Goal: Task Accomplishment & Management: Complete application form

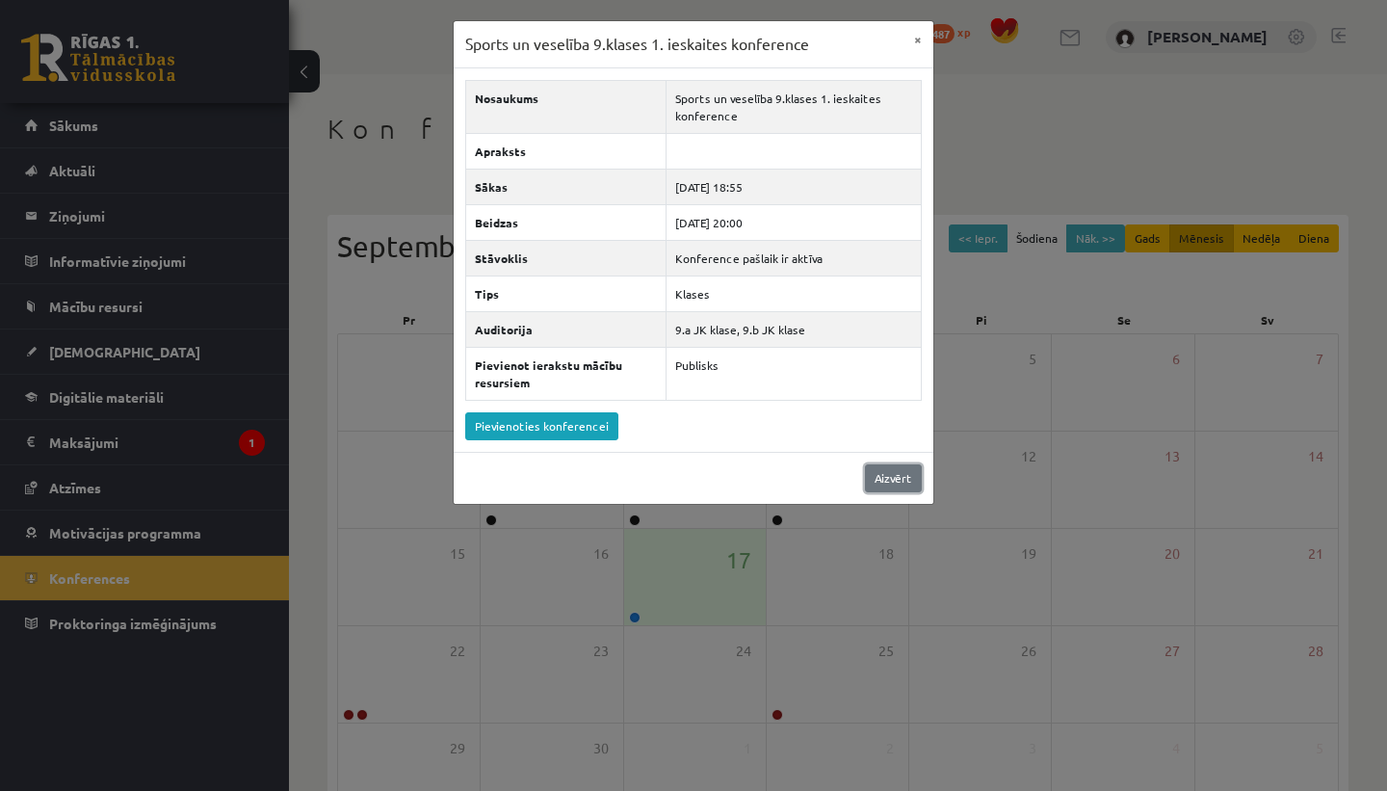
click at [896, 481] on link "Aizvērt" at bounding box center [893, 478] width 57 height 28
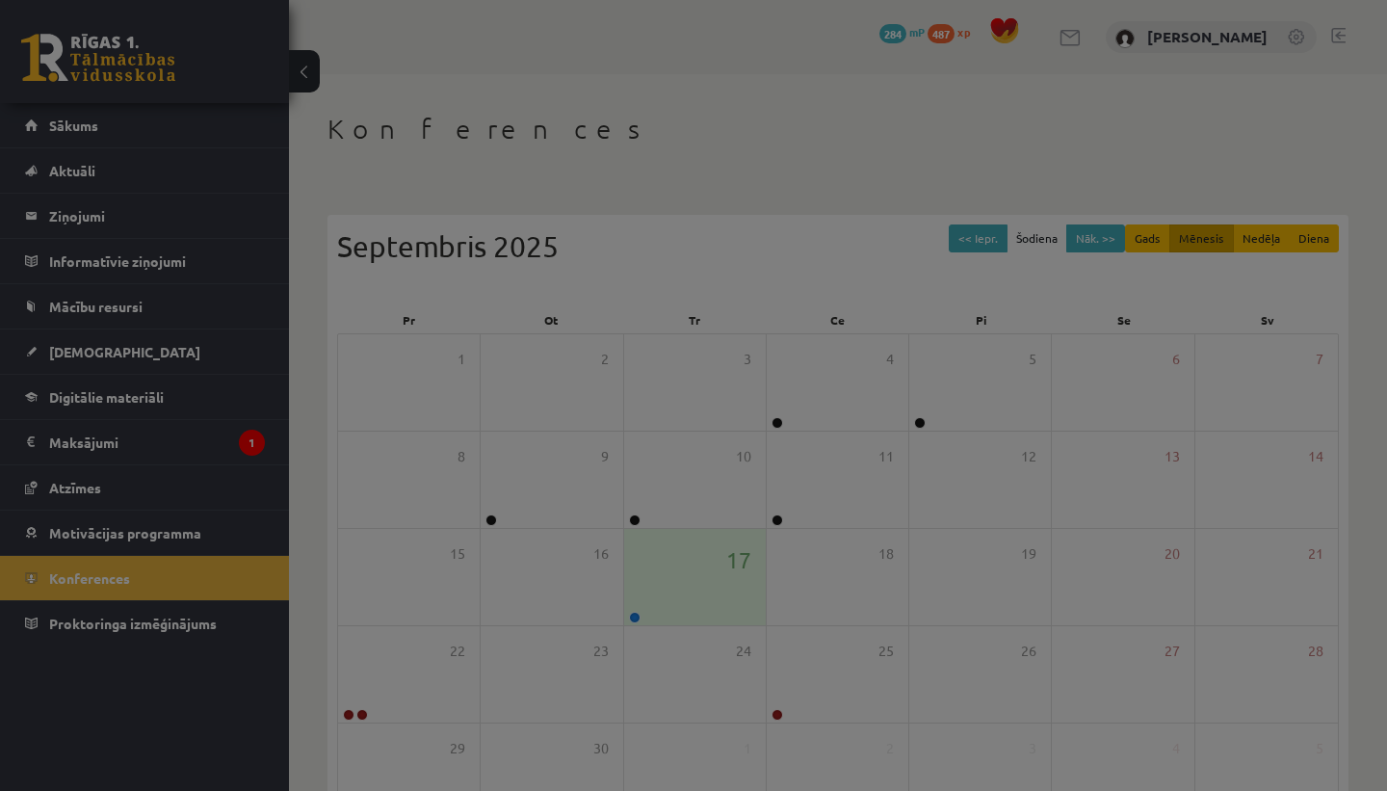
click at [891, 444] on link "Aizvērt" at bounding box center [893, 430] width 57 height 28
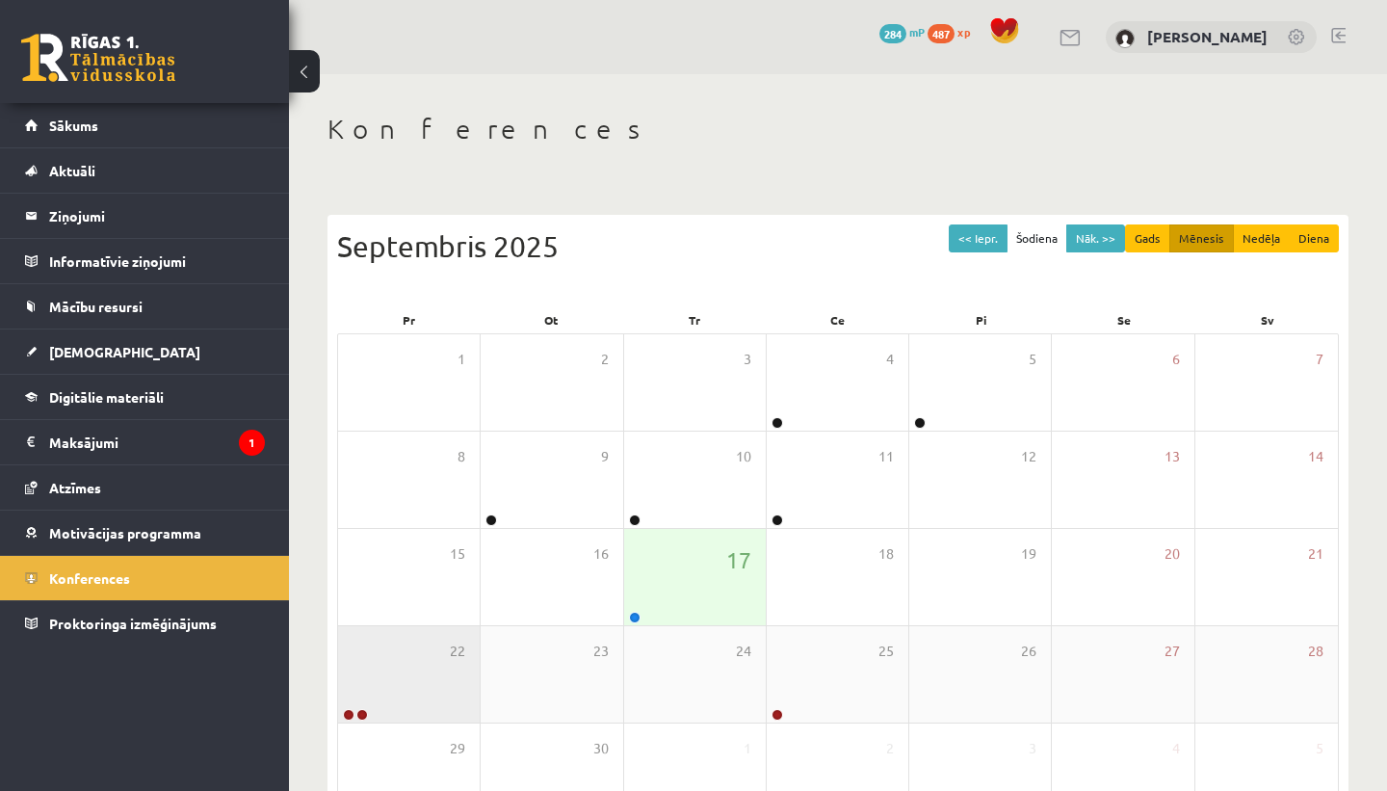
scroll to position [46, 0]
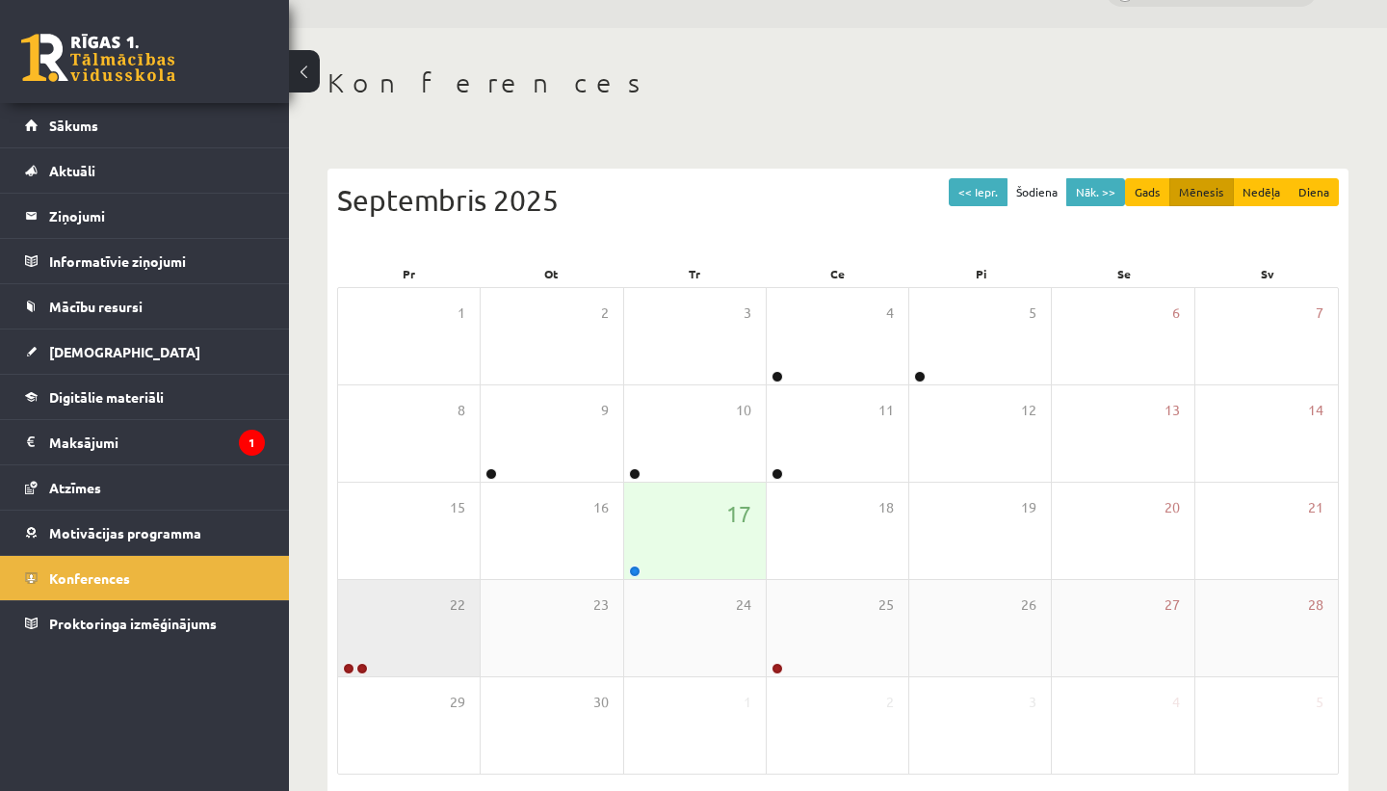
click at [348, 716] on div "29" at bounding box center [409, 725] width 142 height 96
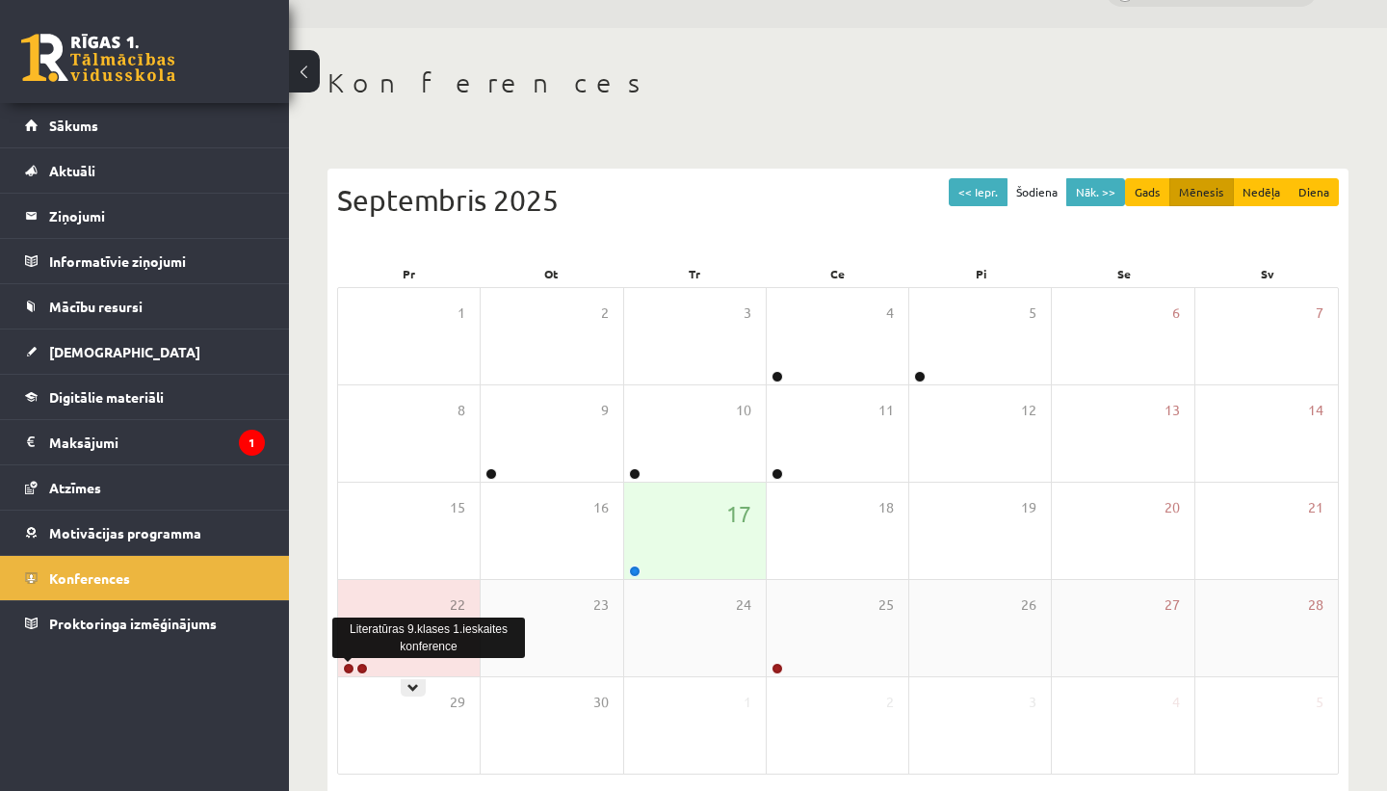
click at [347, 669] on link at bounding box center [349, 669] width 12 height 12
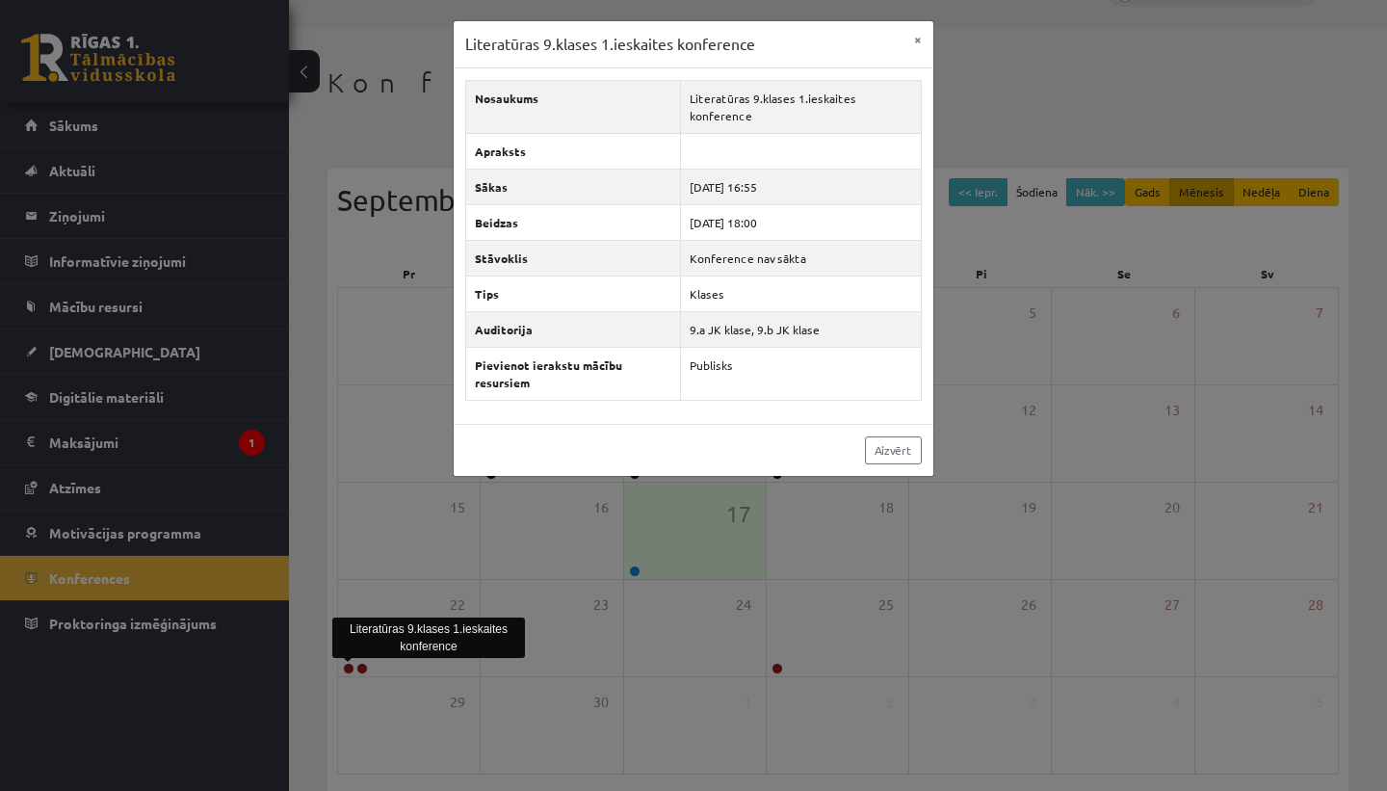
click at [450, 677] on div "Literatūras 9.klases 1.ieskaites konference × Nosaukums Literatūras 9.klases 1.…" at bounding box center [693, 395] width 1387 height 791
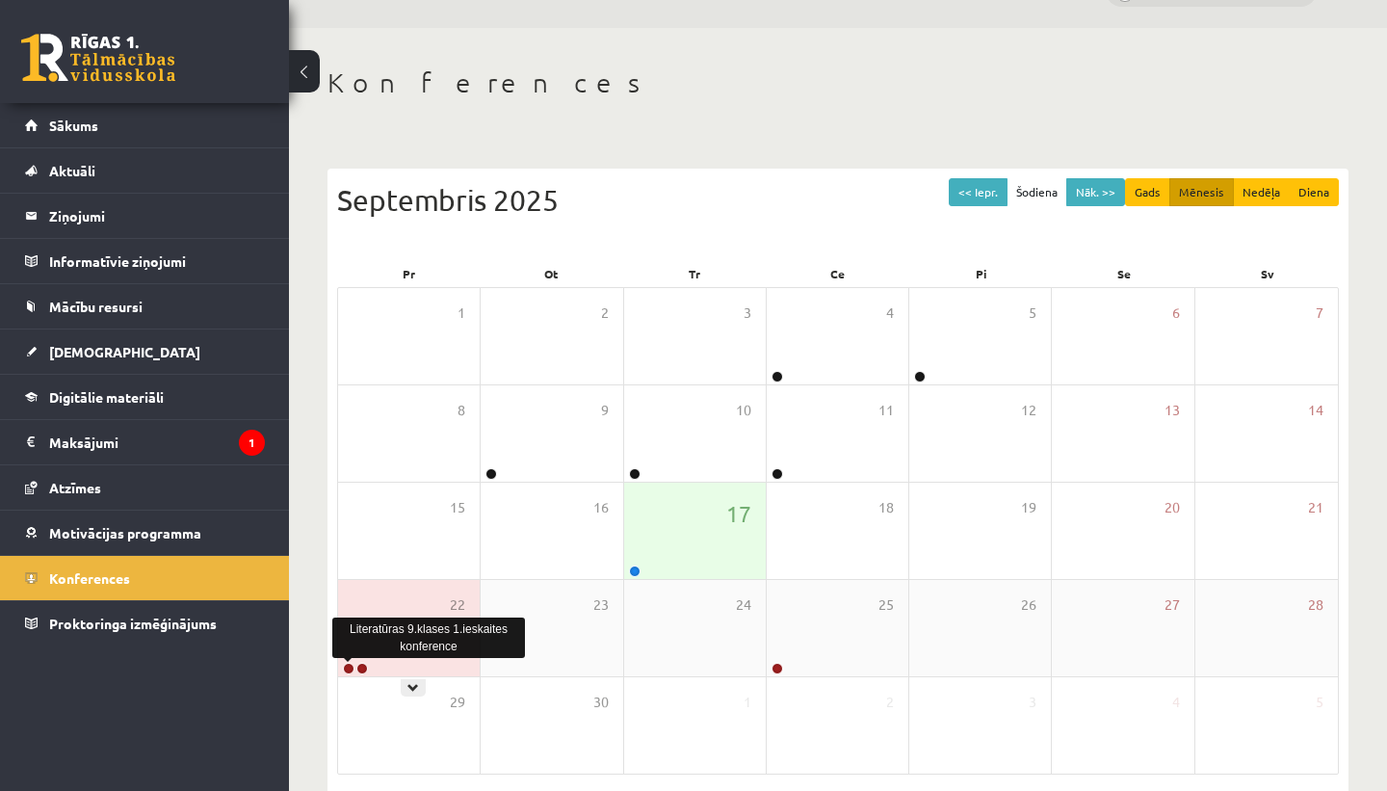
click at [348, 665] on link at bounding box center [349, 669] width 12 height 12
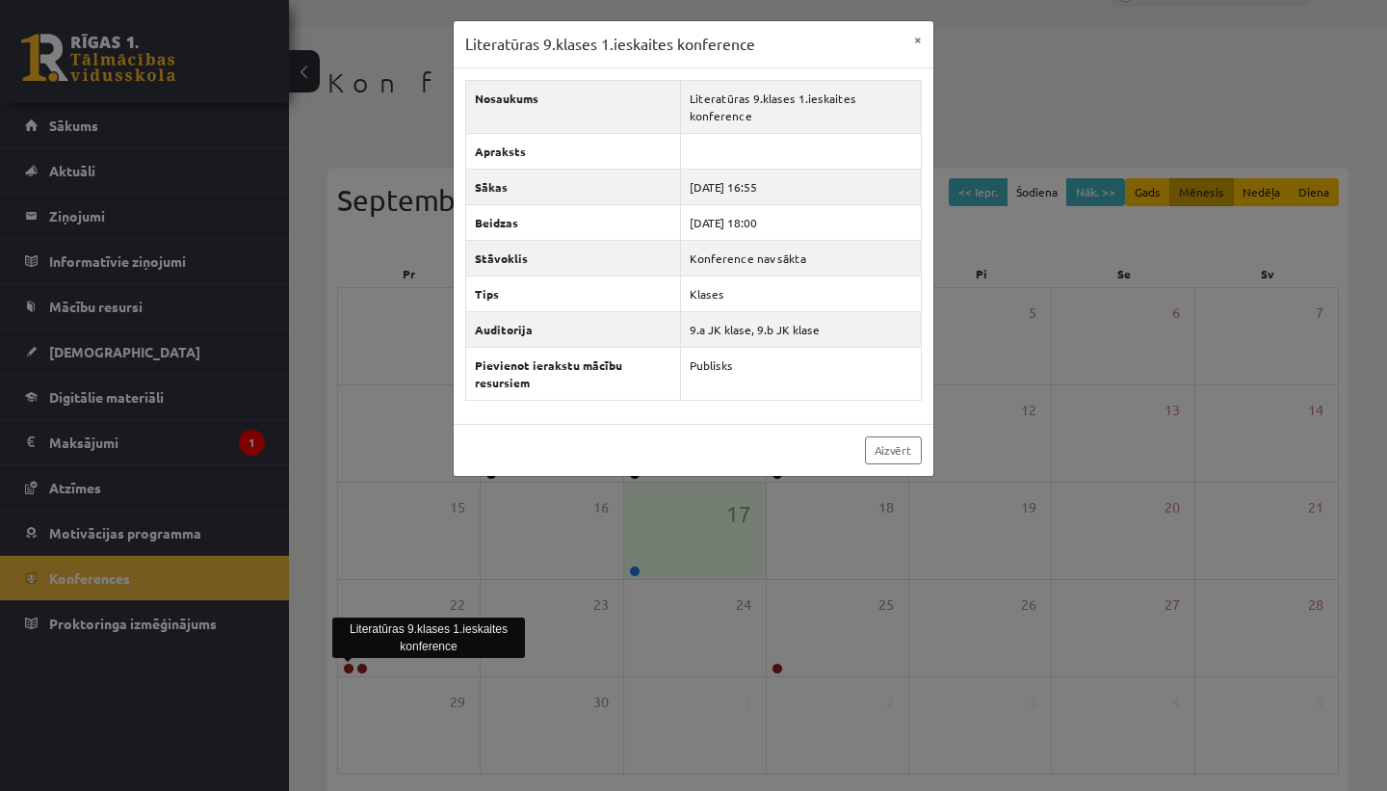
click at [408, 696] on div "Literatūras 9.klases 1.ieskaites konference × Nosaukums Literatūras 9.klases 1.…" at bounding box center [693, 395] width 1387 height 791
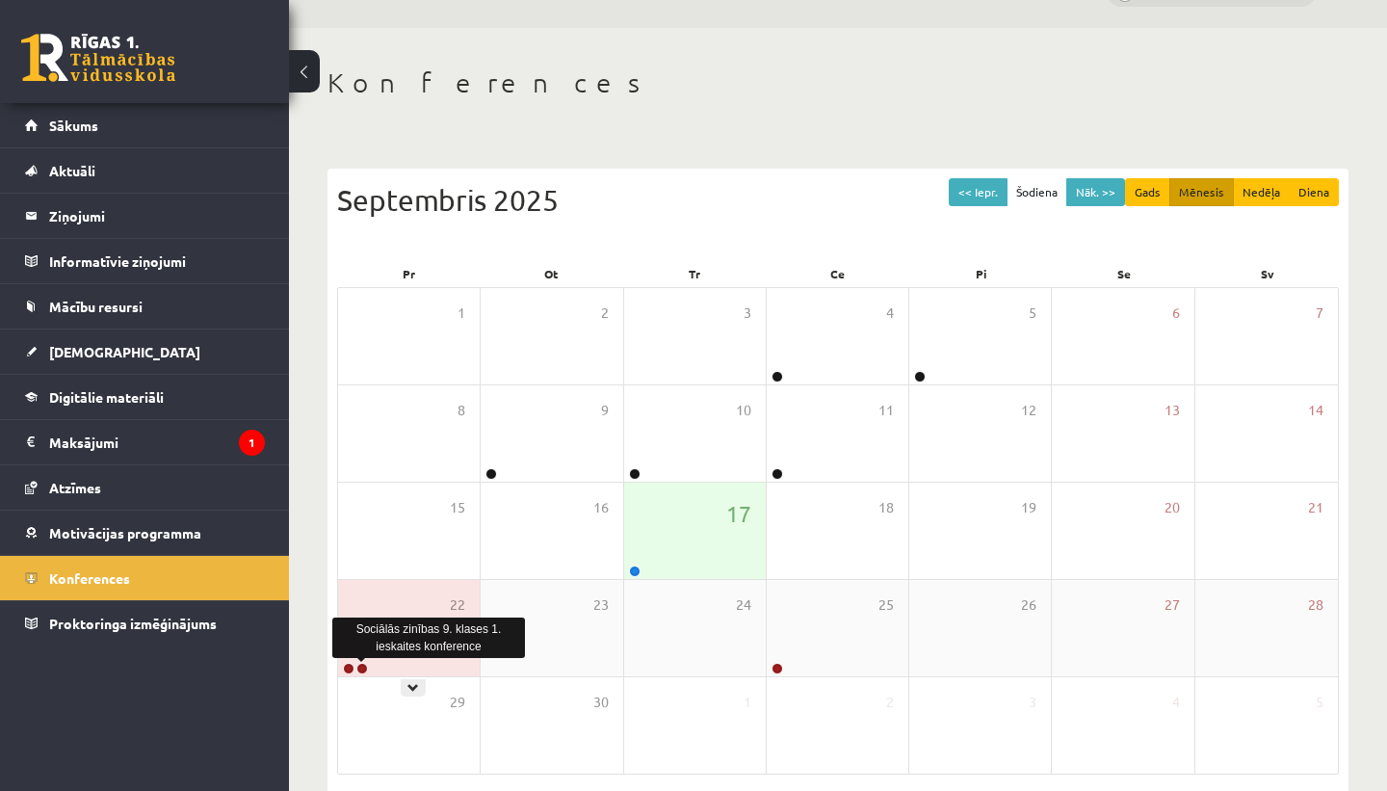
click at [365, 665] on link at bounding box center [362, 669] width 12 height 12
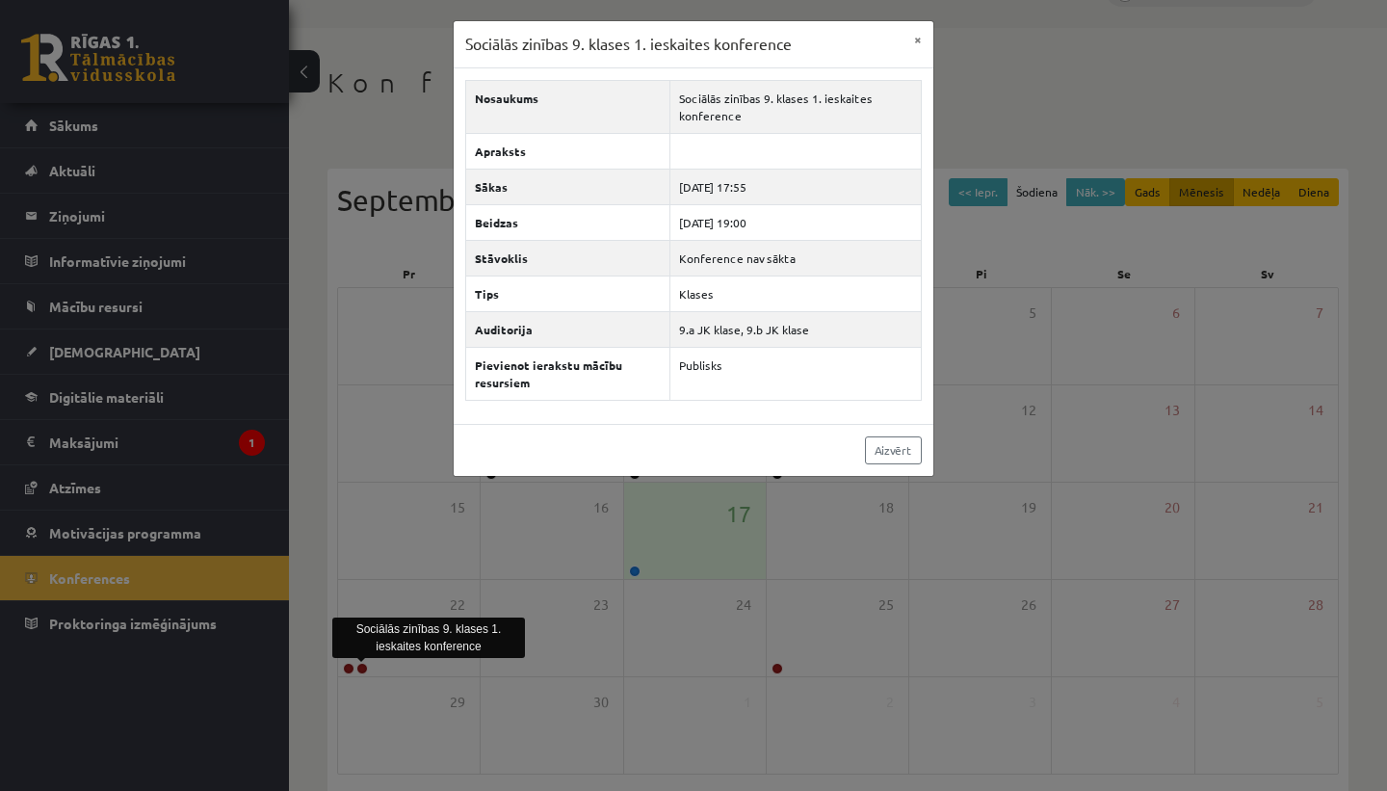
click at [556, 634] on div "Sociālās zinības 9. klases 1. ieskaites konference × Nosaukums Sociālās zinības…" at bounding box center [693, 395] width 1387 height 791
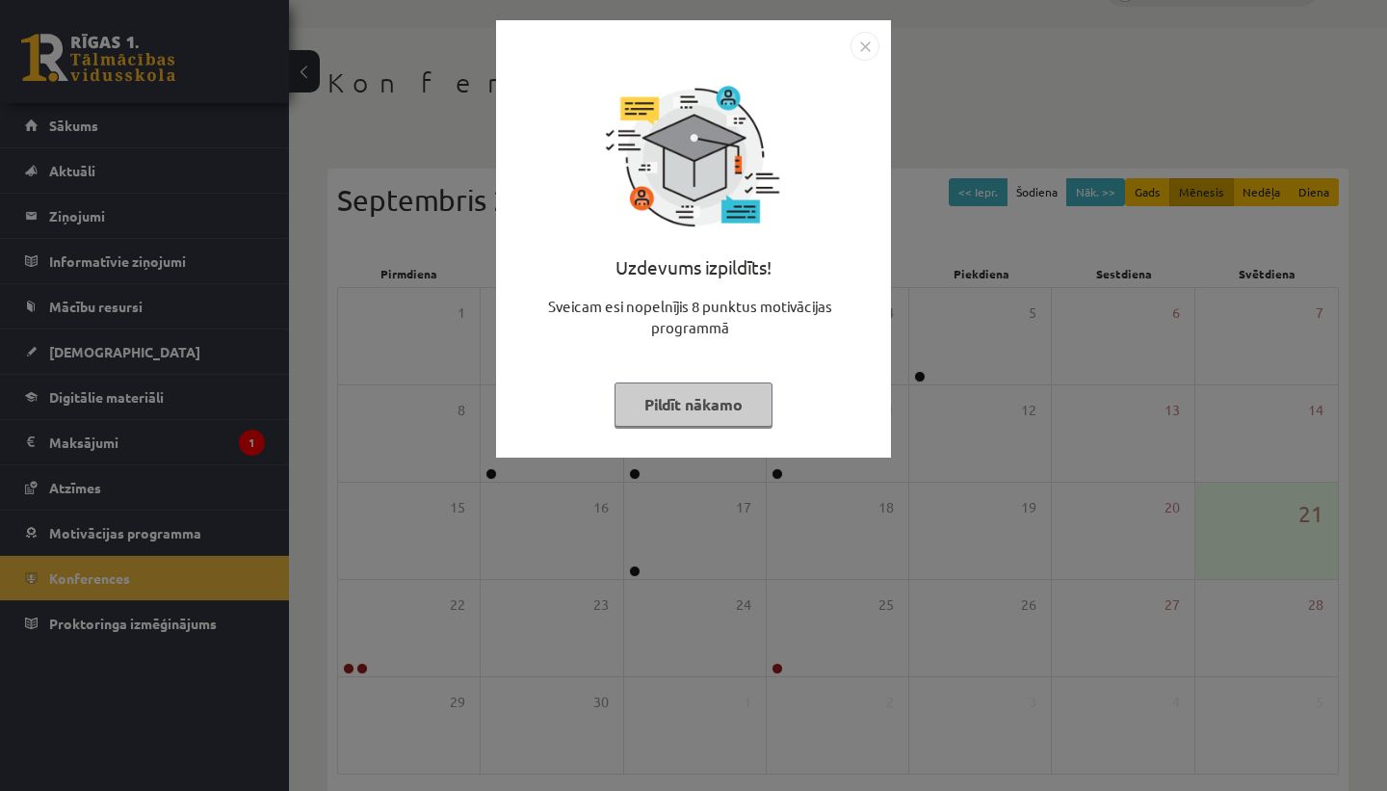
scroll to position [46, 0]
click at [864, 45] on img "Close" at bounding box center [864, 46] width 29 height 29
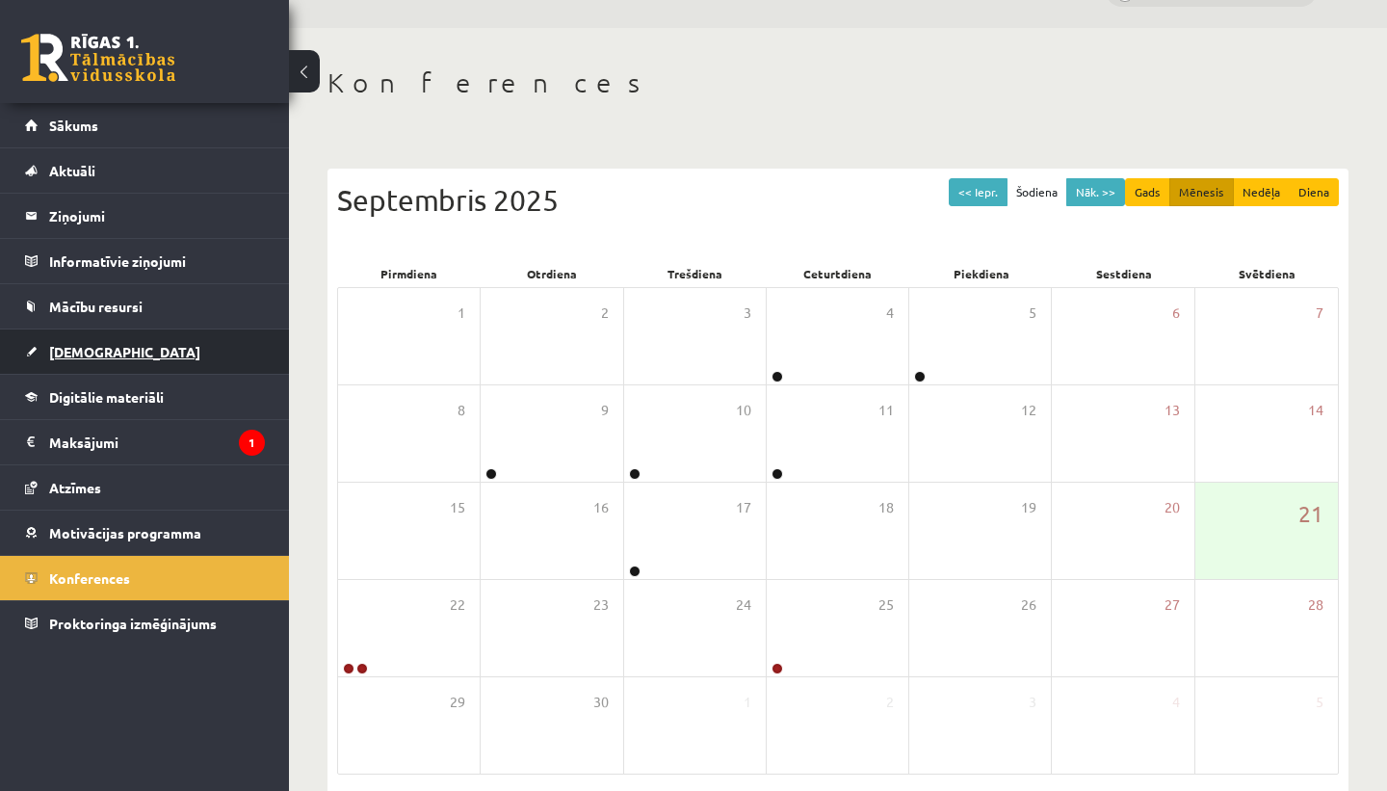
click at [91, 345] on span "[DEMOGRAPHIC_DATA]" at bounding box center [124, 351] width 151 height 17
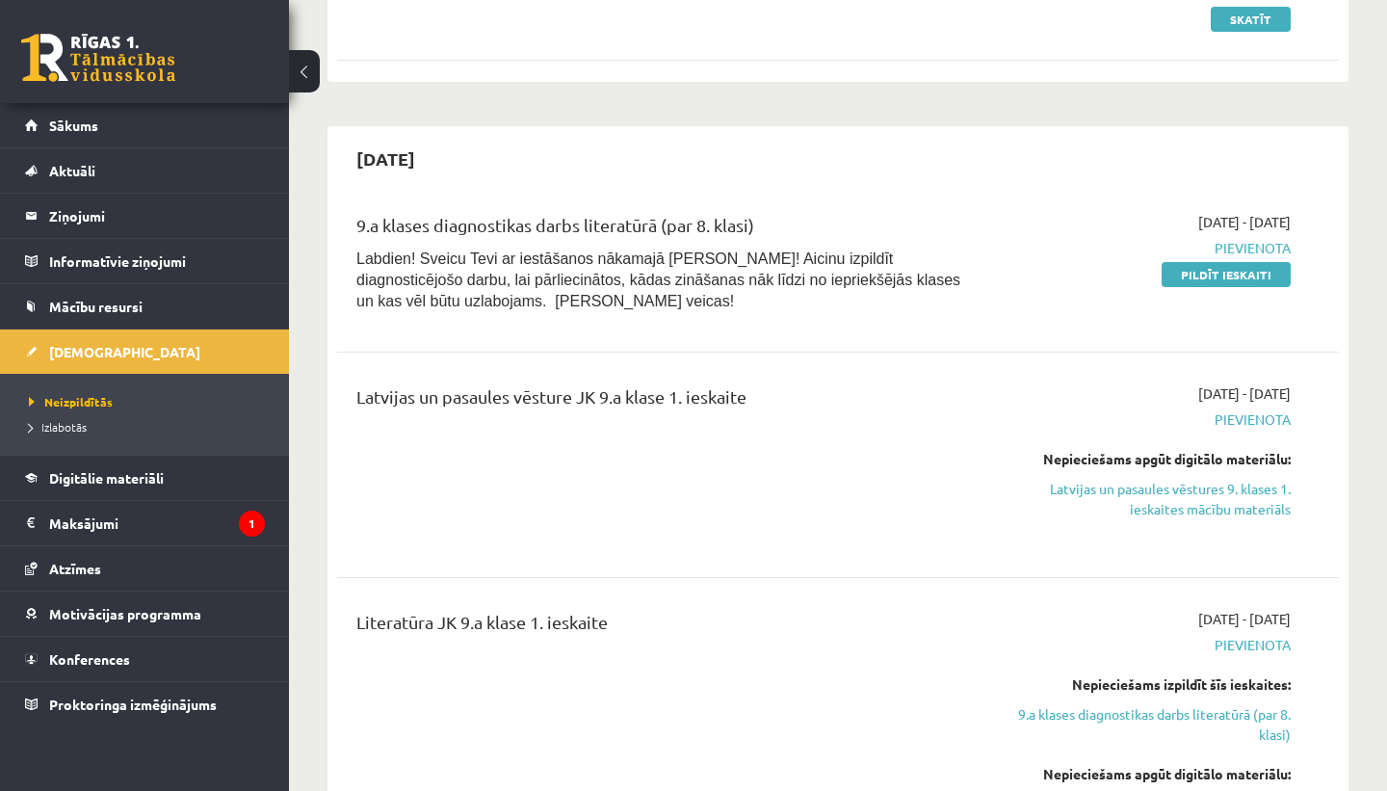
scroll to position [258, 0]
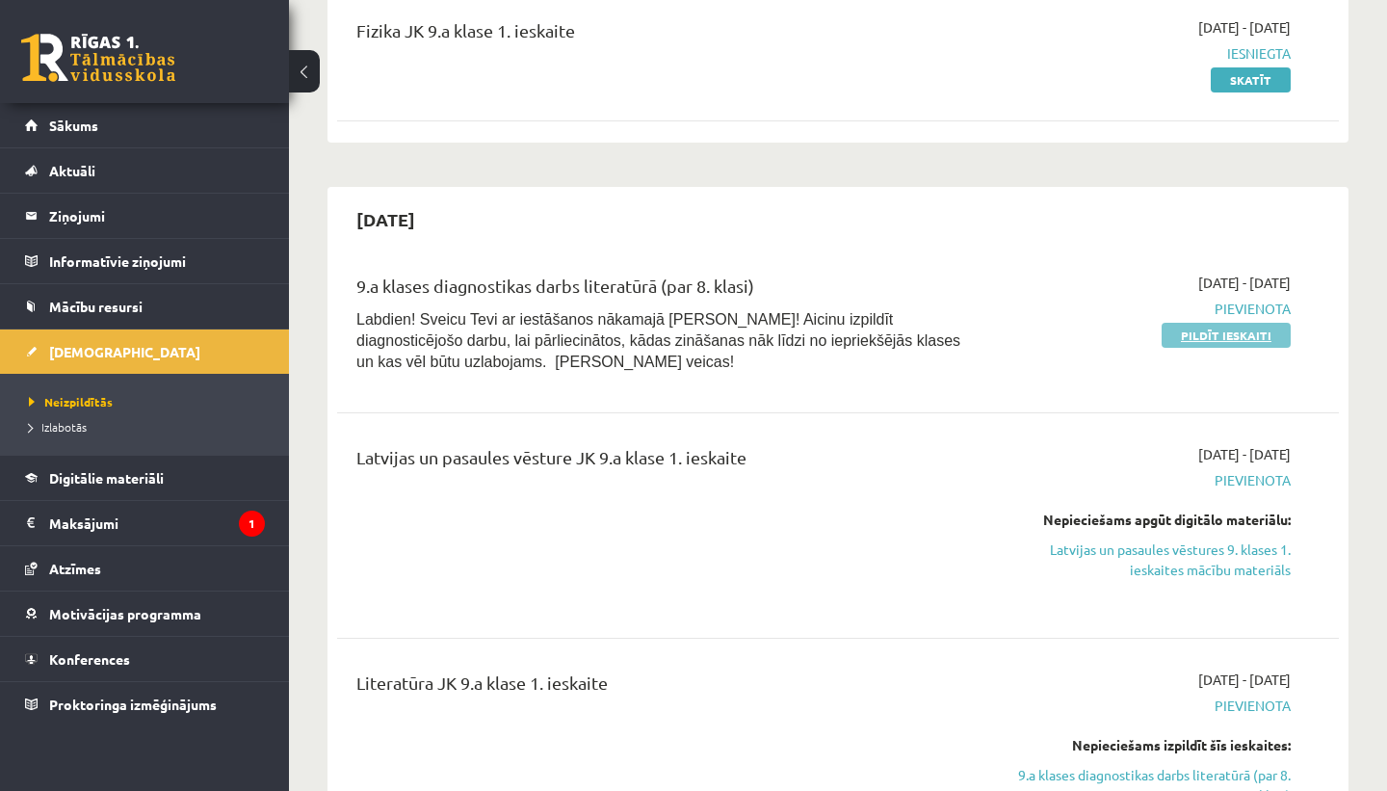
click at [1247, 336] on link "Pildīt ieskaiti" at bounding box center [1225, 335] width 129 height 25
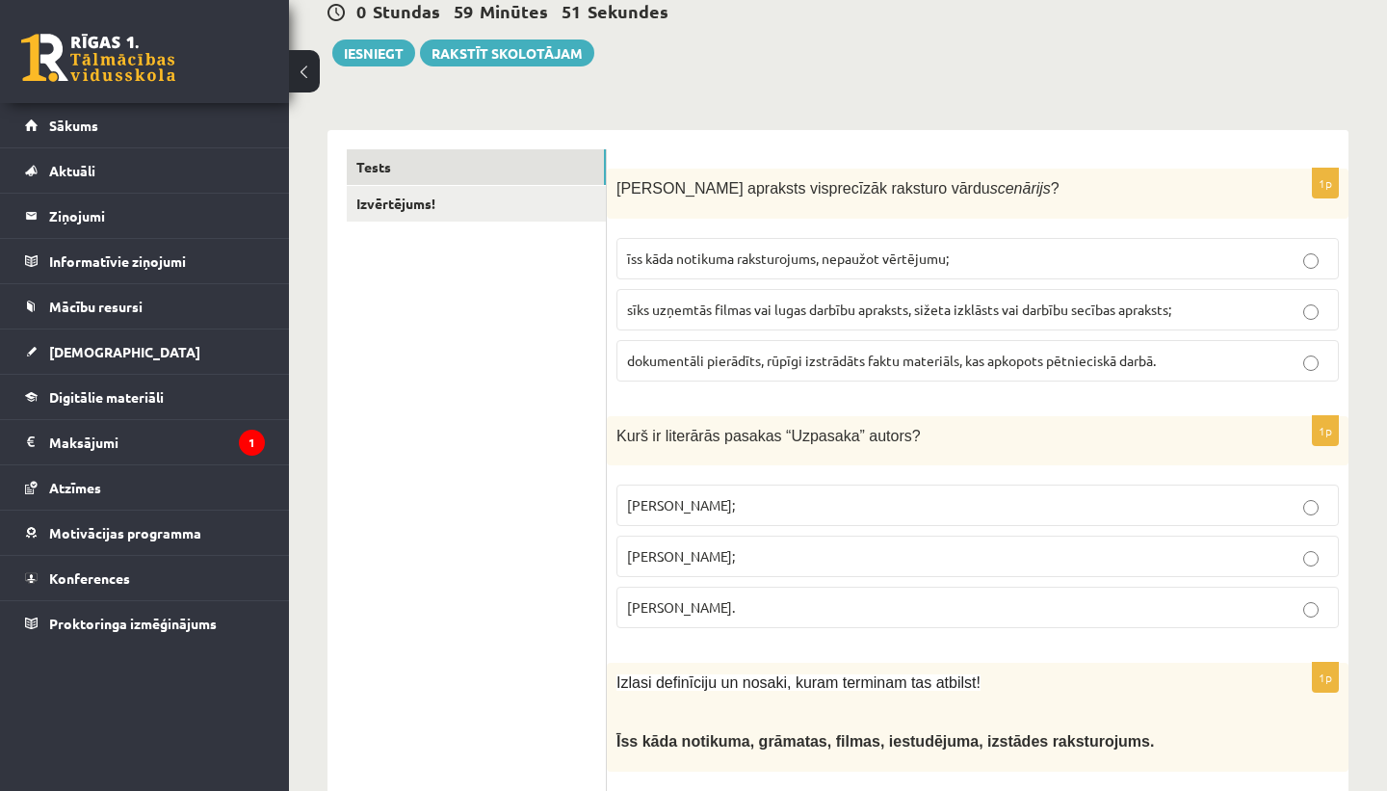
scroll to position [255, 0]
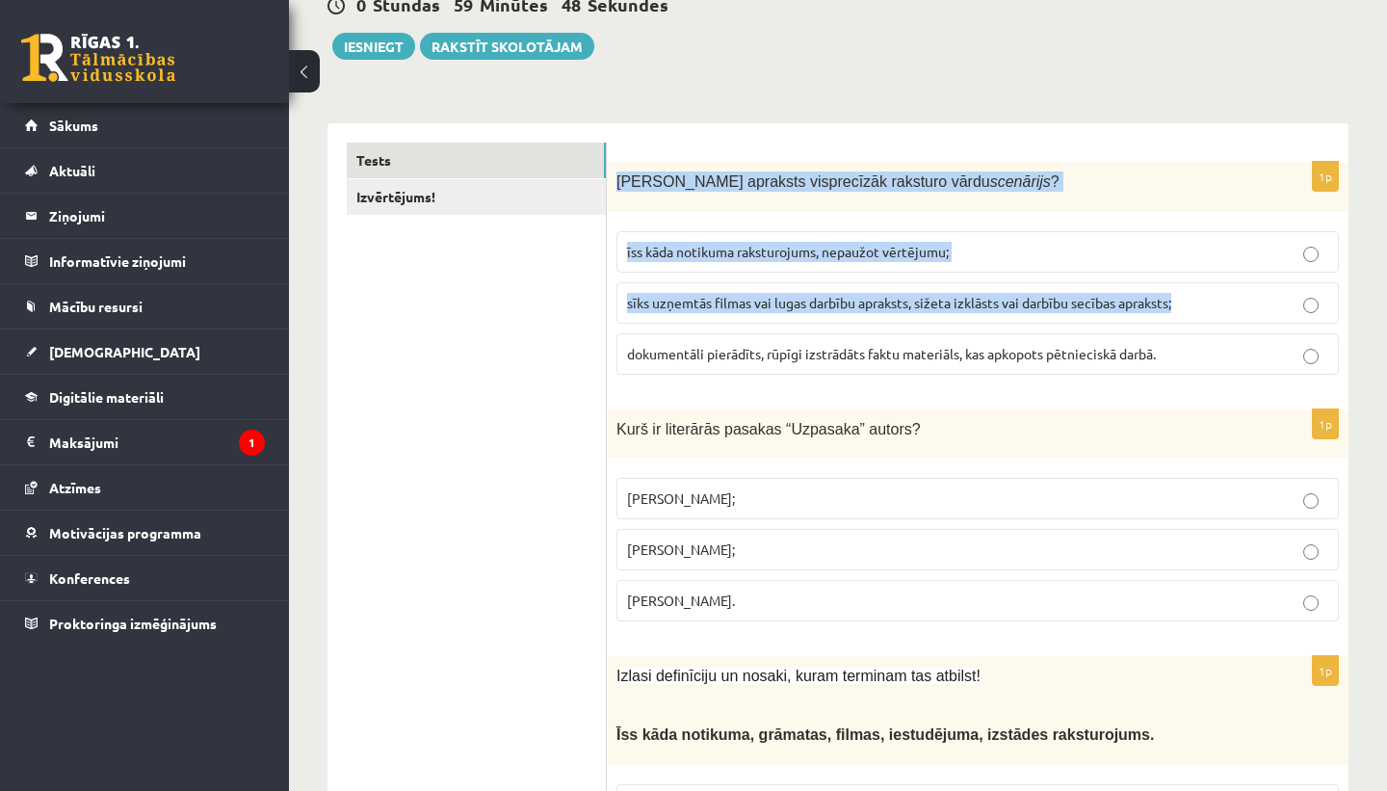
drag, startPoint x: 617, startPoint y: 179, endPoint x: 725, endPoint y: 325, distance: 181.1
click at [725, 325] on div "1p [PERSON_NAME] apraksts visprecīzāk raksturo vārdu scenārijs ? īss kāda notik…" at bounding box center [978, 275] width 742 height 227
click at [1125, 215] on div "1p [PERSON_NAME] apraksts visprecīzāk raksturo vārdu scenārijs ? īss kāda notik…" at bounding box center [978, 275] width 742 height 227
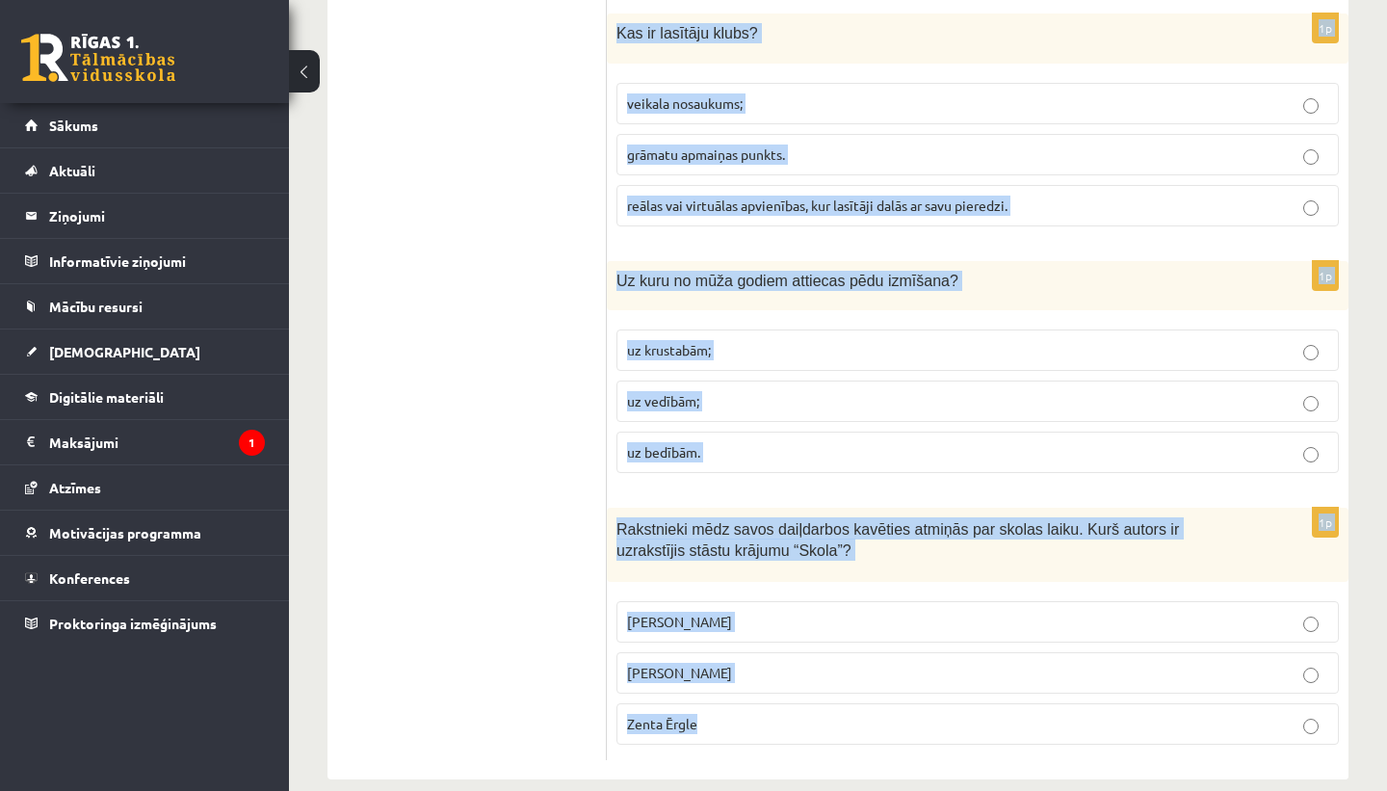
scroll to position [7503, 0]
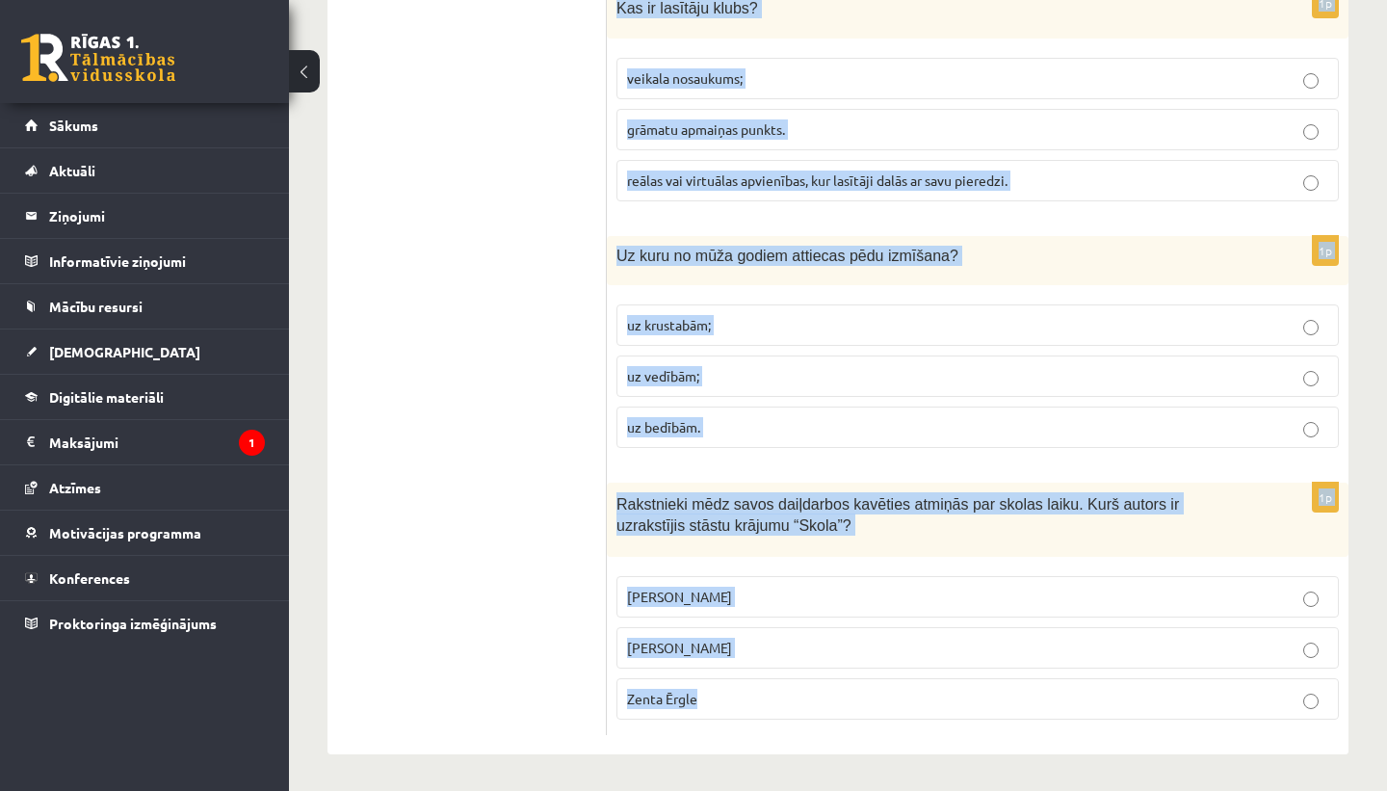
drag, startPoint x: 617, startPoint y: 179, endPoint x: 780, endPoint y: 790, distance: 631.9
copy form "Lore ipsumdol sitametcons adipisci elits doeiusmod ? tem inci utlabore etdolore…"
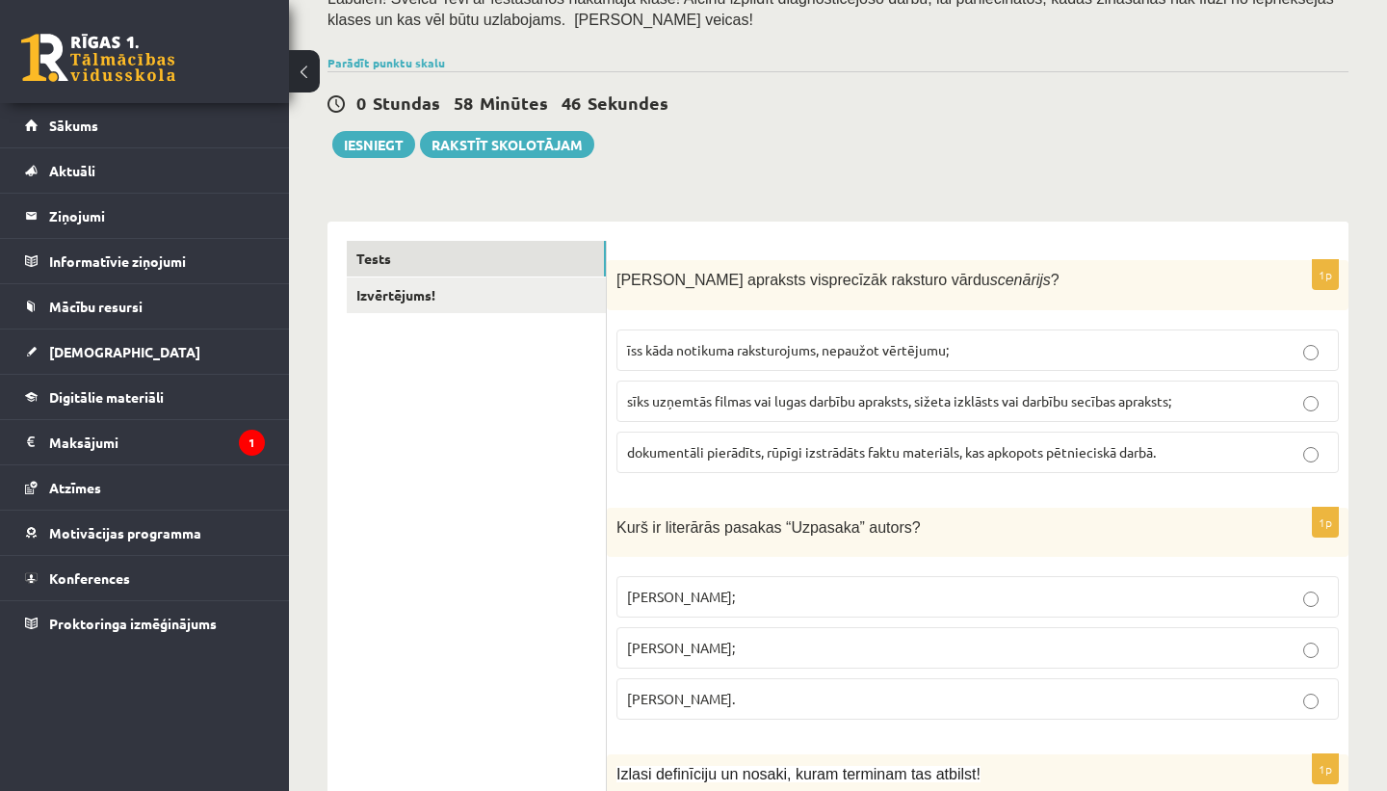
scroll to position [158, 0]
click at [707, 400] on span "sīks uzņemtās filmas vai lugas darbību apraksts, sižeta izklāsts vai darbību se…" at bounding box center [899, 399] width 544 height 17
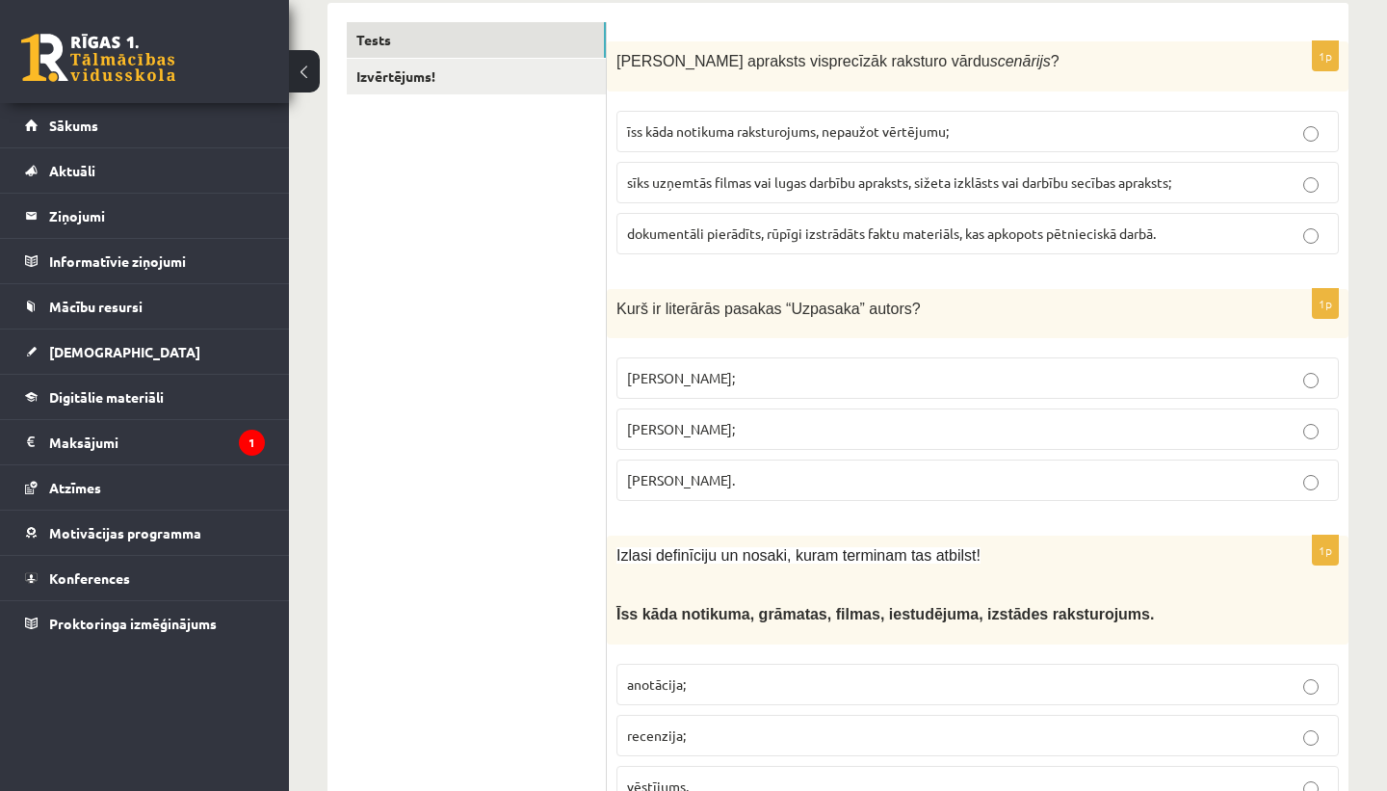
scroll to position [382, 0]
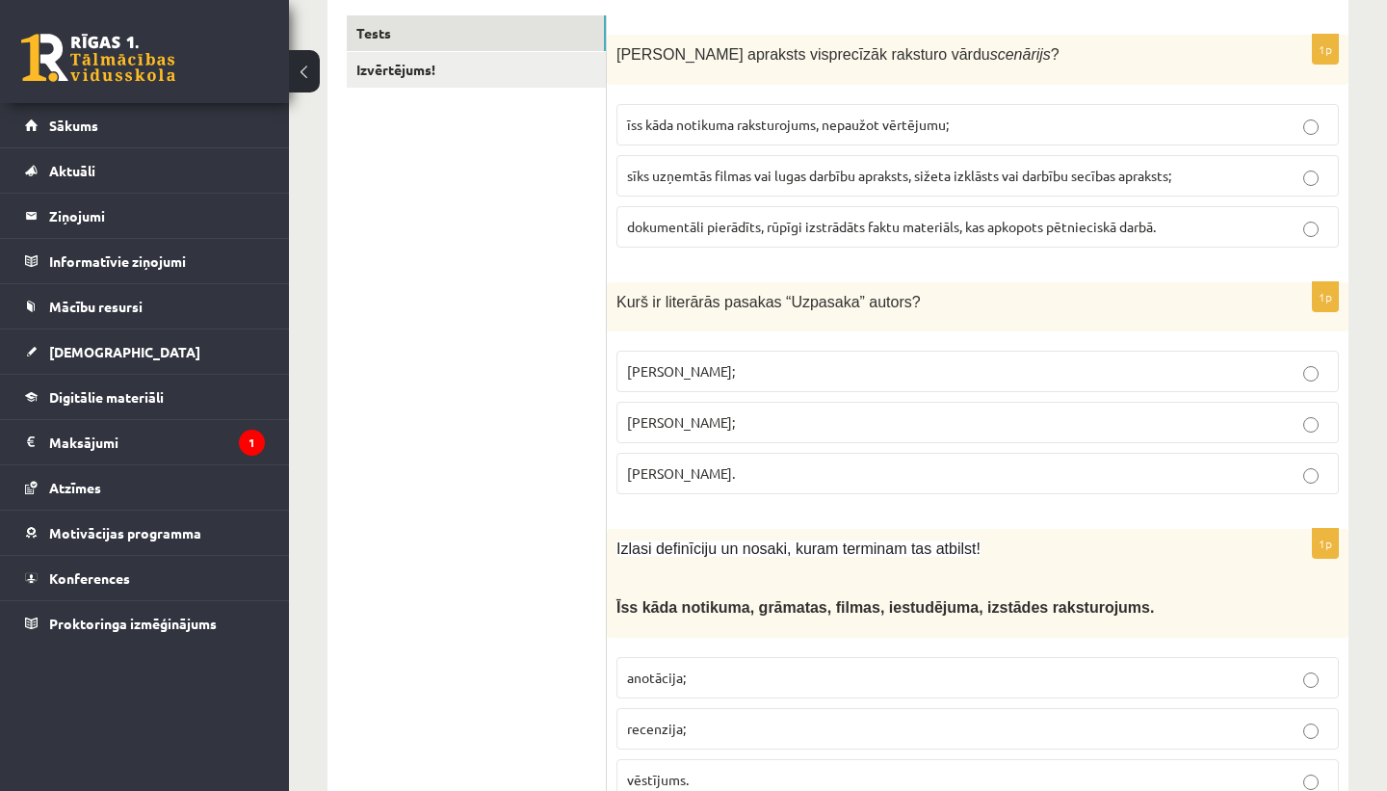
click at [838, 370] on p "[PERSON_NAME];" at bounding box center [977, 371] width 701 height 20
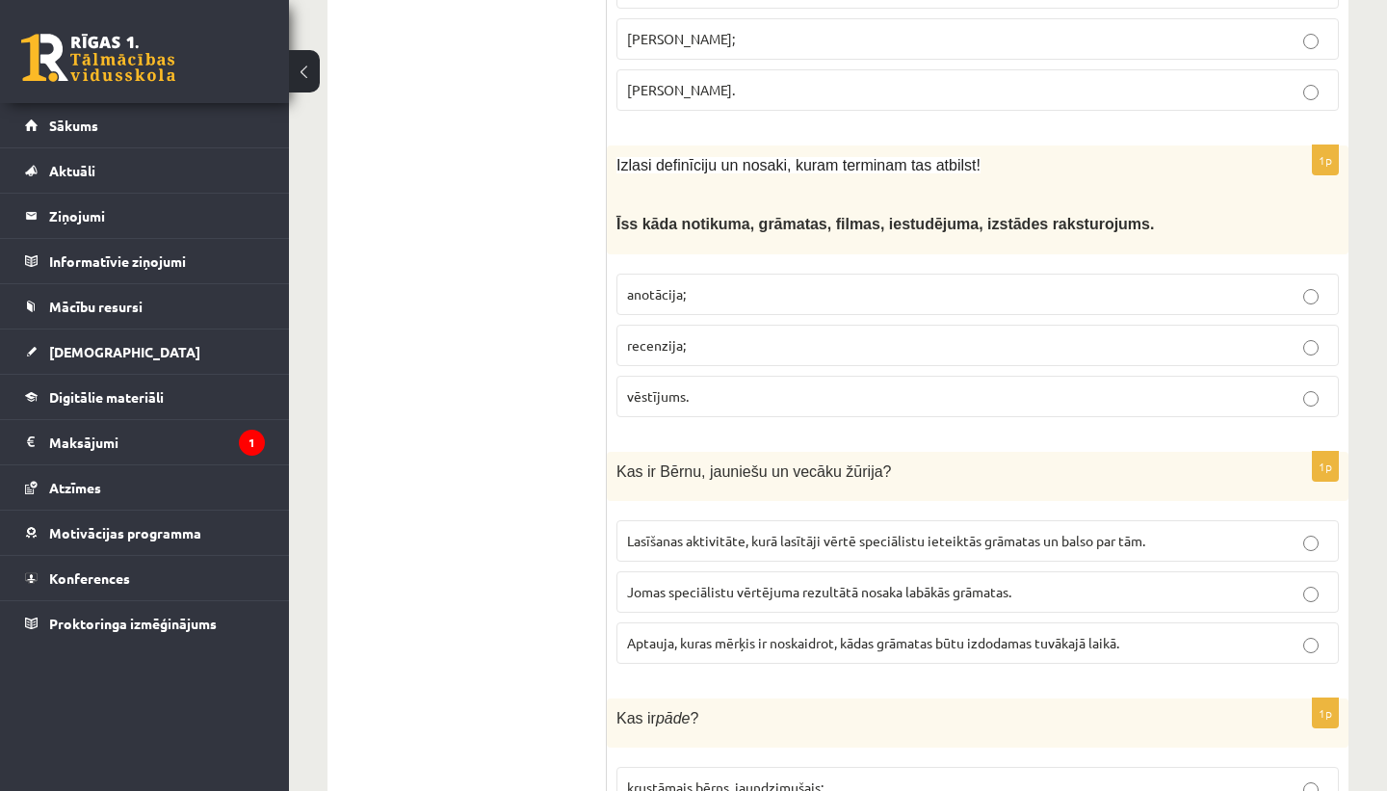
scroll to position [769, 0]
click at [722, 346] on p "recenzija;" at bounding box center [977, 342] width 701 height 20
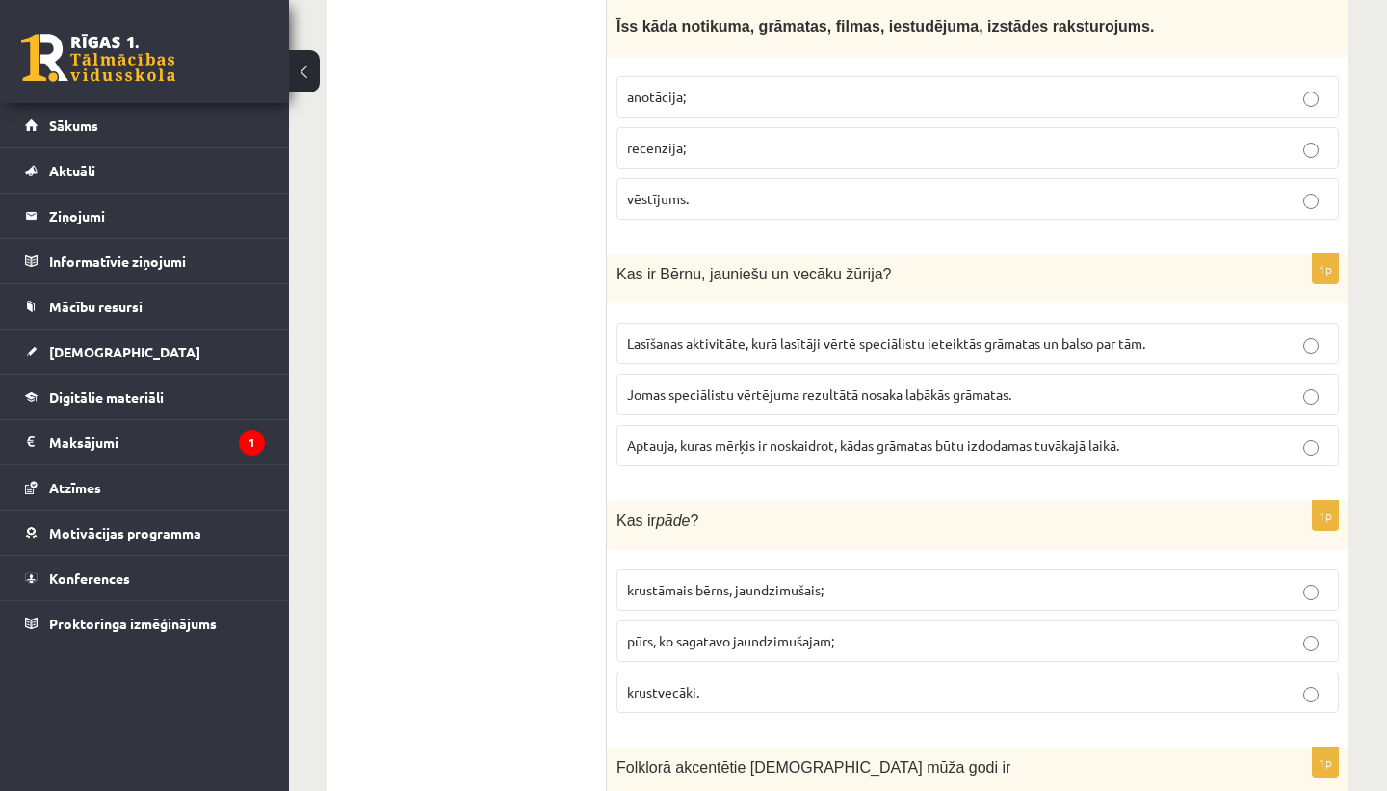
scroll to position [961, 0]
click at [832, 343] on span "Lasīšanas aktivitāte, kurā lasītāji vērtē speciālistu ieteiktās grāmatas un bal…" at bounding box center [886, 344] width 518 height 17
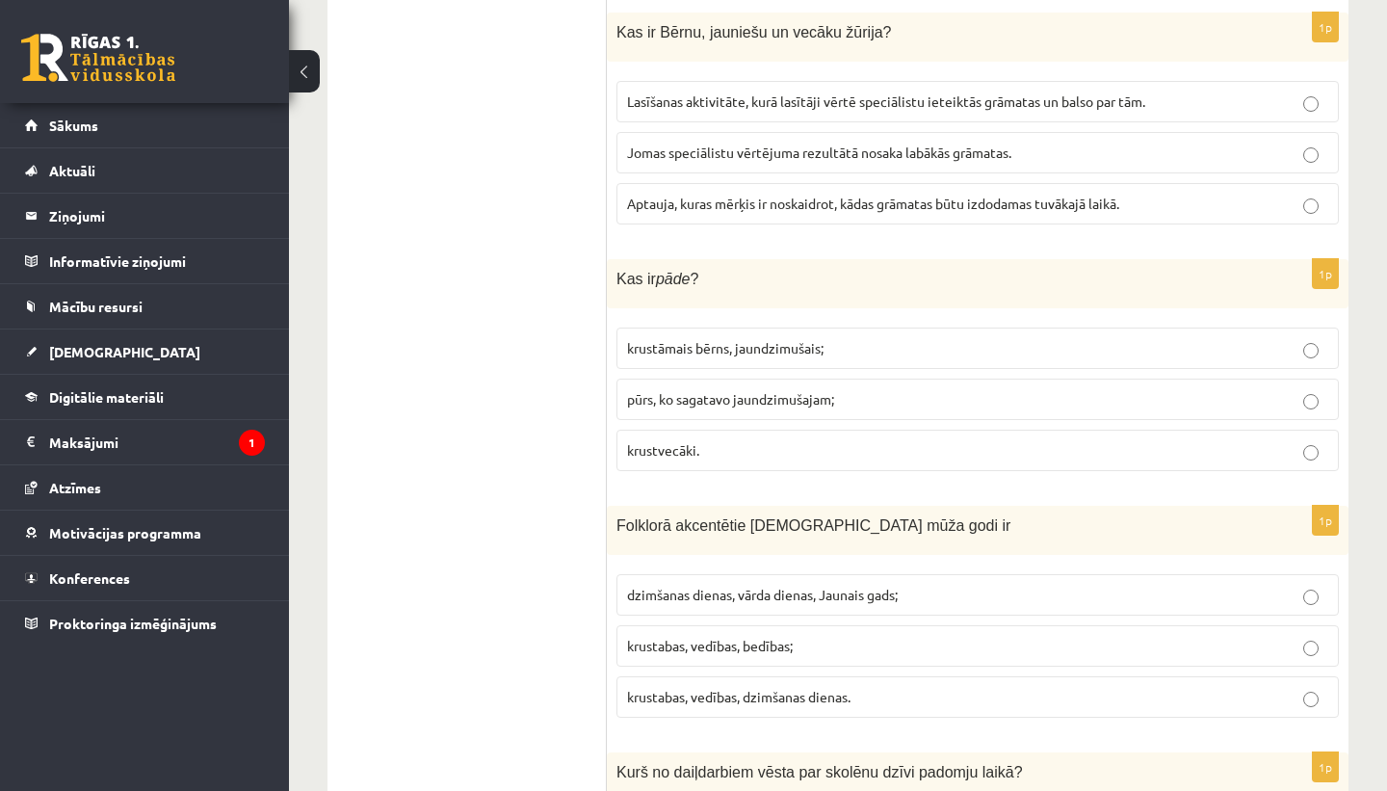
scroll to position [1209, 0]
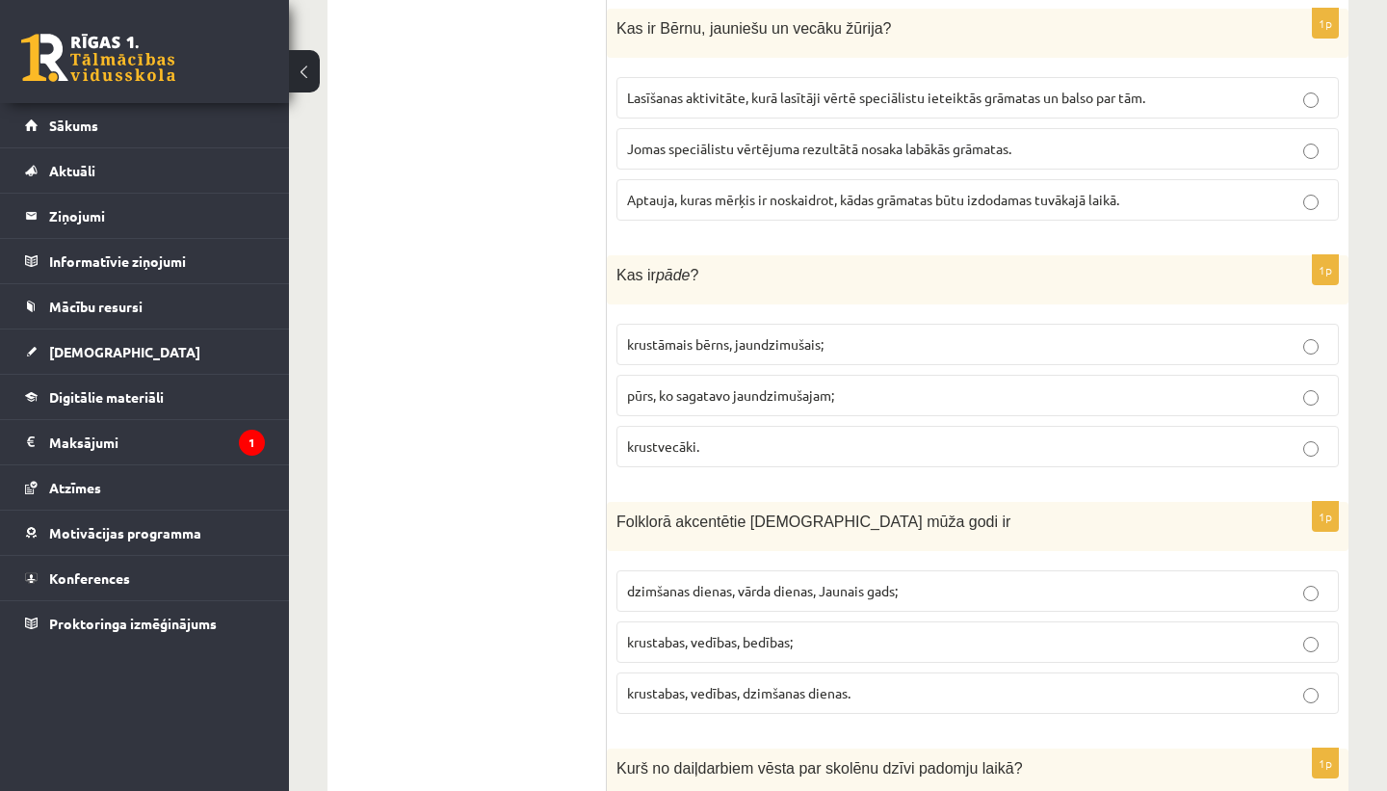
click at [856, 343] on p "krustāmais bērns, jaundzimušais;" at bounding box center [977, 344] width 701 height 20
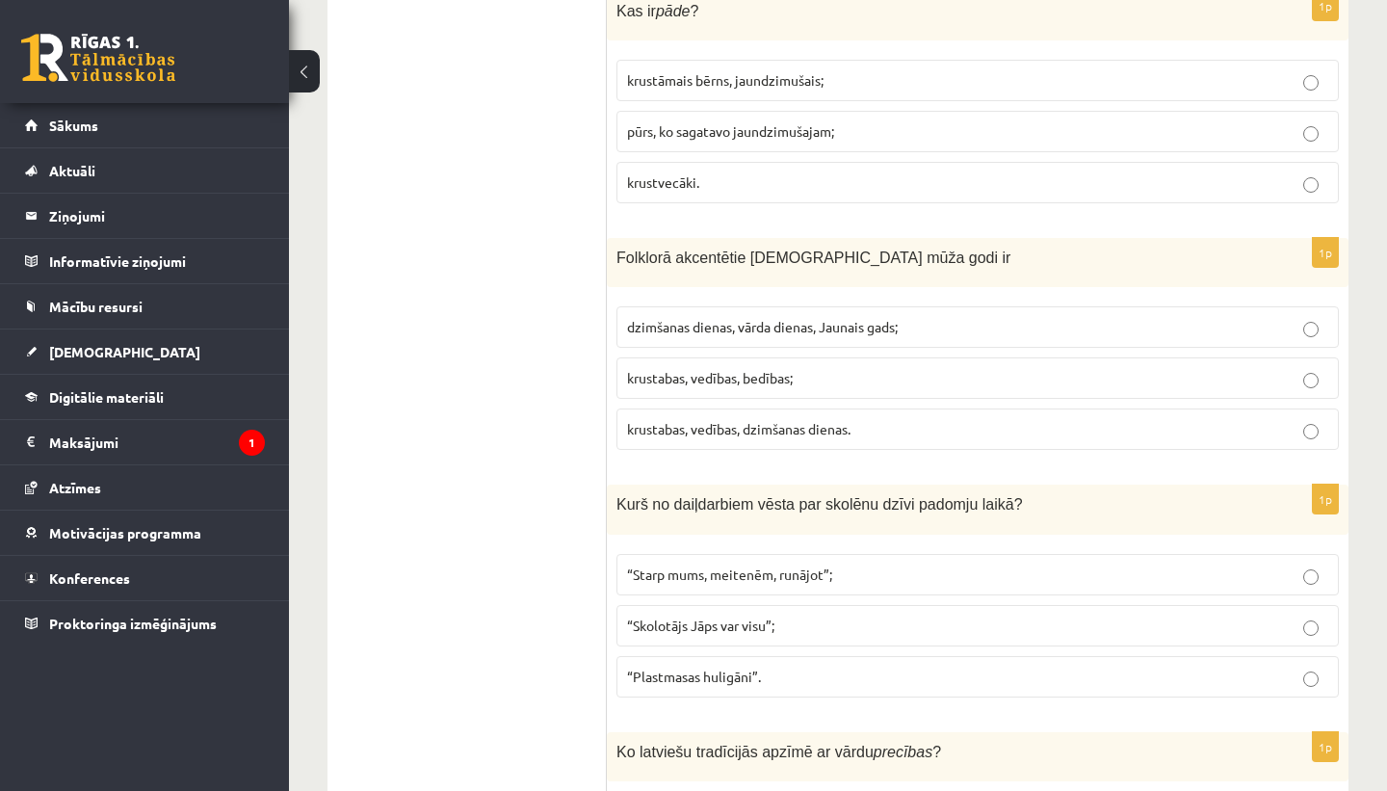
scroll to position [1476, 0]
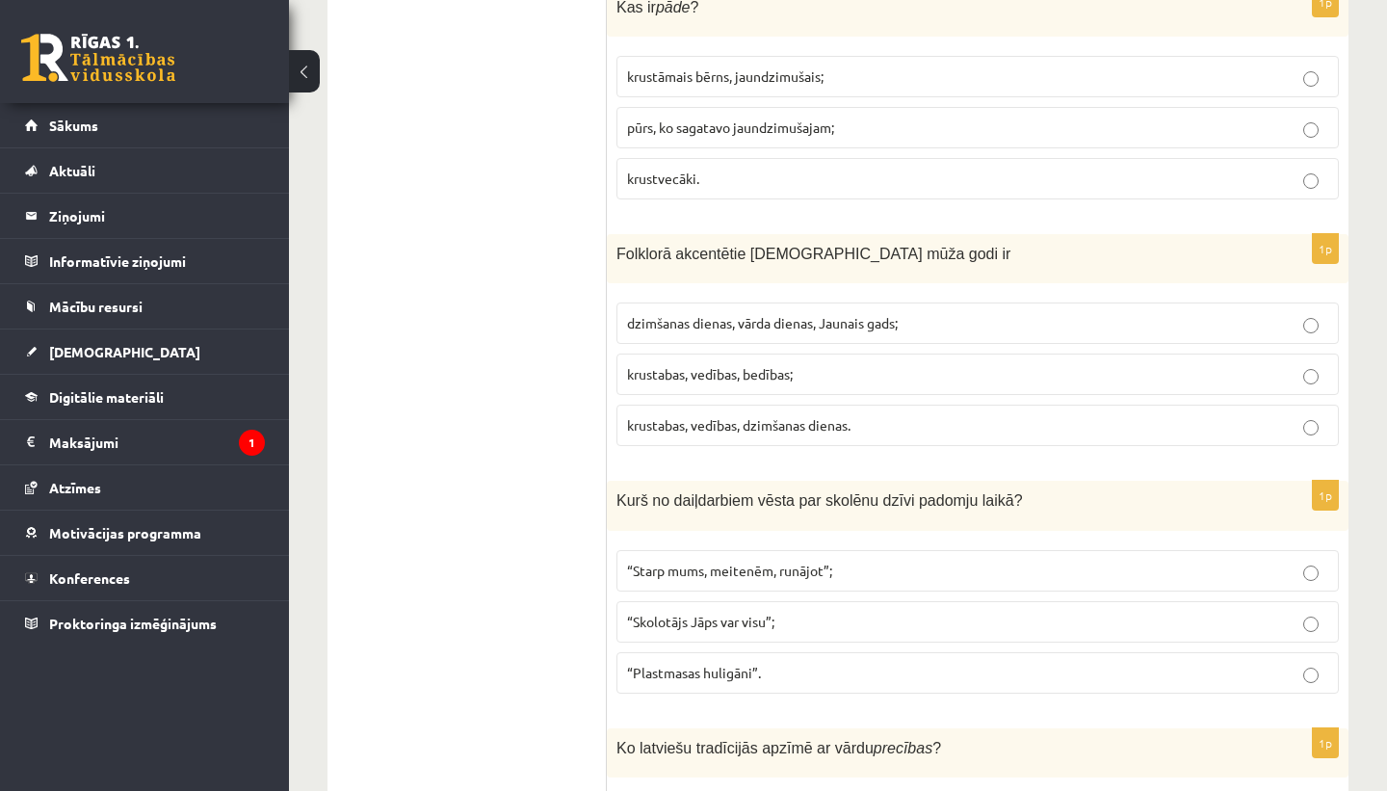
click at [793, 374] on span "krustabas, vedības, bedības;" at bounding box center [710, 373] width 166 height 17
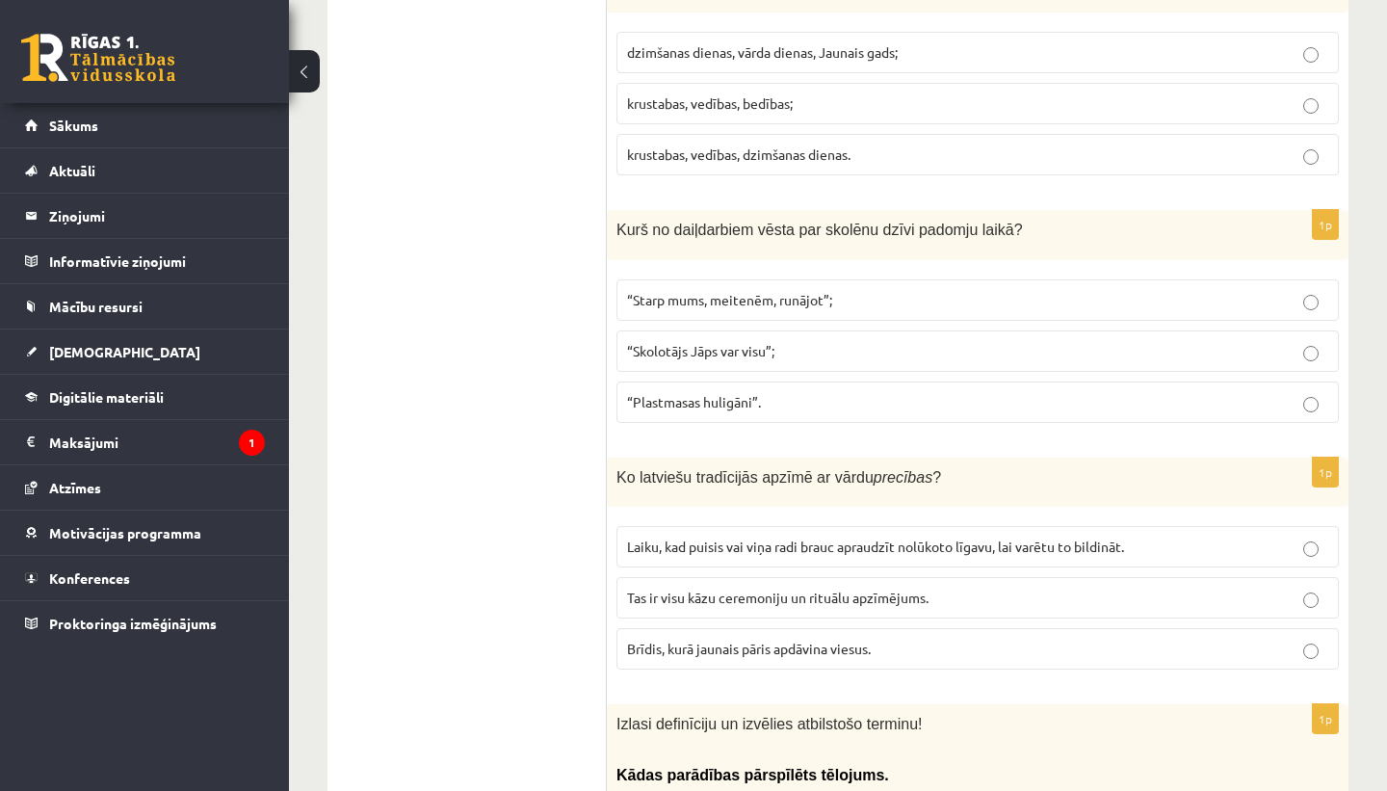
scroll to position [1760, 0]
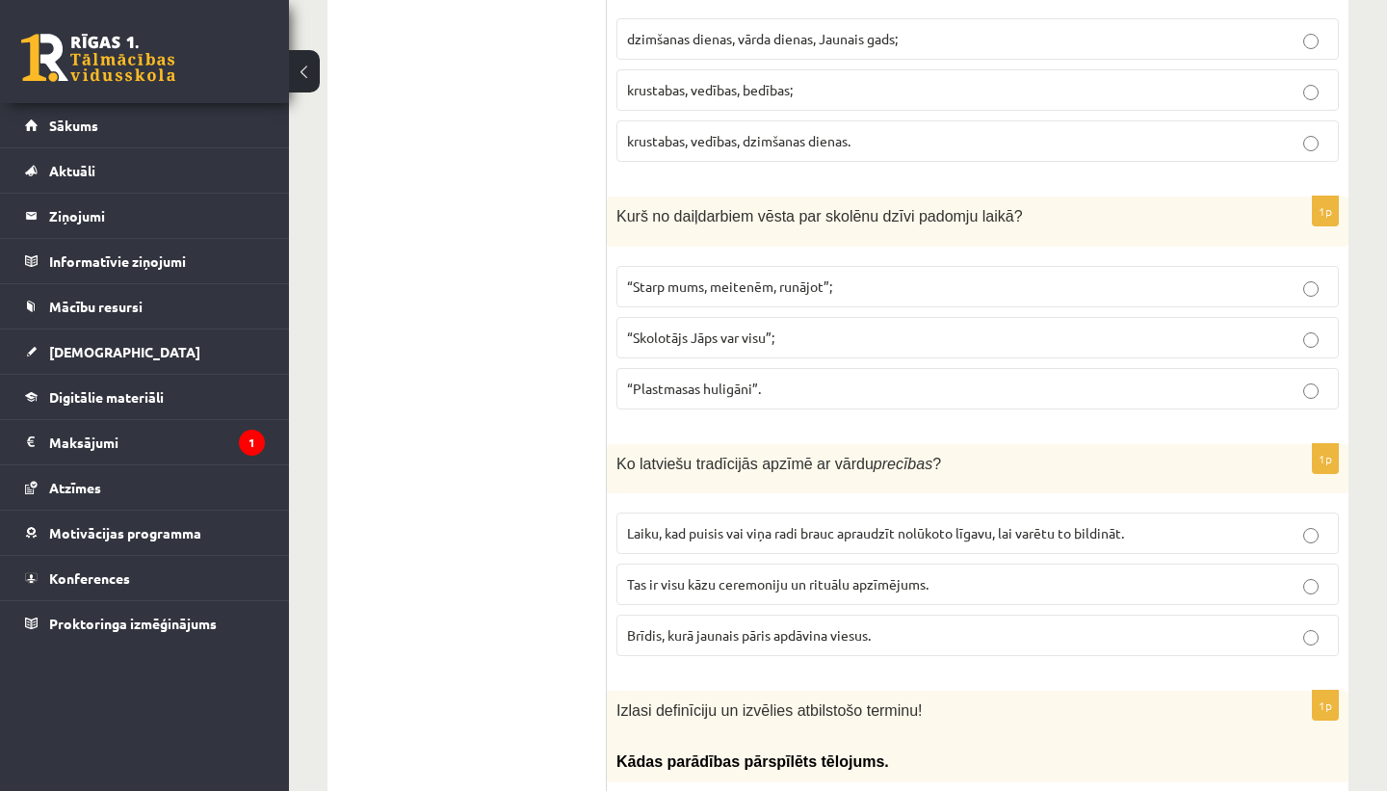
click at [788, 382] on p "“Plastmasas huligāni”." at bounding box center [977, 388] width 701 height 20
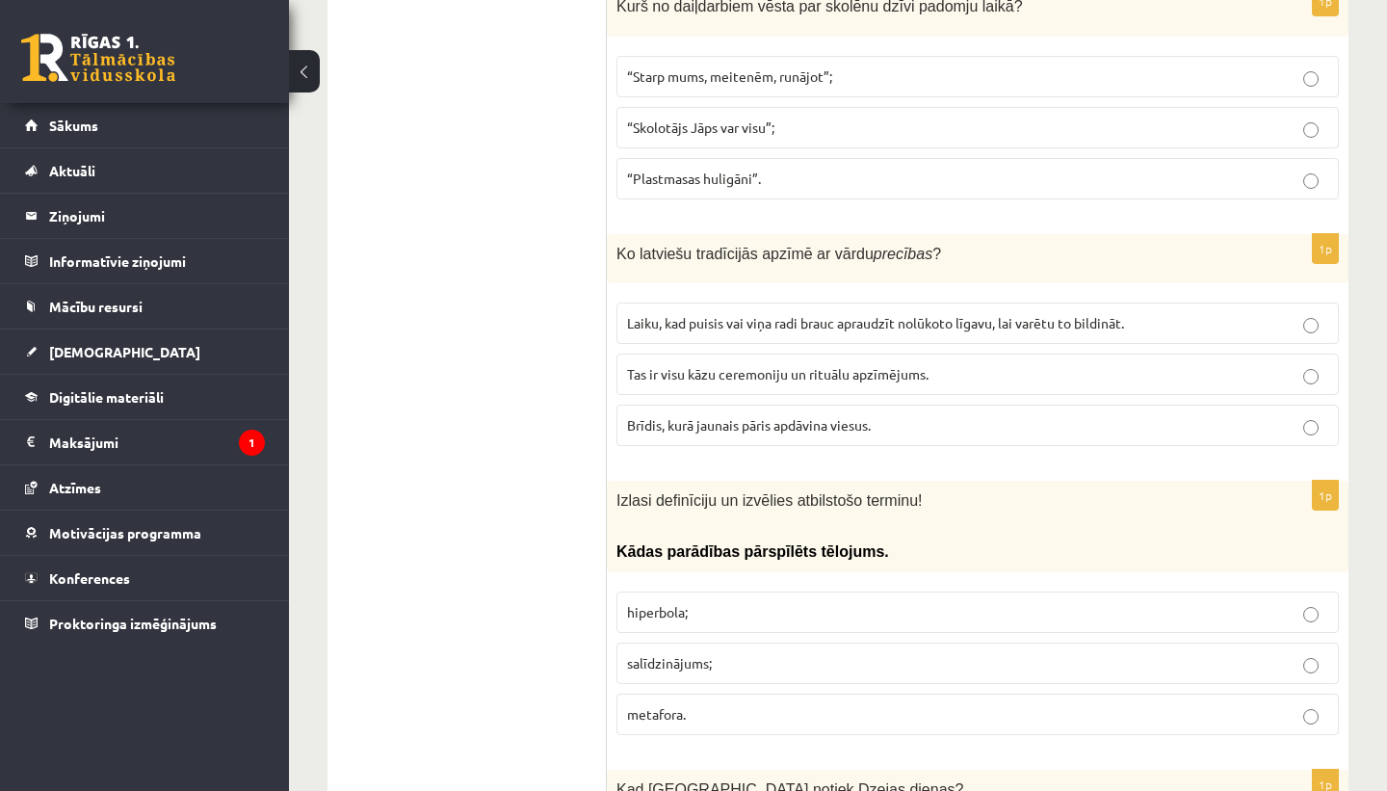
scroll to position [2002, 0]
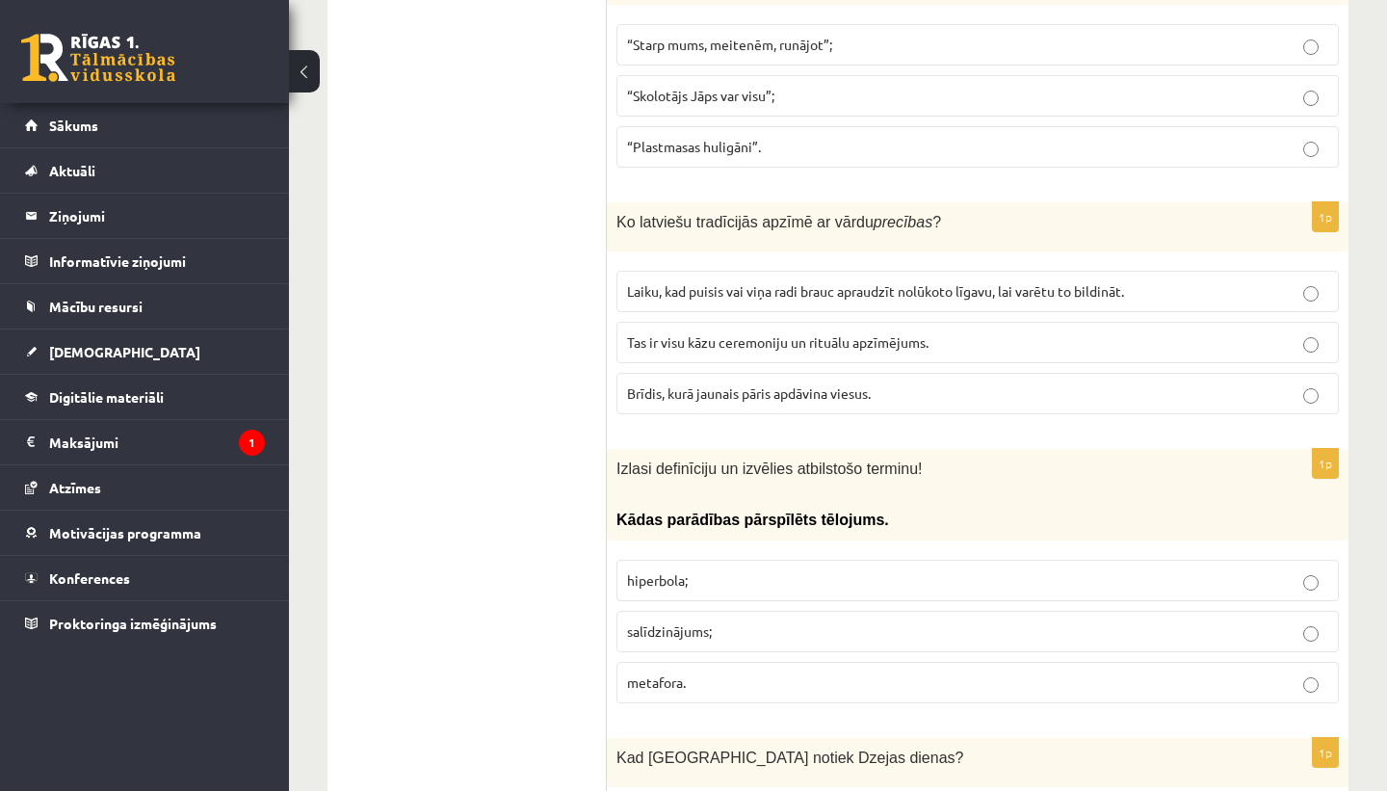
click at [888, 332] on p "Tas ir visu kāzu ceremoniju un rituālu apzīmējums." at bounding box center [977, 342] width 701 height 20
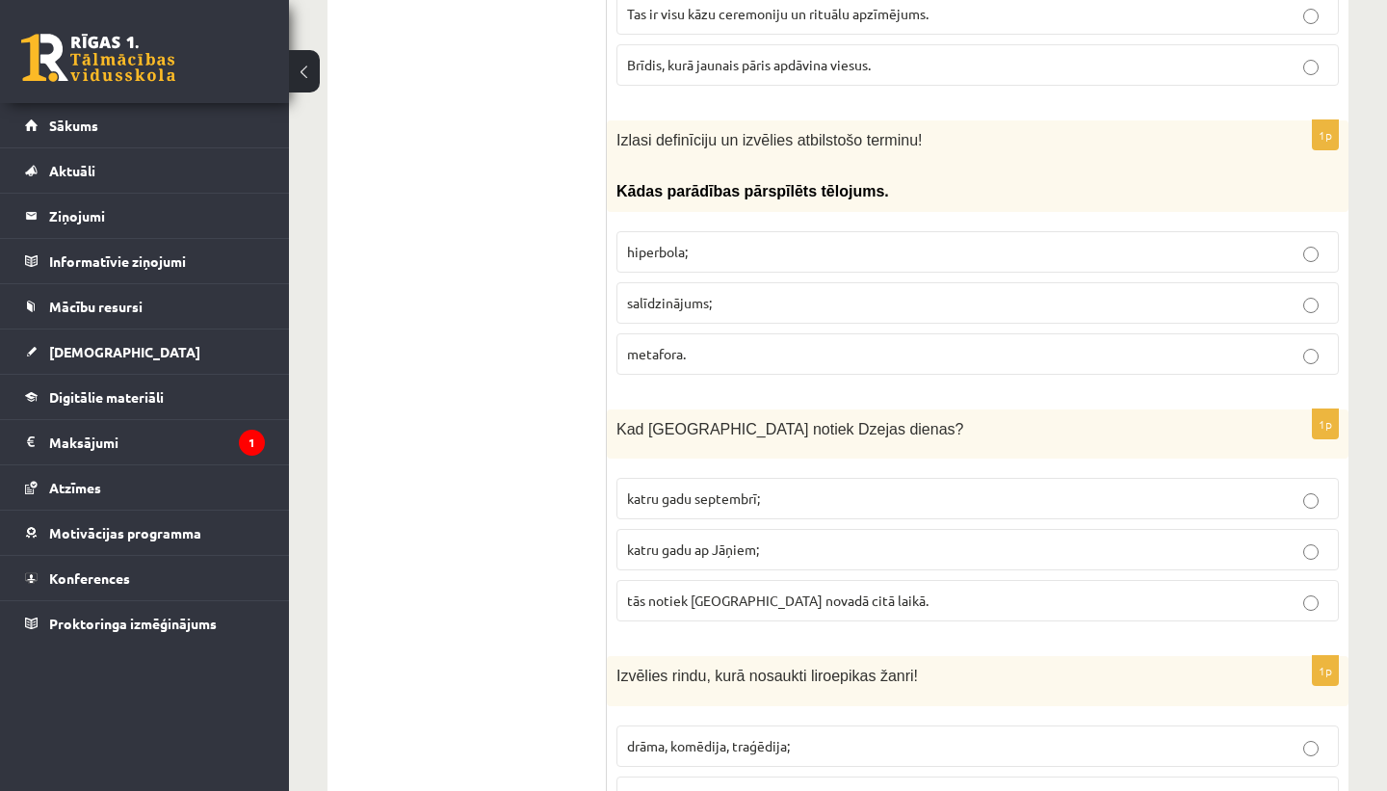
scroll to position [2333, 0]
click at [757, 259] on p "hiperbola;" at bounding box center [977, 250] width 701 height 20
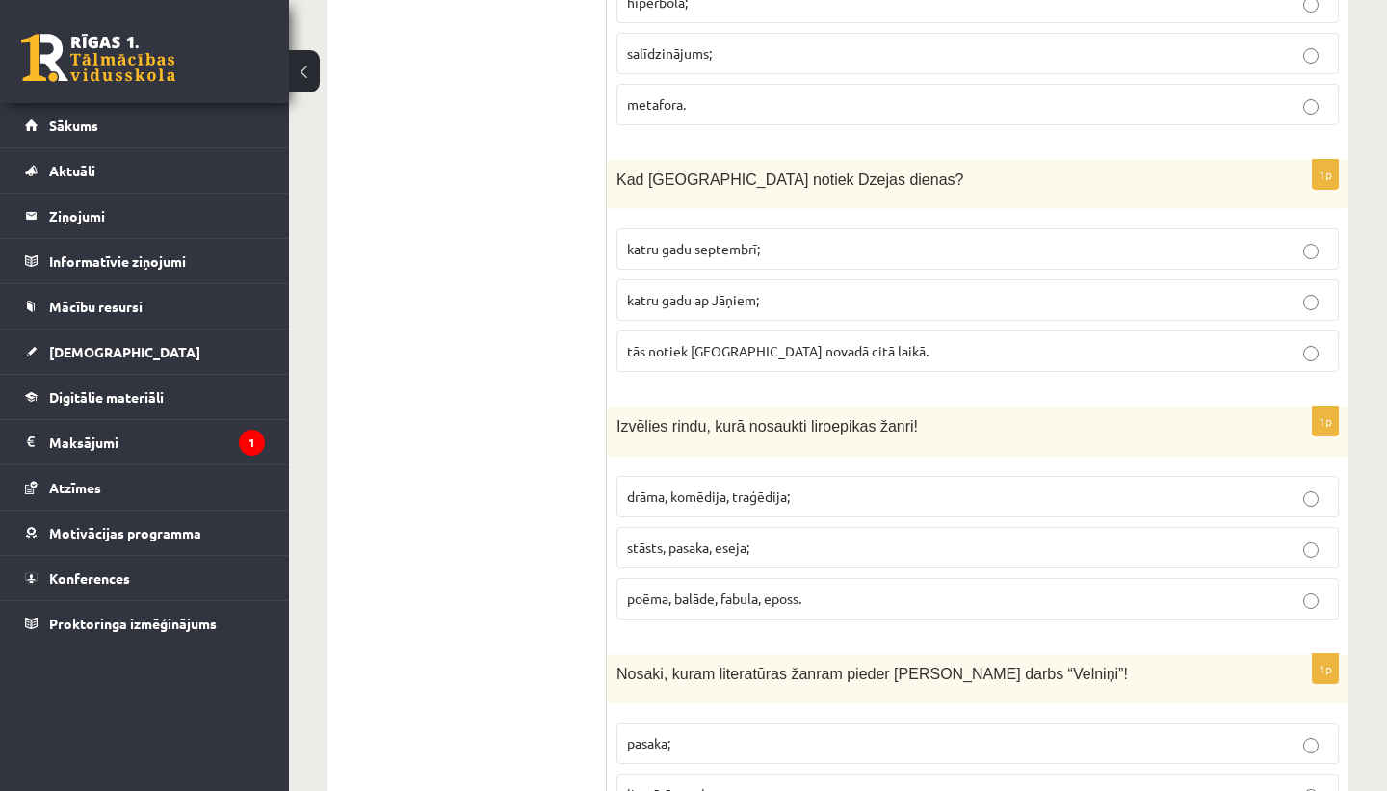
scroll to position [2582, 0]
click at [838, 251] on p "katru gadu septembrī;" at bounding box center [977, 247] width 701 height 20
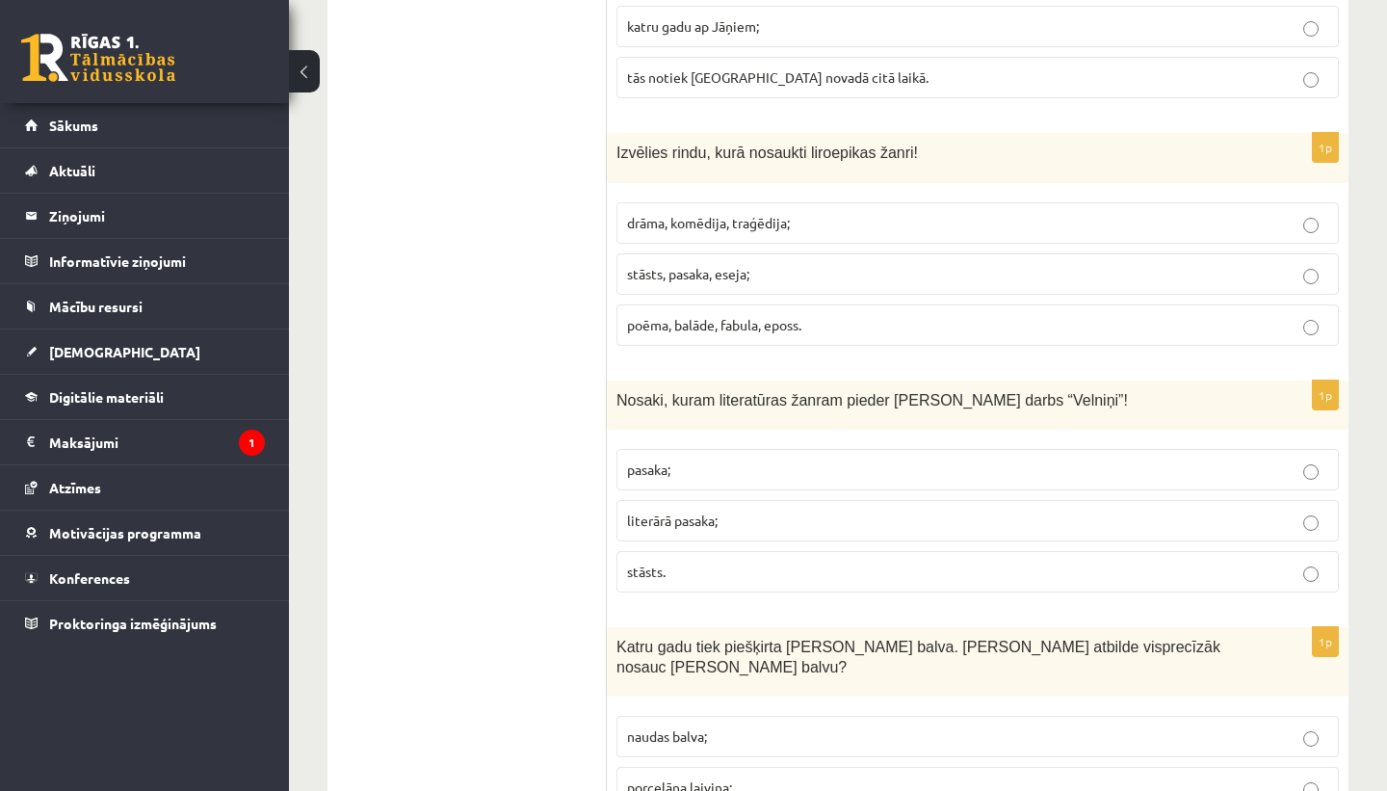
scroll to position [2863, 0]
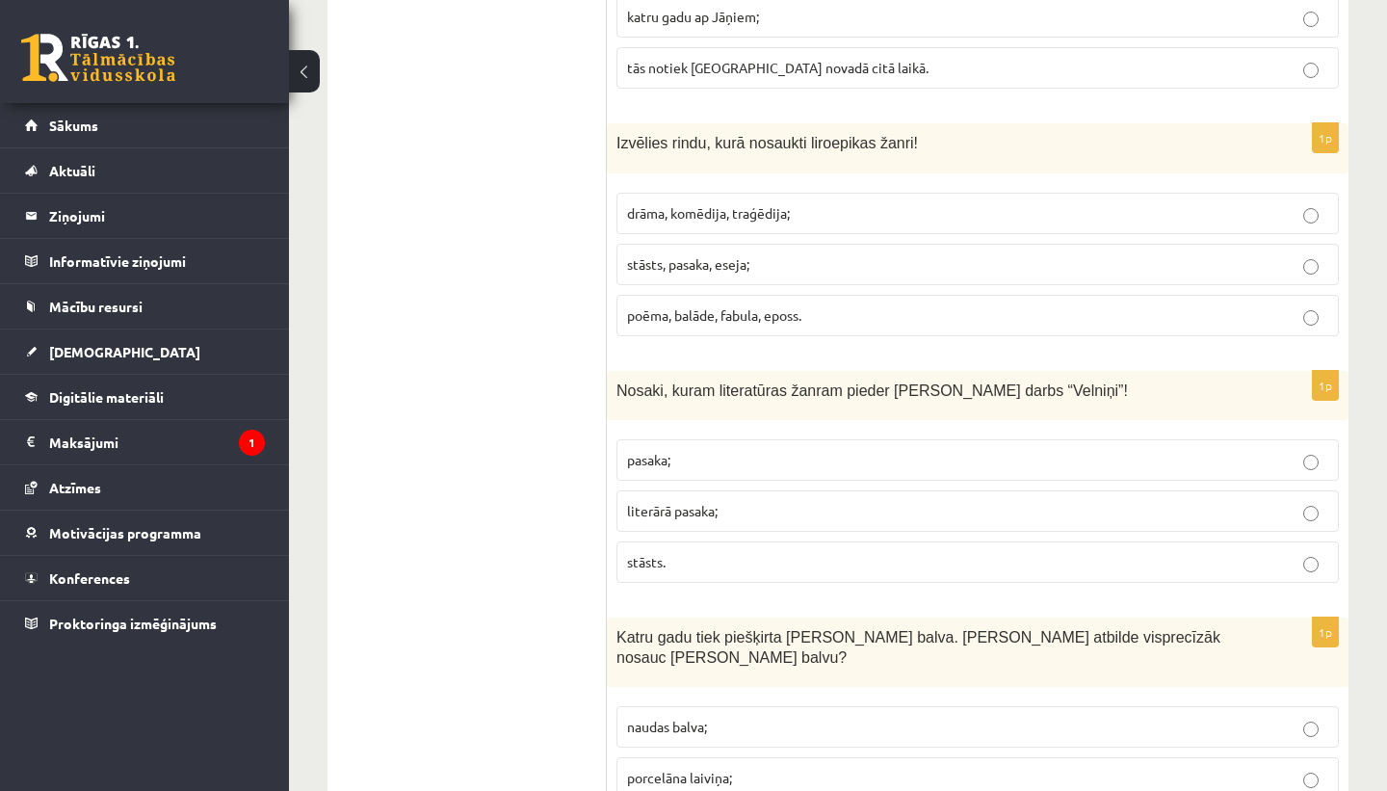
click at [681, 213] on span "drāma, komēdija, traģēdija;" at bounding box center [708, 212] width 163 height 17
click at [733, 326] on label "poēma, balāde, fabula, eposs." at bounding box center [977, 315] width 722 height 41
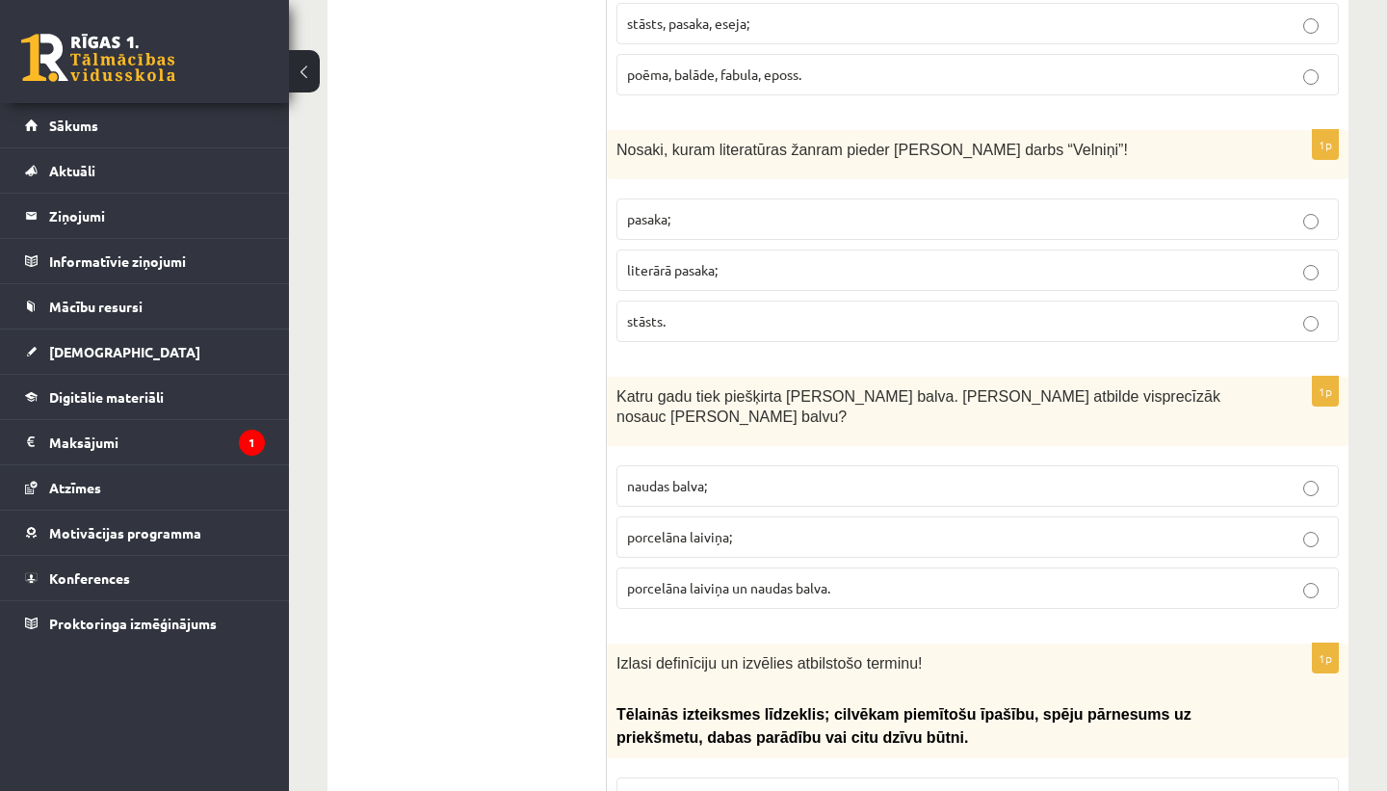
scroll to position [3105, 0]
click at [696, 262] on span "literārā pasaka;" at bounding box center [672, 268] width 91 height 17
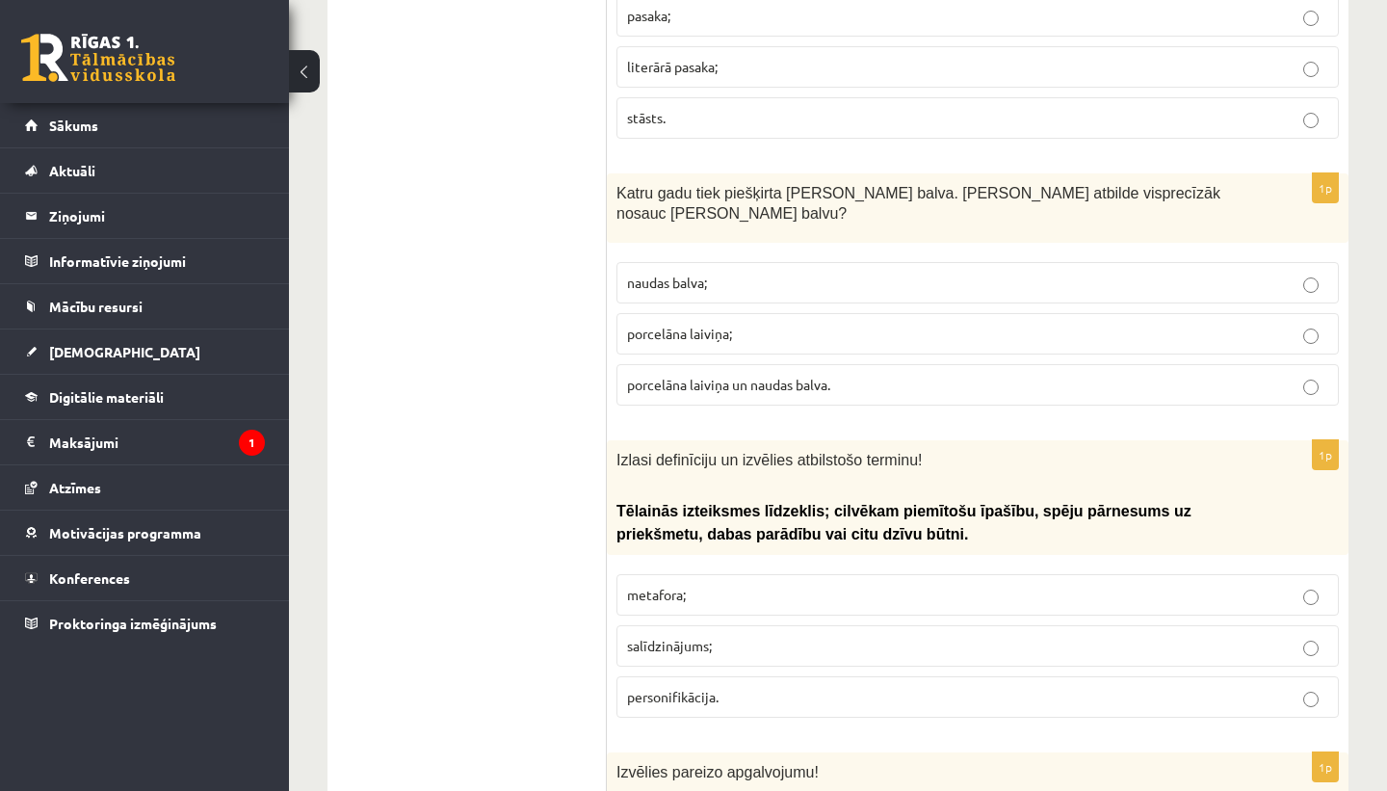
scroll to position [3308, 0]
click at [740, 283] on p "naudas balva;" at bounding box center [977, 282] width 701 height 20
click at [711, 379] on span "porcelāna laiviņa un naudas balva." at bounding box center [728, 383] width 203 height 17
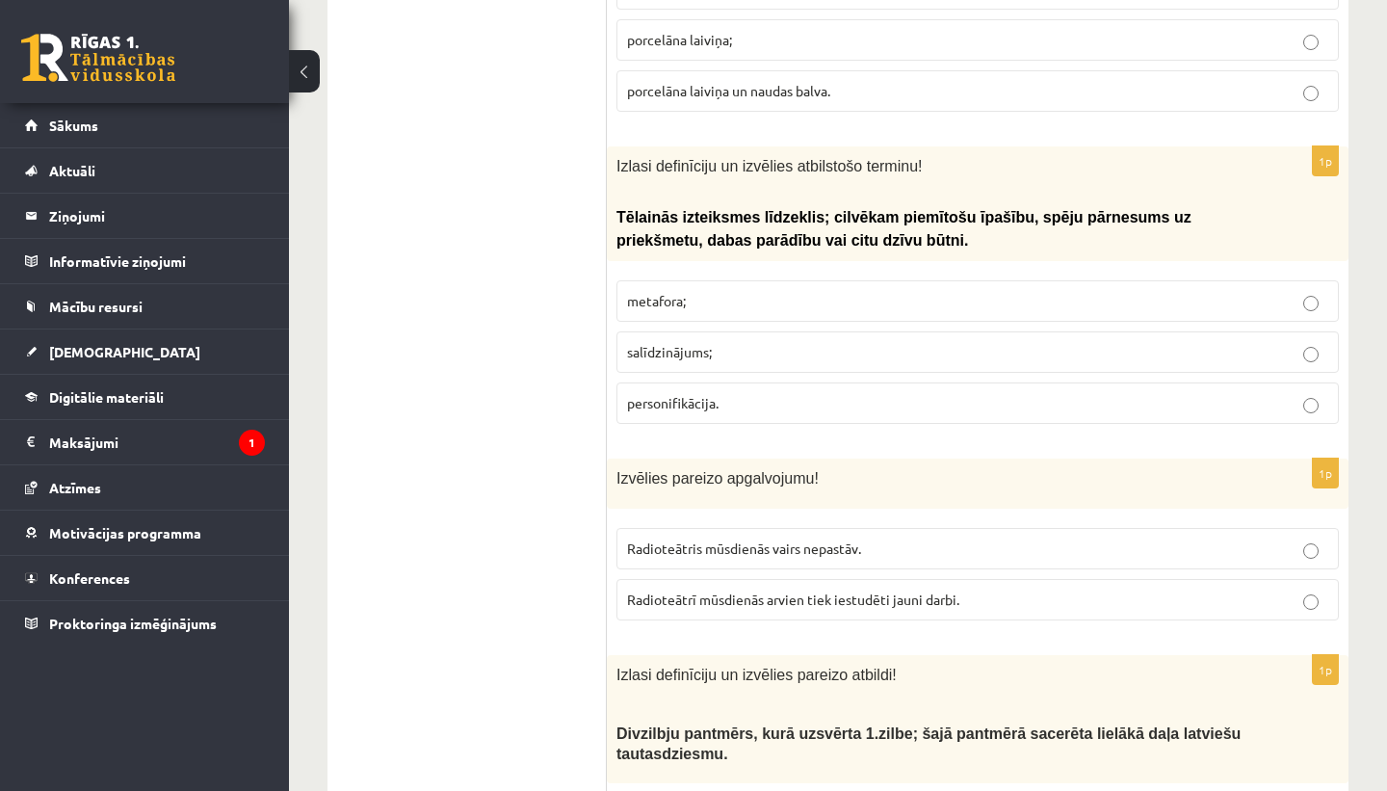
scroll to position [3602, 0]
click at [701, 297] on p "metafora;" at bounding box center [977, 300] width 701 height 20
click at [706, 397] on span "personifikācija." at bounding box center [672, 401] width 91 height 17
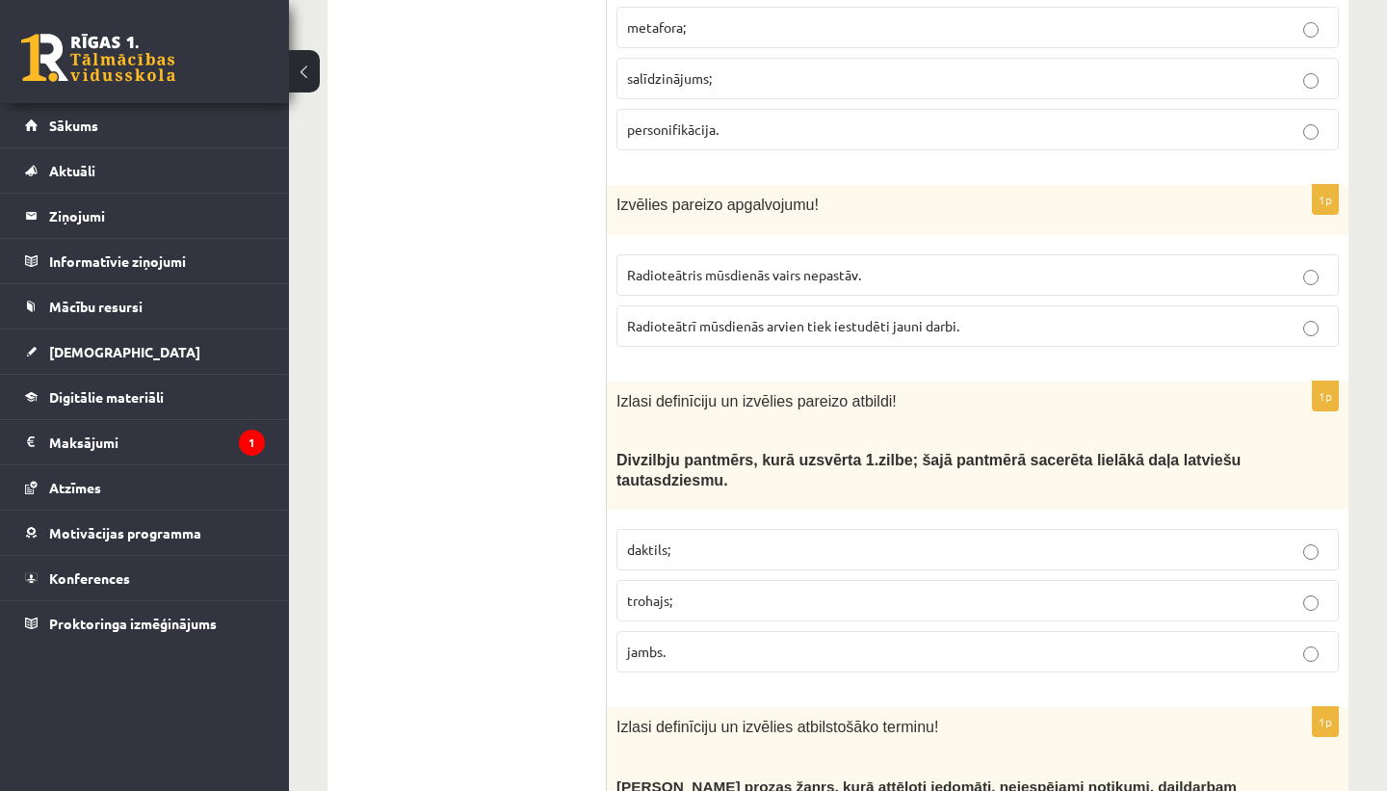
scroll to position [3875, 0]
click at [760, 327] on span "Radioteātrī mūsdienās arvien tiek iestudēti jauni darbi." at bounding box center [793, 324] width 332 height 17
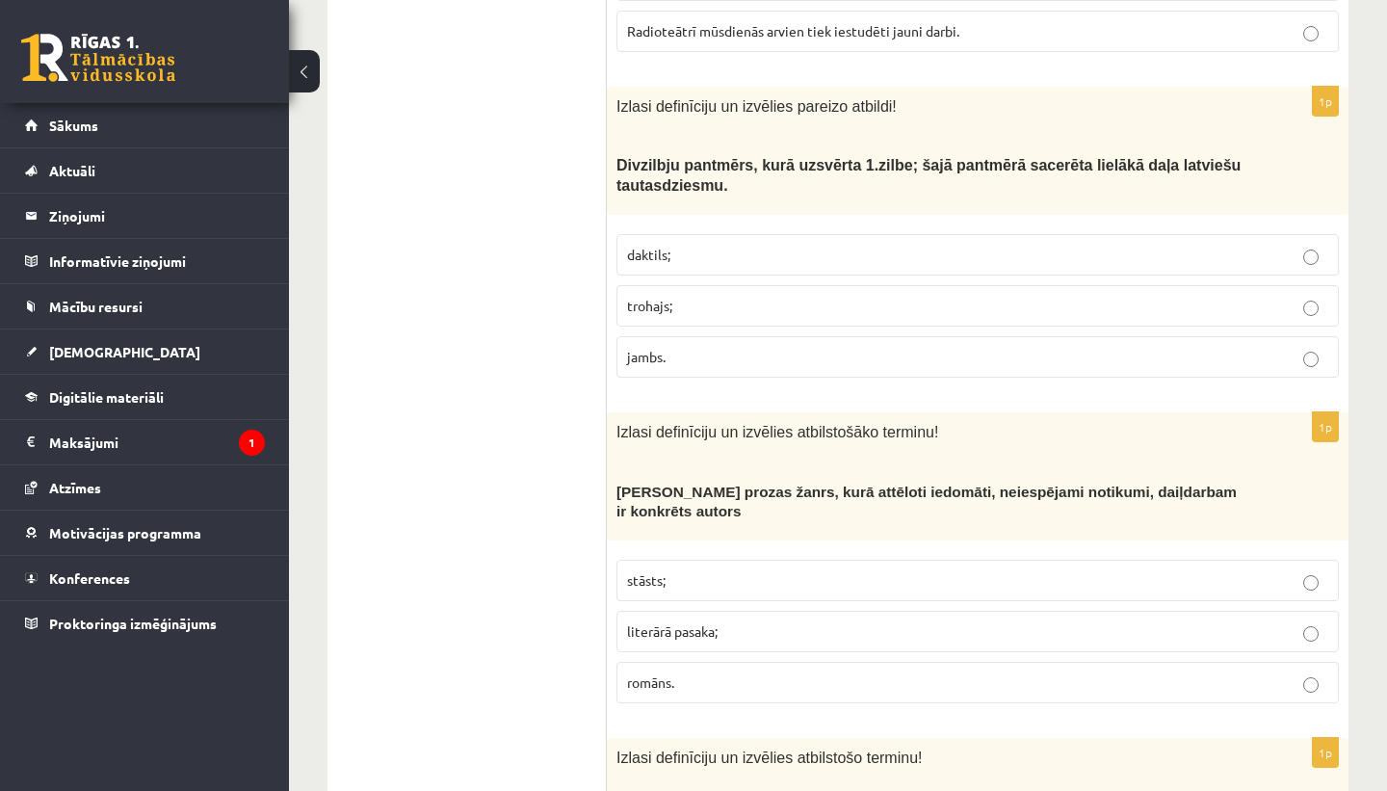
scroll to position [4176, 0]
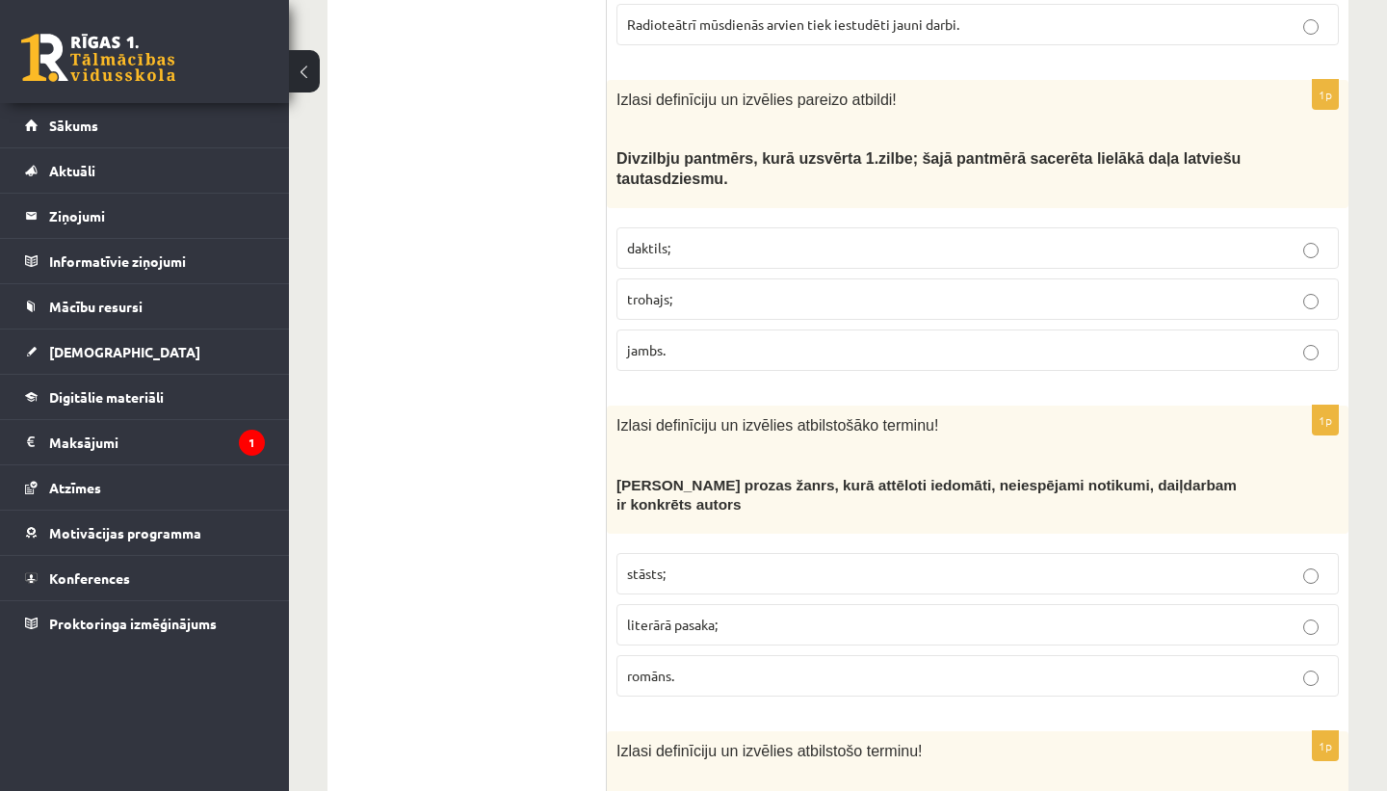
click at [737, 350] on p "jambs." at bounding box center [977, 350] width 701 height 20
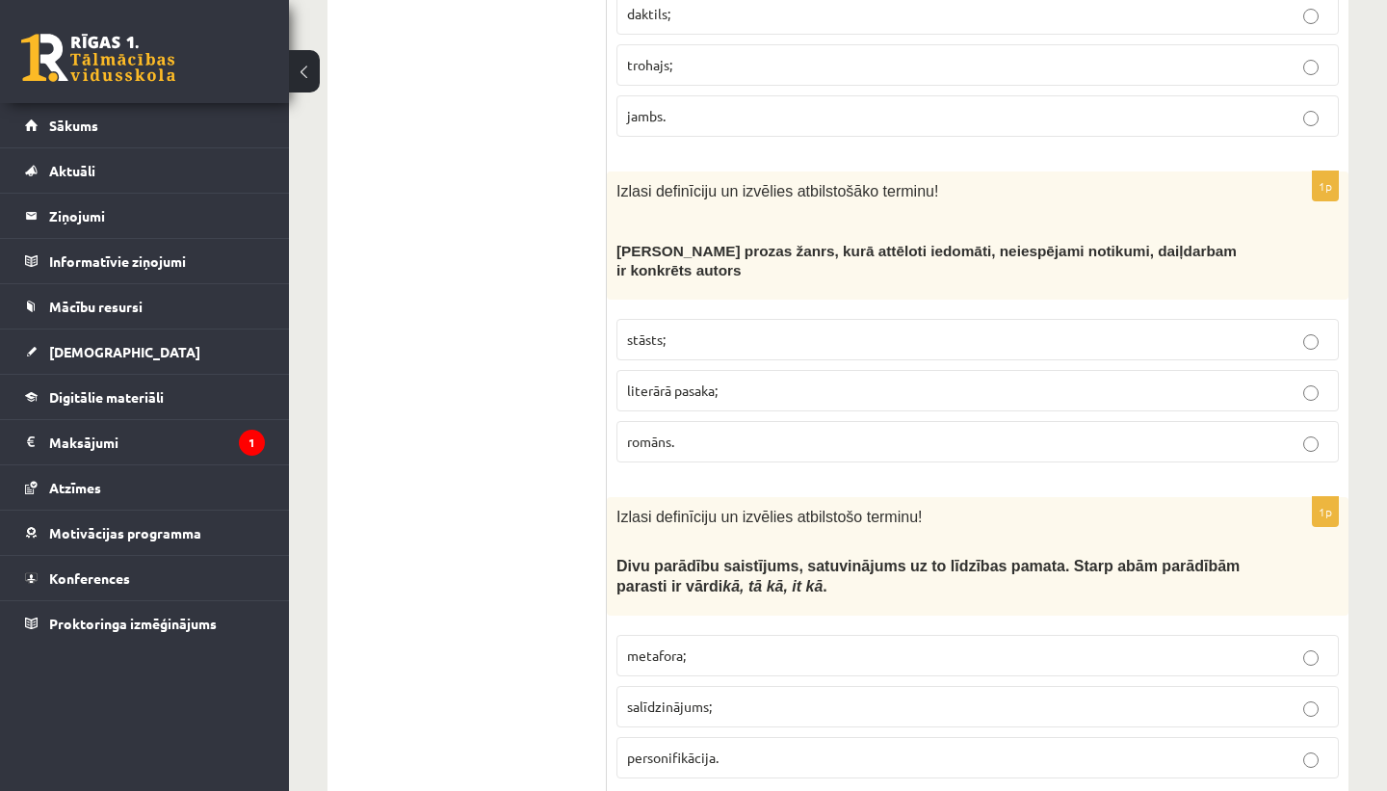
scroll to position [4409, 0]
click at [747, 386] on p "literārā pasaka;" at bounding box center [977, 391] width 701 height 20
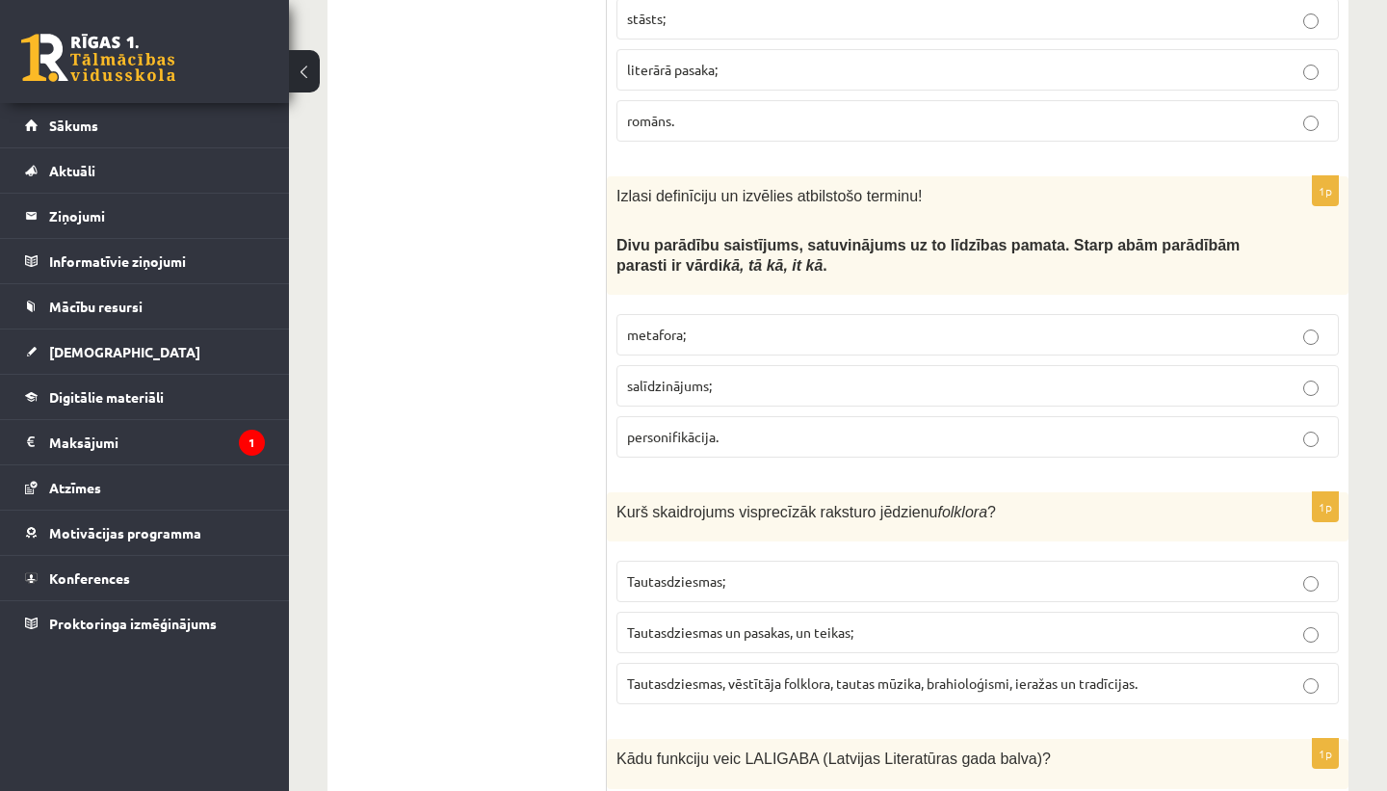
scroll to position [4752, 0]
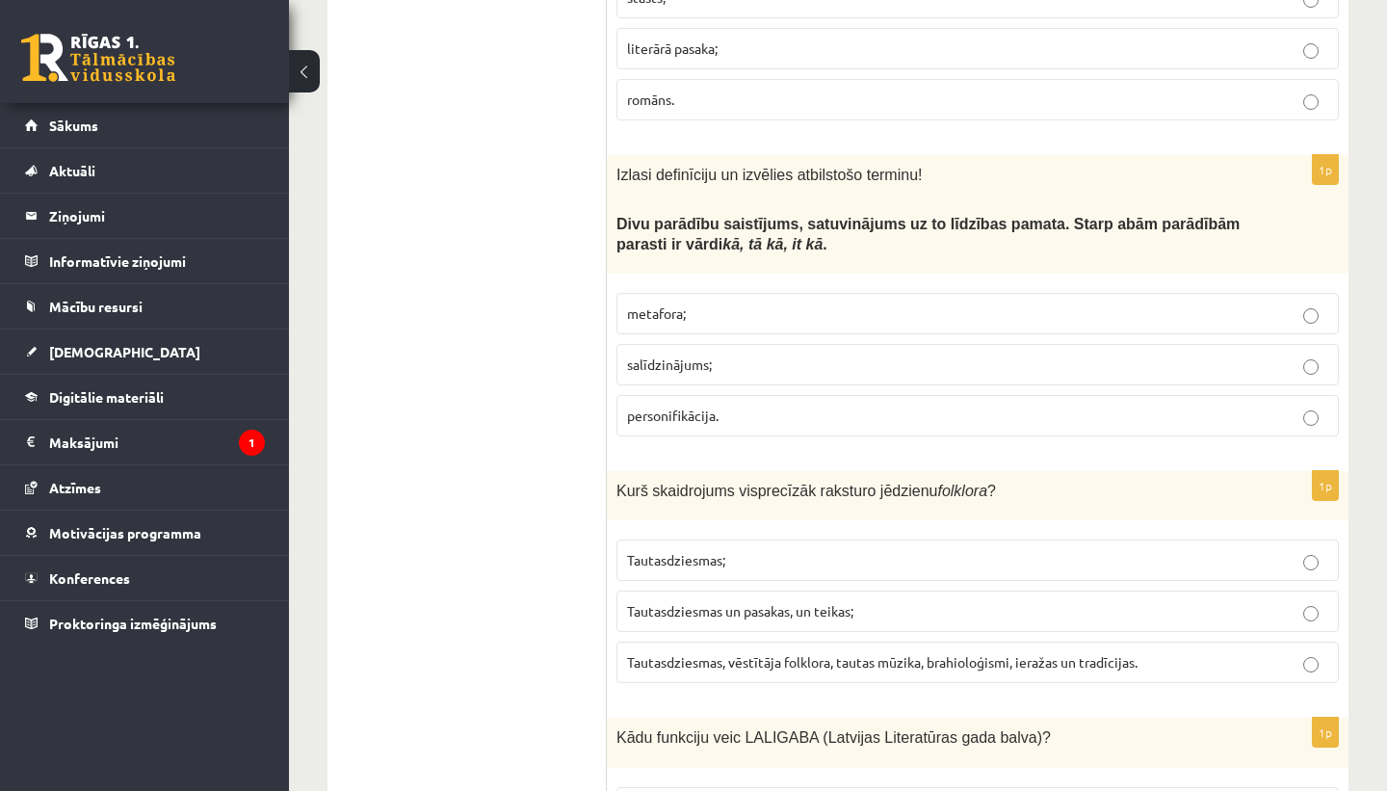
click at [733, 364] on p "salīdzinājums;" at bounding box center [977, 364] width 701 height 20
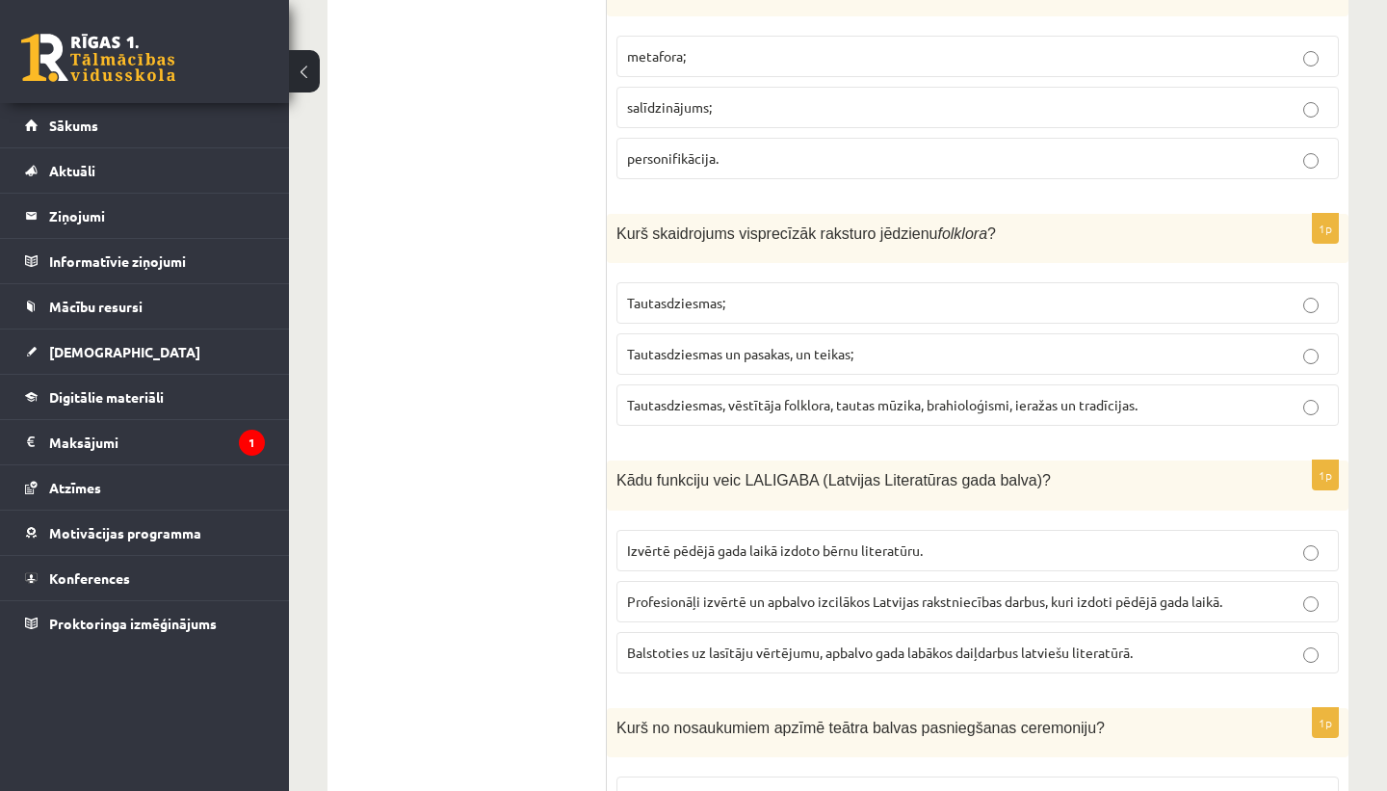
scroll to position [5049, 0]
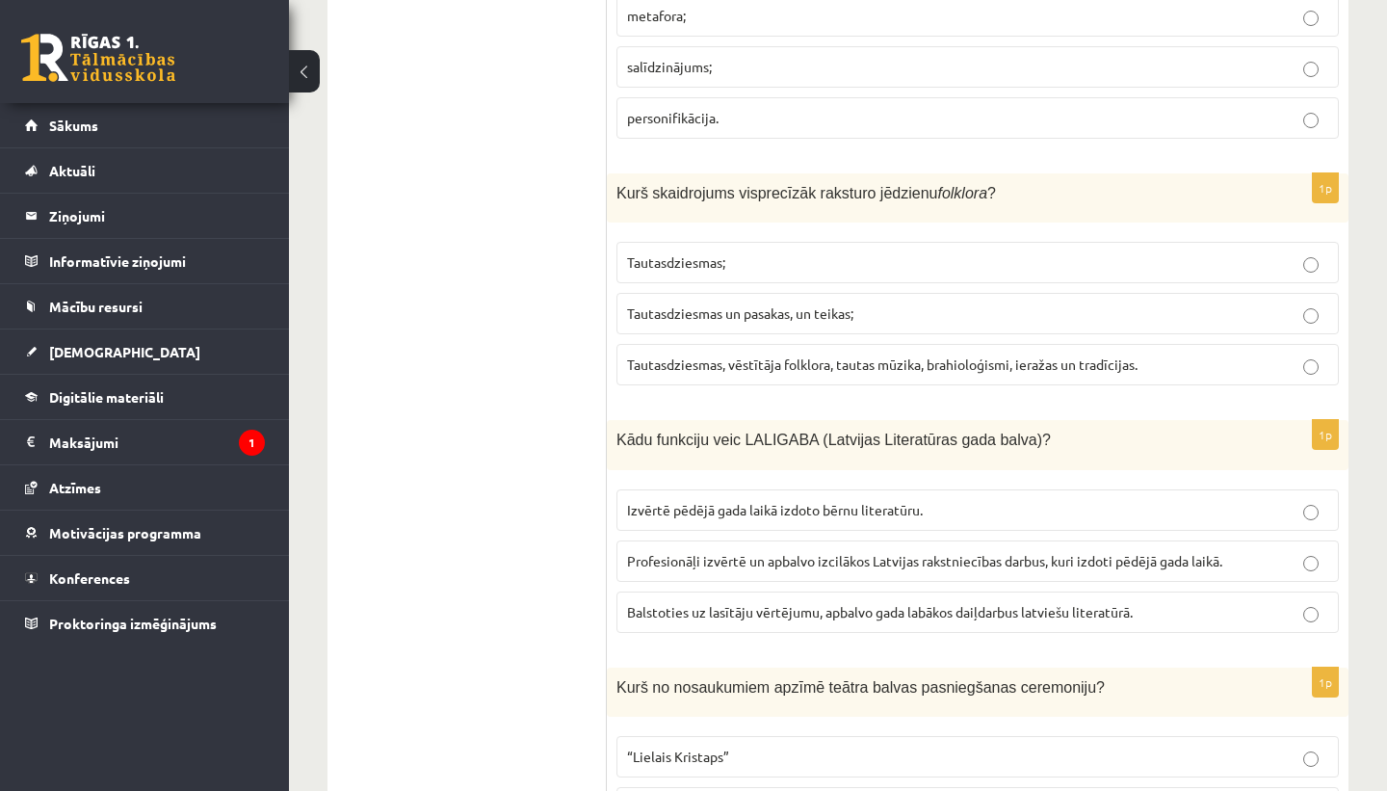
click at [927, 358] on span "Tautasdziesmas, vēstītāja folklora, tautas mūzika, brahioloģismi, ieražas un tr…" at bounding box center [882, 363] width 510 height 17
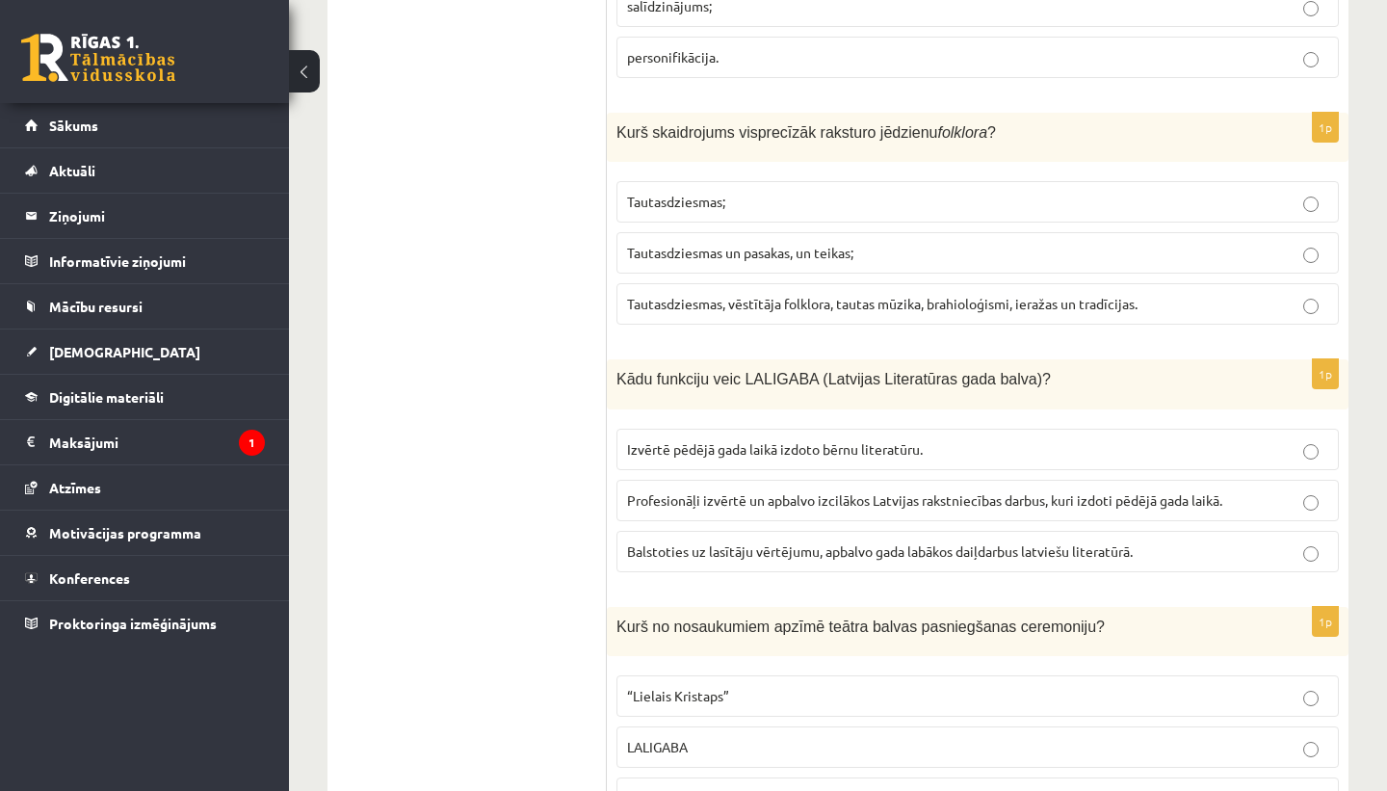
scroll to position [5164, 0]
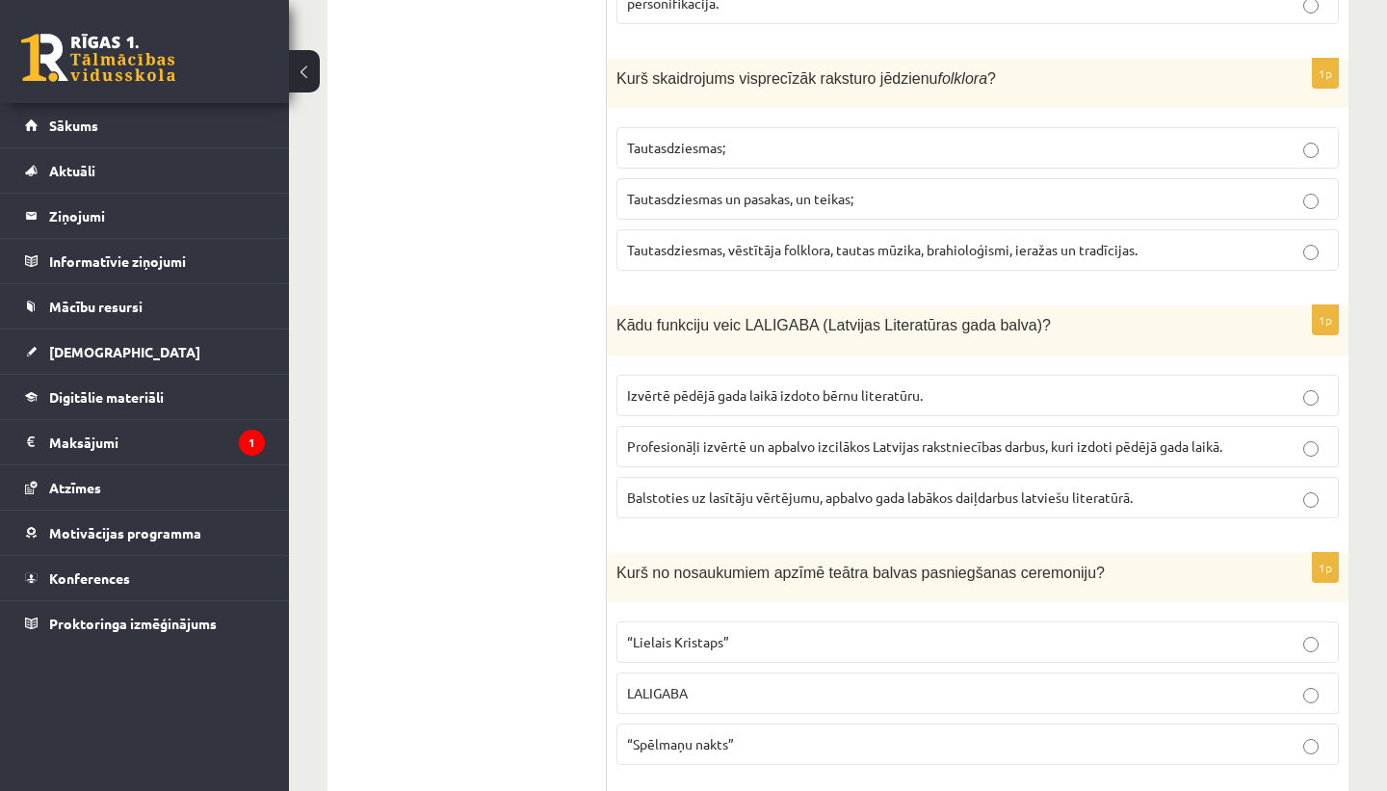
click at [1053, 489] on span "Balstoties uz lasītāju vērtējumu, apbalvo gada labākos daiļdarbus latviešu lite…" at bounding box center [880, 496] width 506 height 17
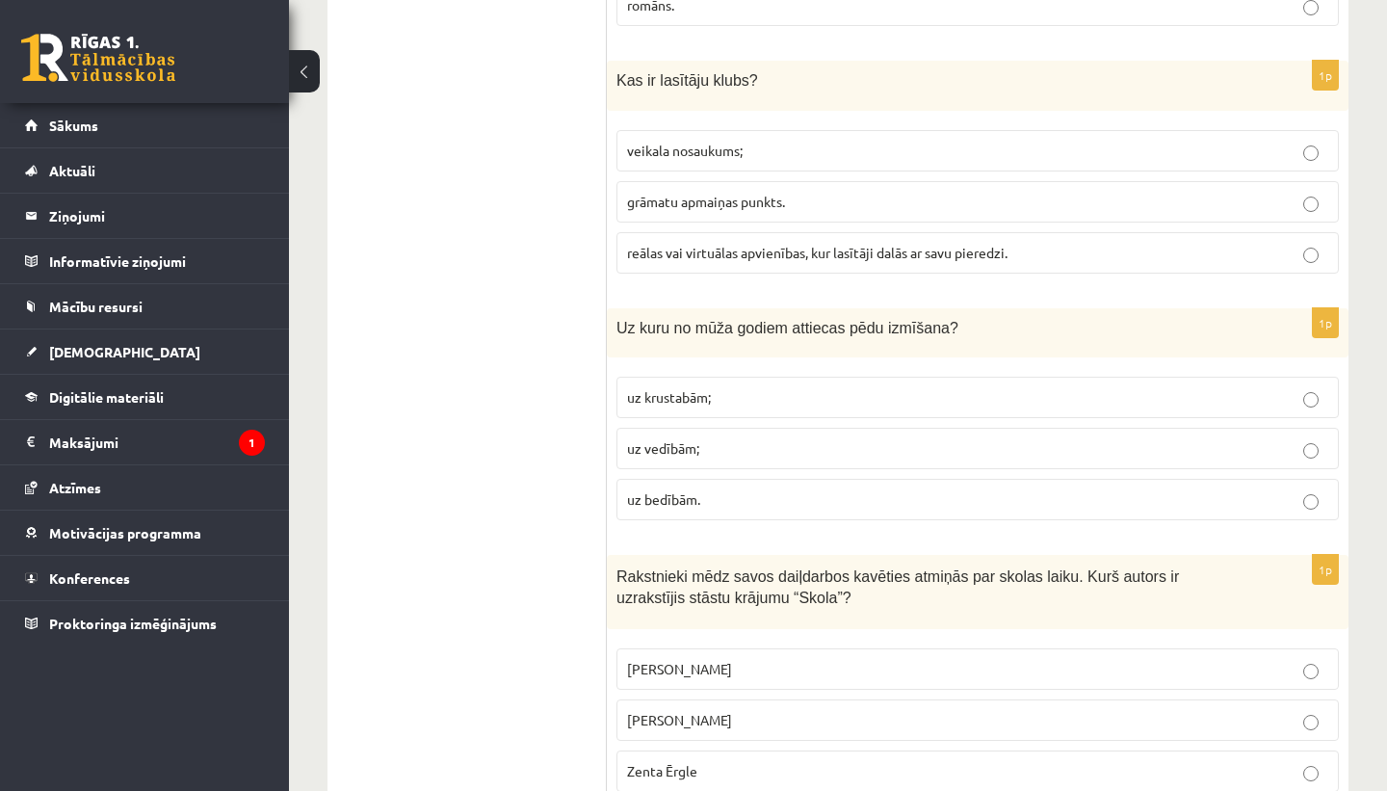
scroll to position [7503, 0]
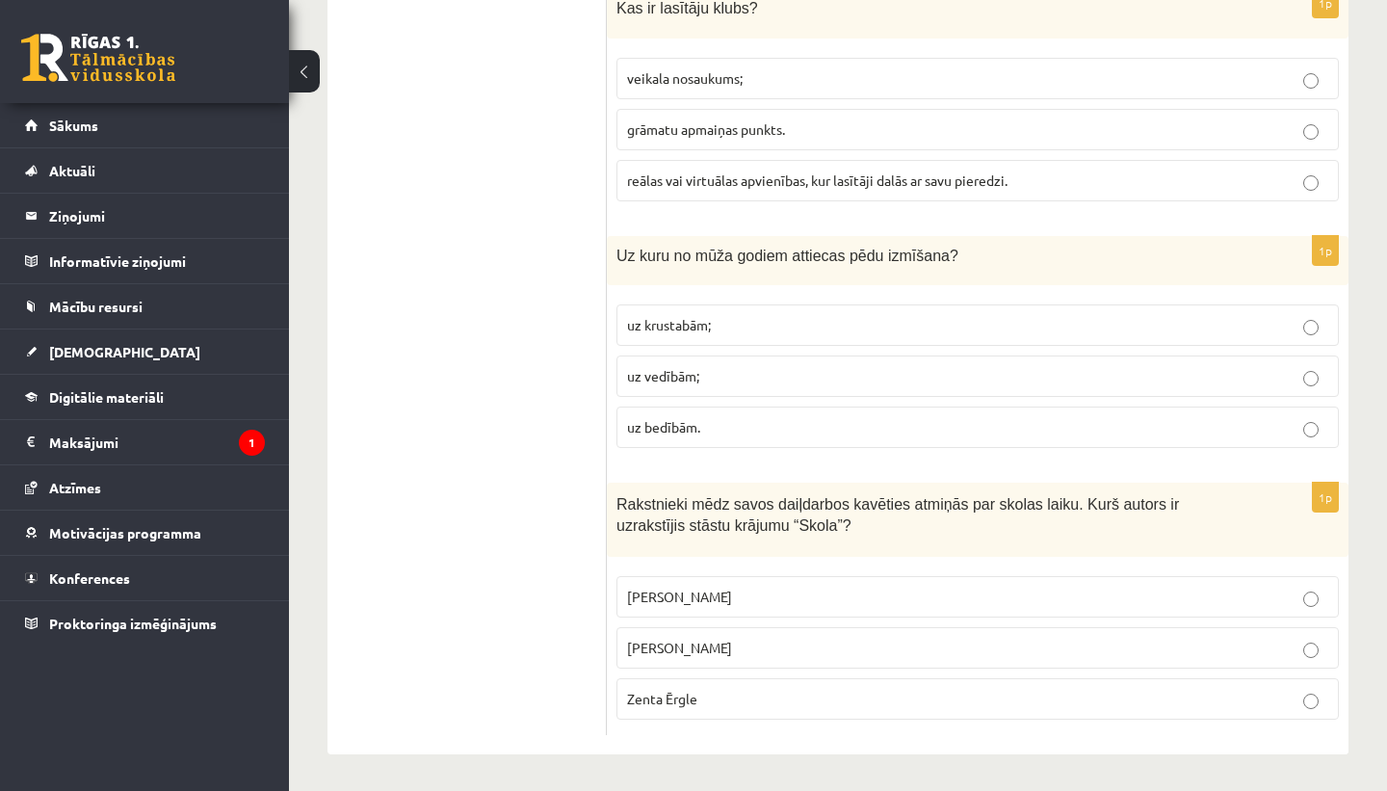
click at [758, 642] on p "[PERSON_NAME]" at bounding box center [977, 648] width 701 height 20
click at [747, 425] on p "uz bedībām." at bounding box center [977, 427] width 701 height 20
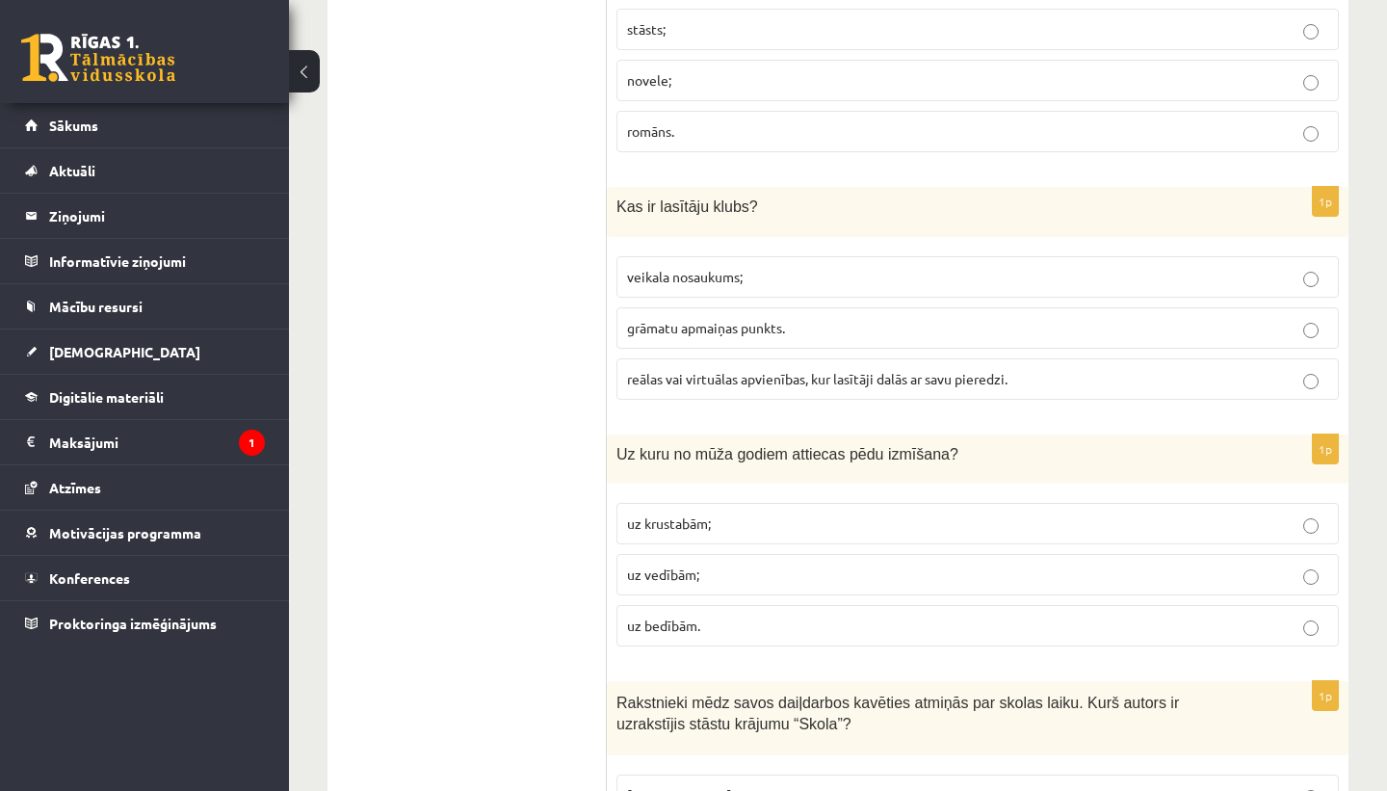
scroll to position [7301, 0]
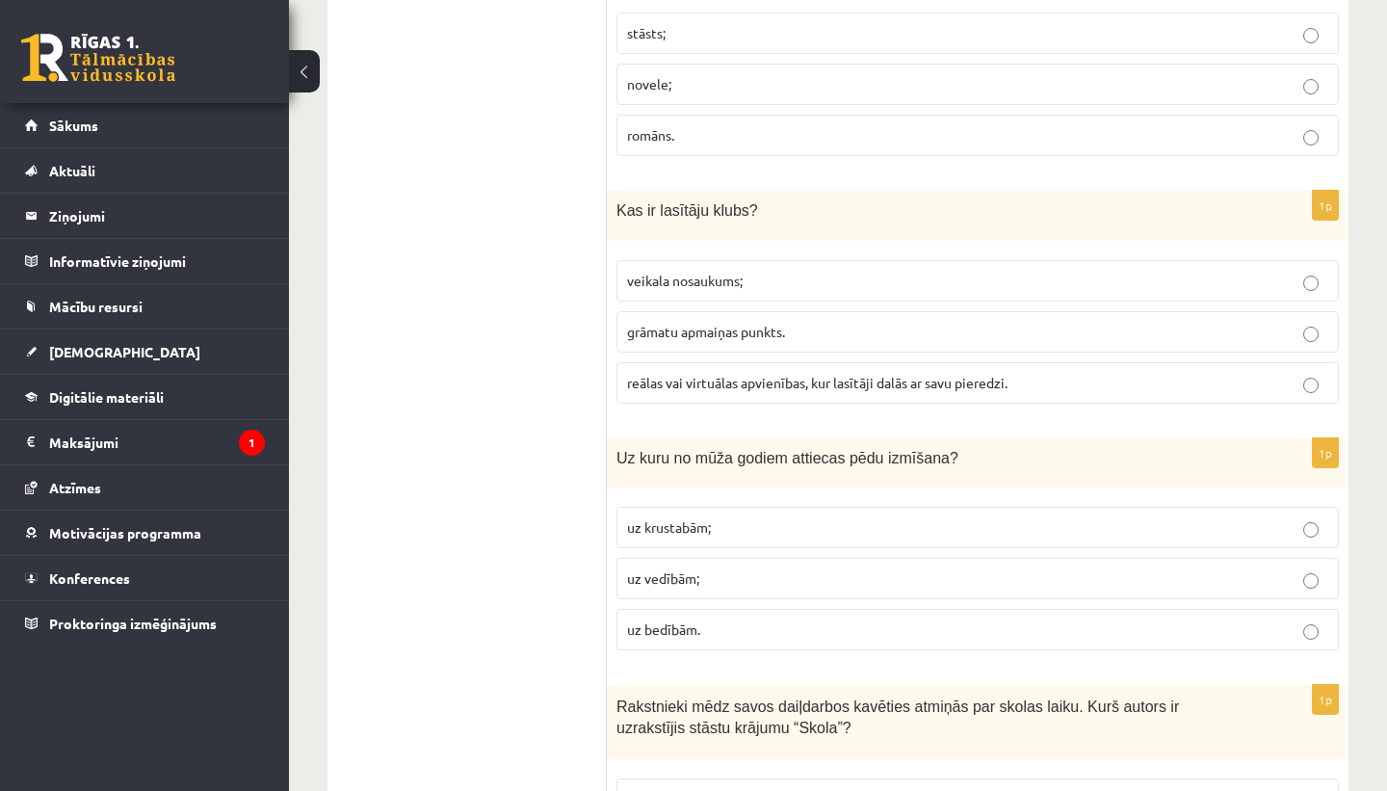
click at [968, 374] on span "reālas vai virtuālas apvienības, kur lasītāji dalās ar savu pieredzi." at bounding box center [817, 382] width 380 height 17
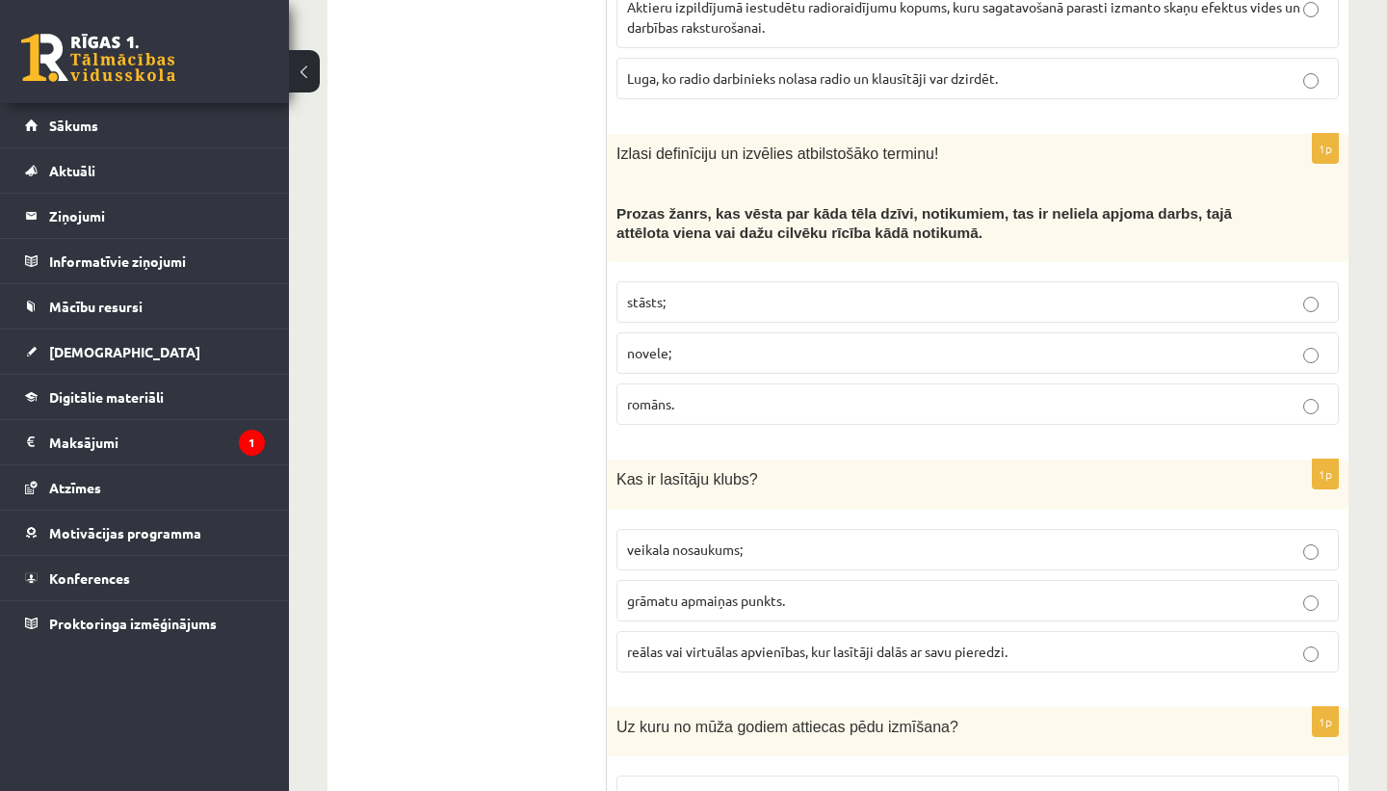
scroll to position [7013, 0]
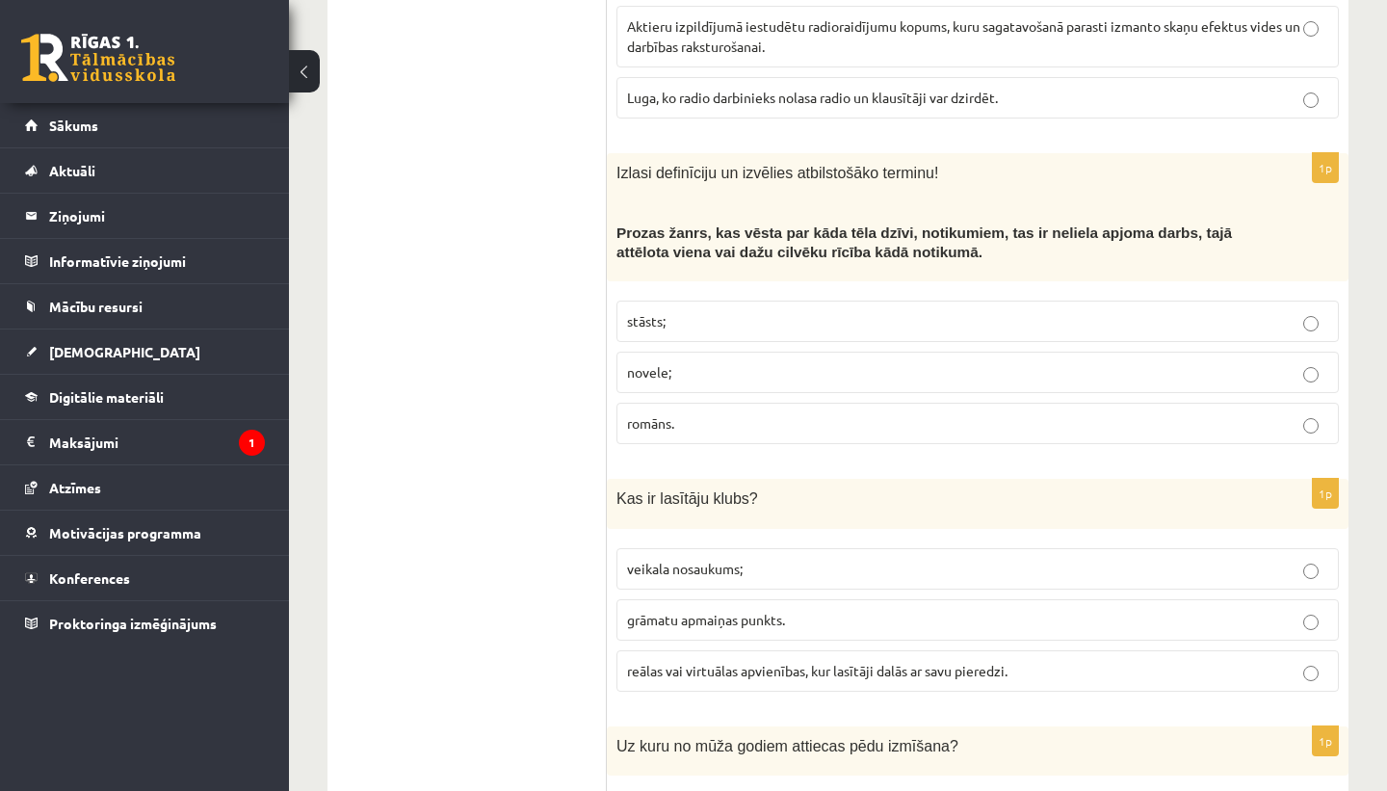
click at [831, 425] on p "romāns." at bounding box center [977, 423] width 701 height 20
click at [690, 319] on p "stāsts;" at bounding box center [977, 321] width 701 height 20
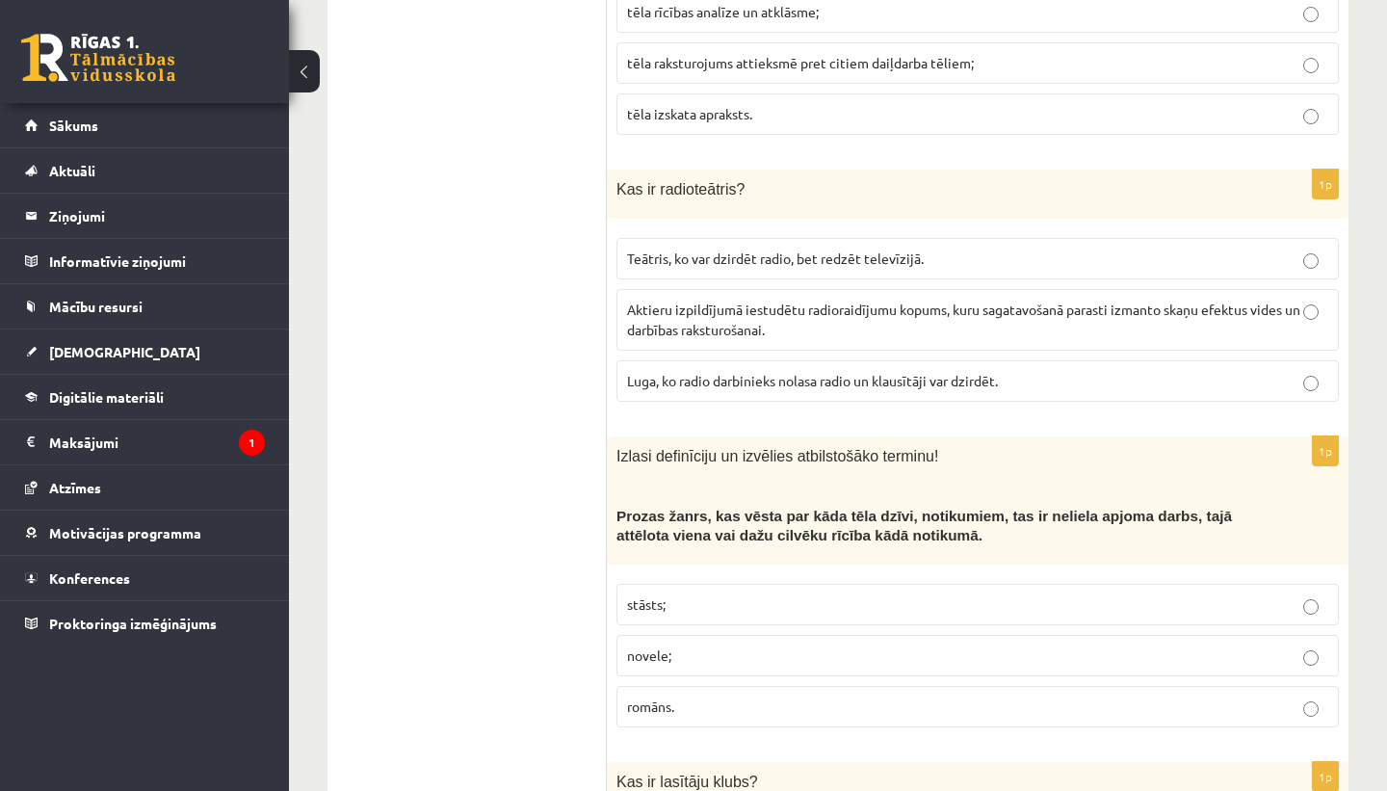
scroll to position [6720, 0]
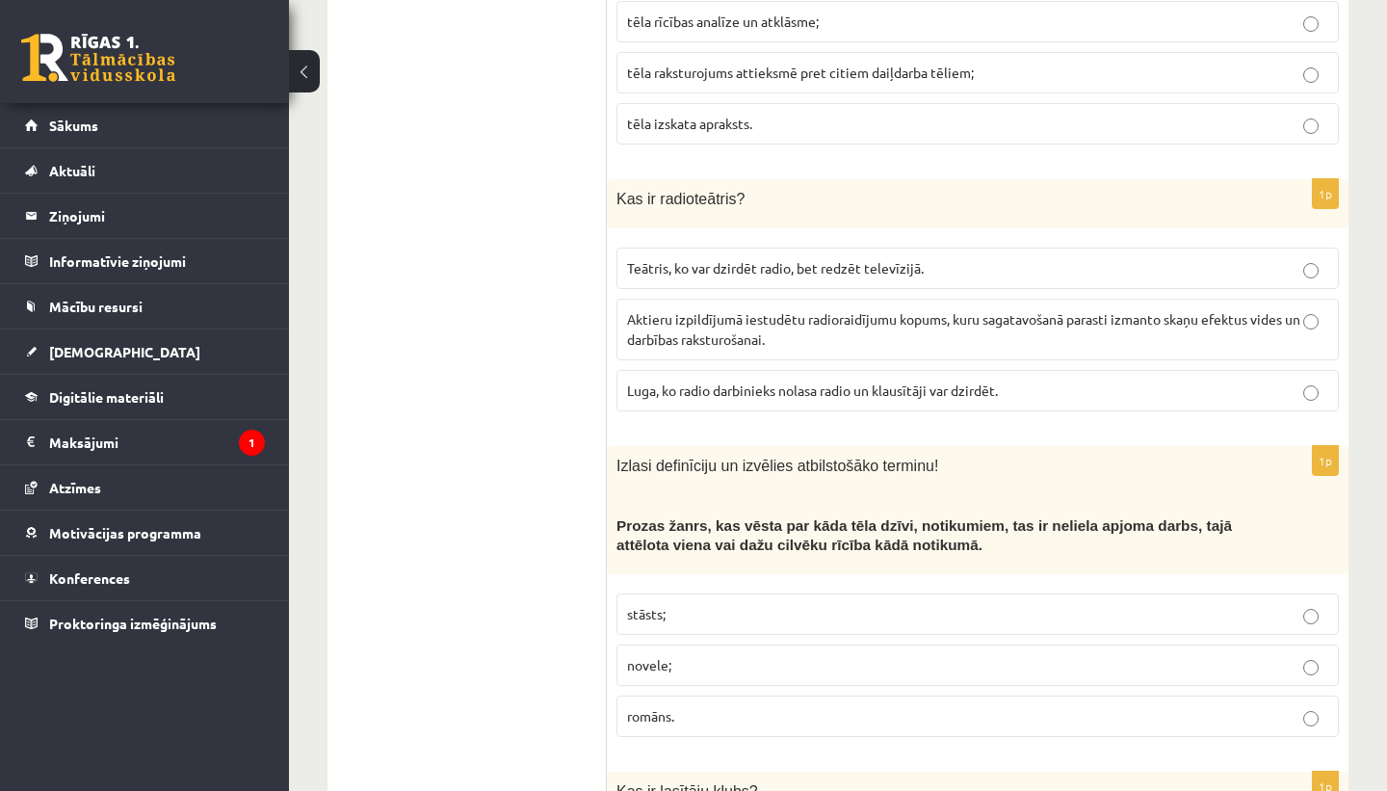
click at [753, 334] on span "Aktieru izpildījumā iestudētu radioraidījumu kopums, kuru sagatavošanā parasti …" at bounding box center [963, 329] width 673 height 38
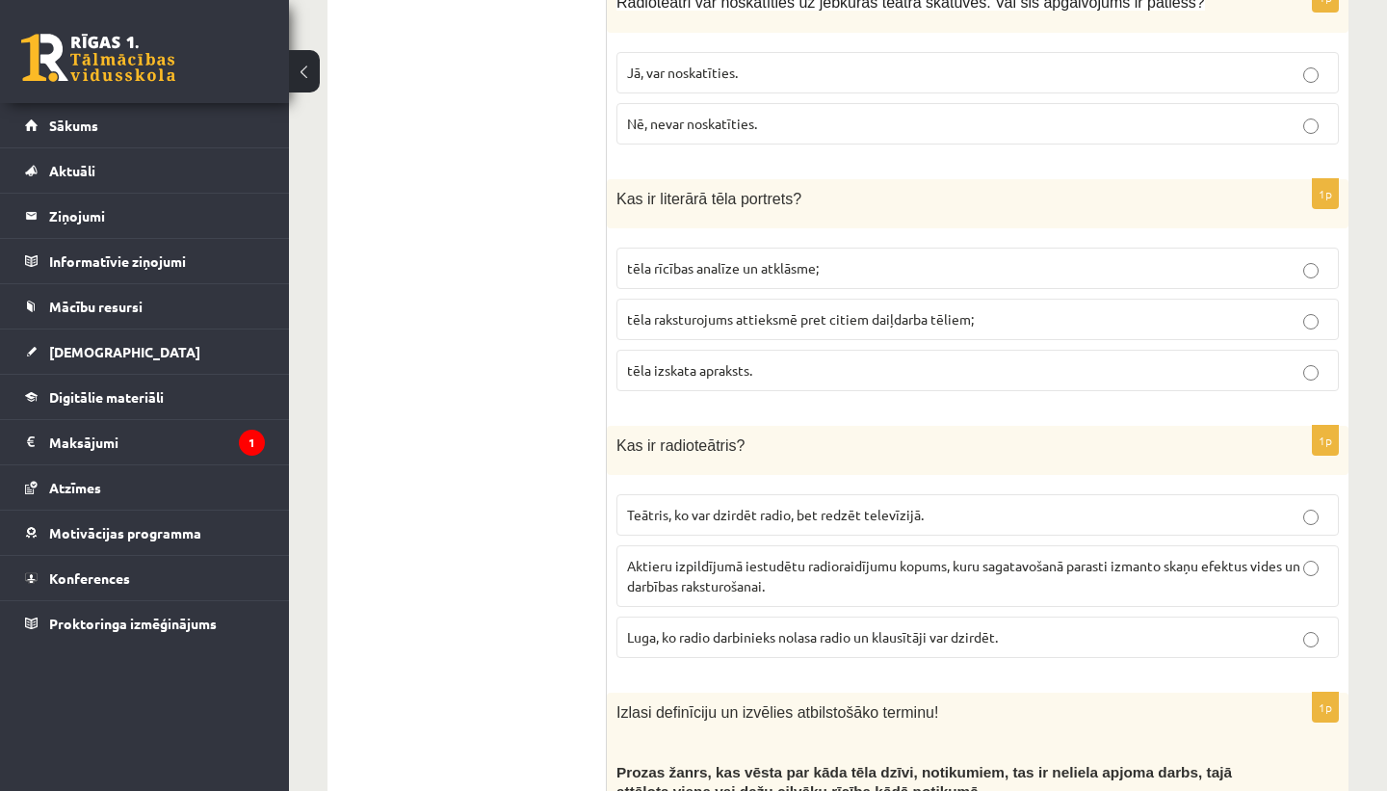
scroll to position [6472, 0]
click at [797, 370] on p "tēla izskata apraksts." at bounding box center [977, 372] width 701 height 20
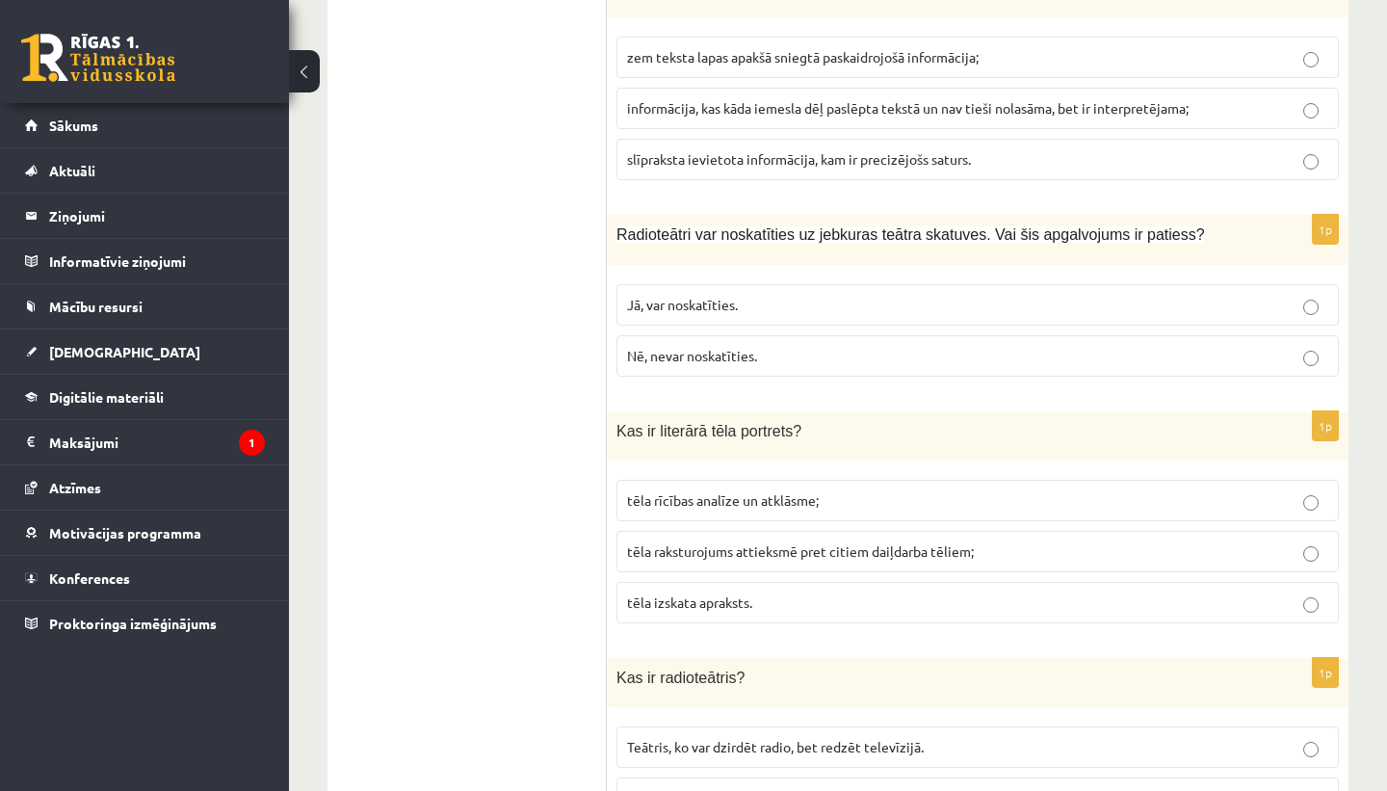
scroll to position [6240, 0]
click at [735, 361] on span "Nē, nevar noskatīties." at bounding box center [692, 357] width 130 height 17
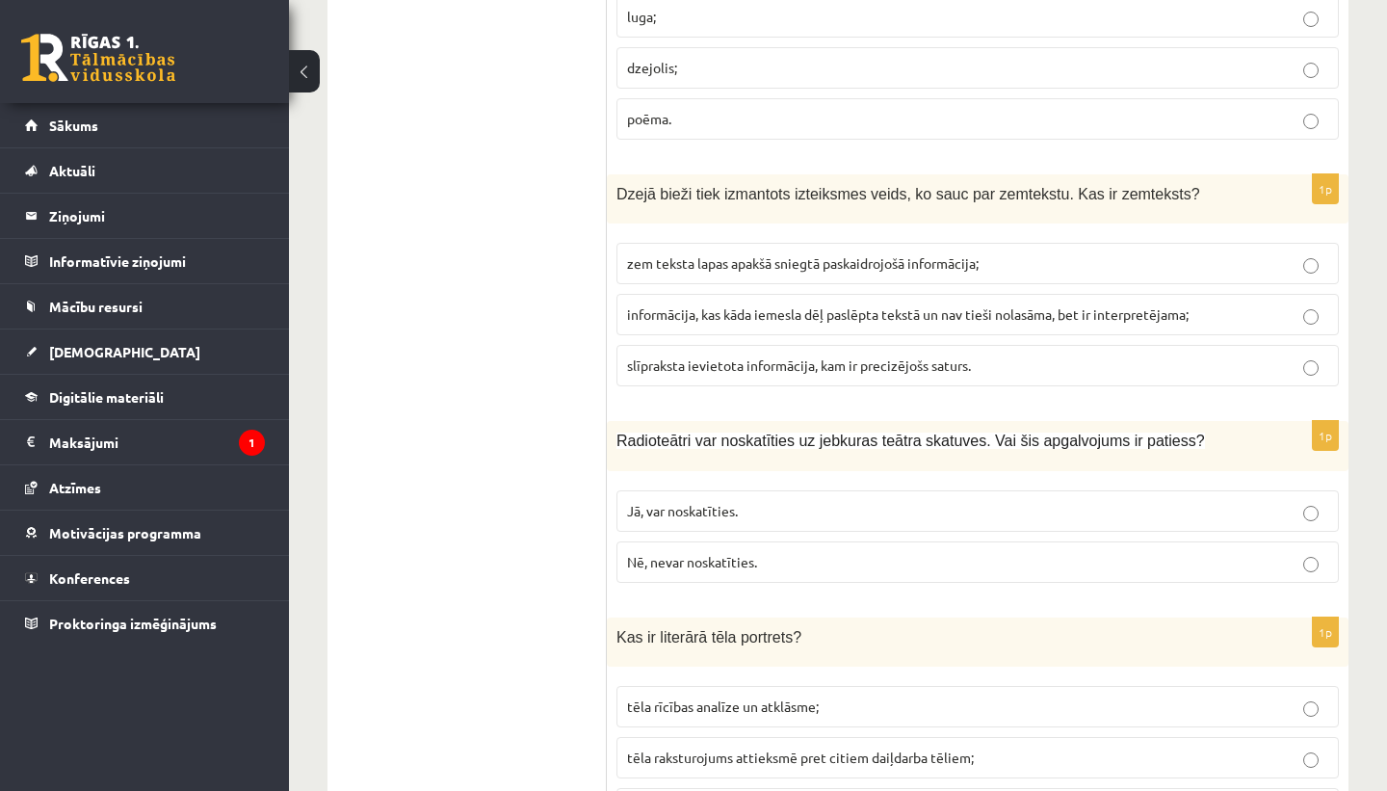
scroll to position [6035, 0]
click at [906, 261] on span "zem teksta lapas apakšā sniegtā paskaidrojošā informācija;" at bounding box center [803, 263] width 352 height 17
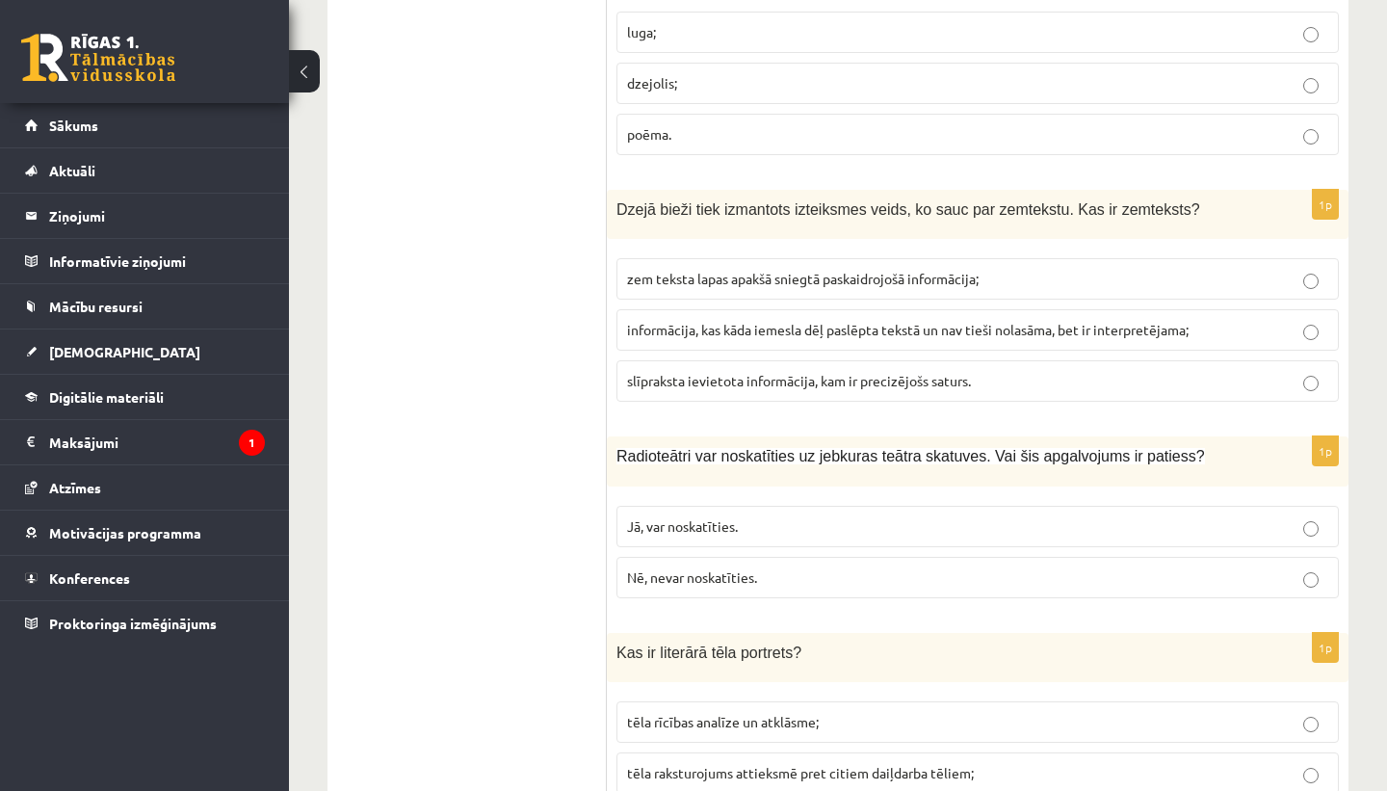
scroll to position [6017, 0]
click at [886, 312] on label "informācija, kas kāda iemesla dēļ paslēpta tekstā un nav tieši nolasāma, bet ir…" at bounding box center [977, 332] width 722 height 41
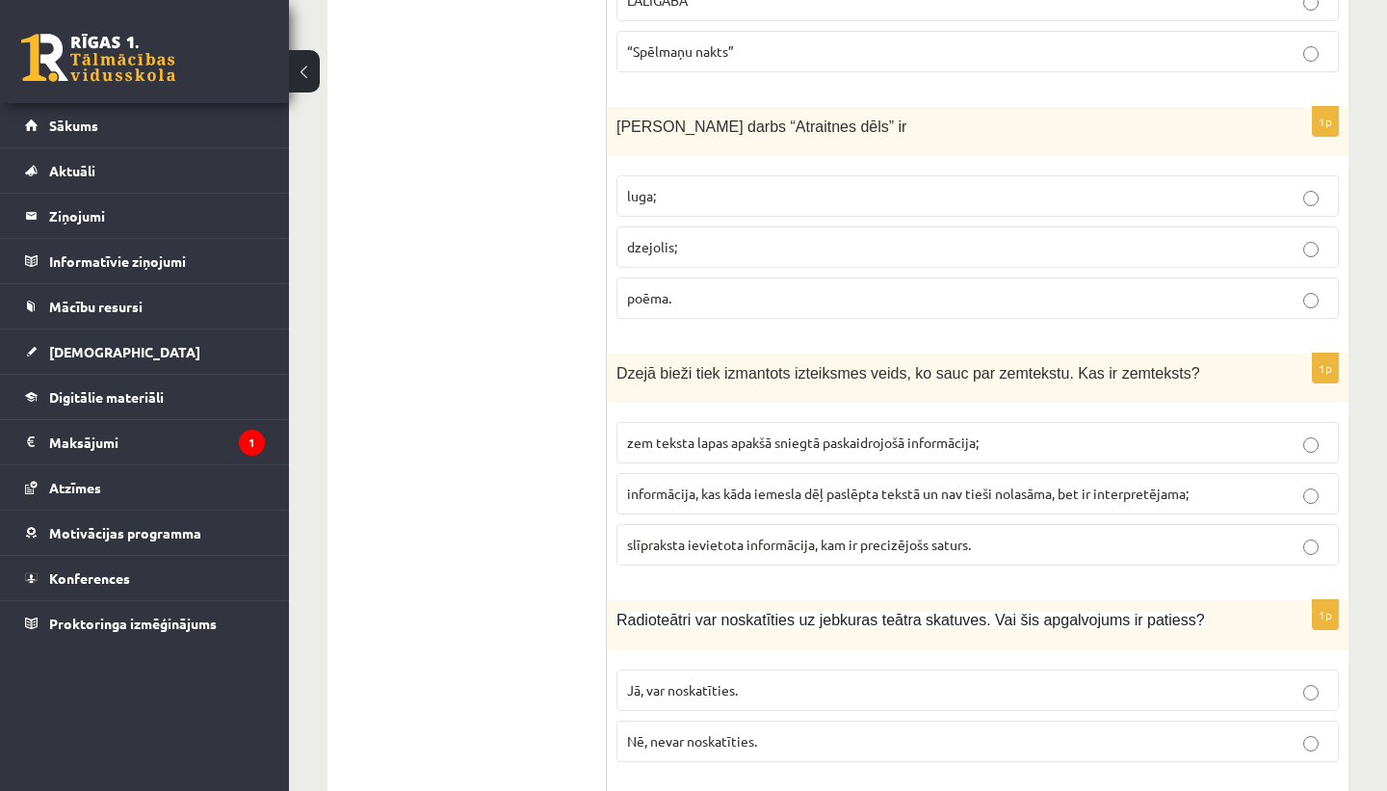
scroll to position [5854, 0]
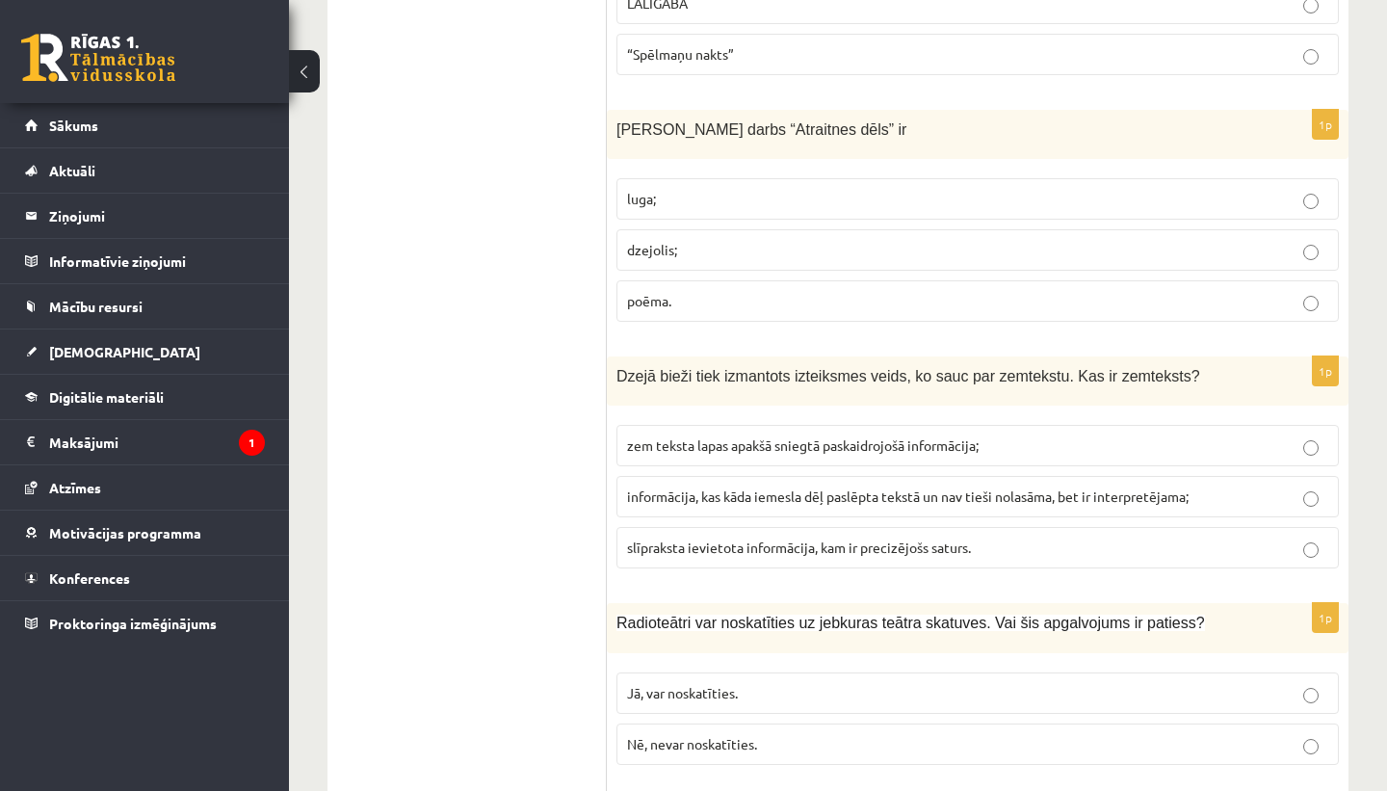
click at [892, 309] on label "poēma." at bounding box center [977, 300] width 722 height 41
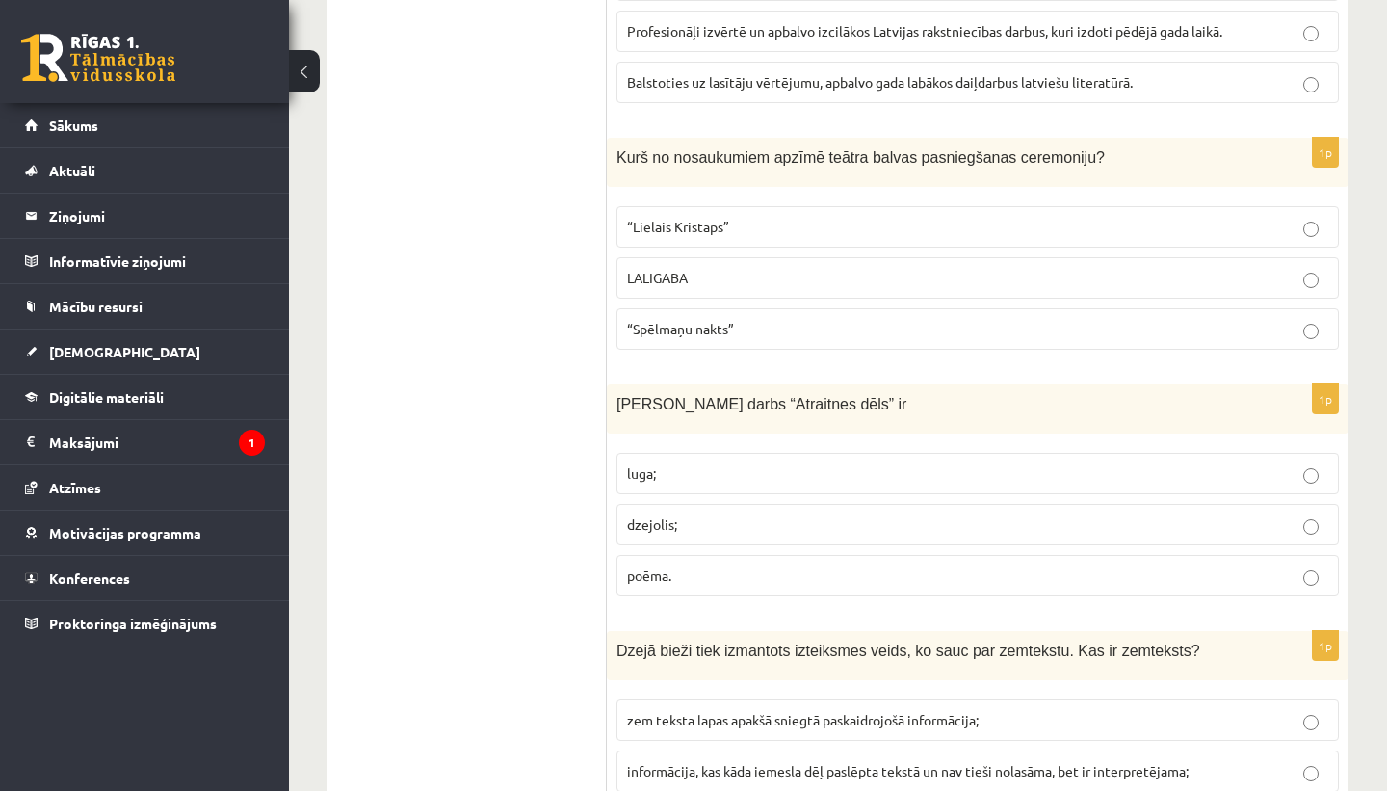
scroll to position [5573, 0]
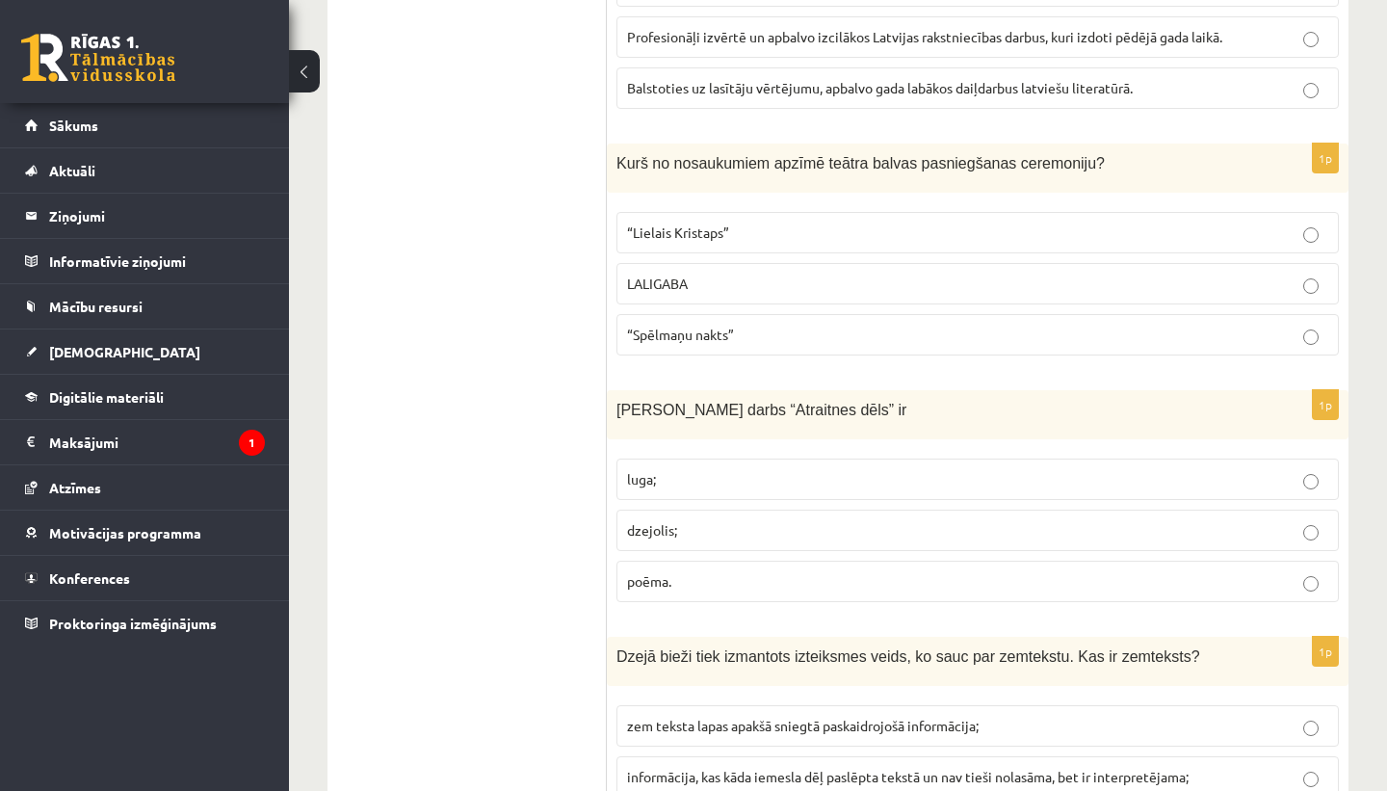
click at [764, 339] on p "“Spēlmaņu nakts”" at bounding box center [977, 335] width 701 height 20
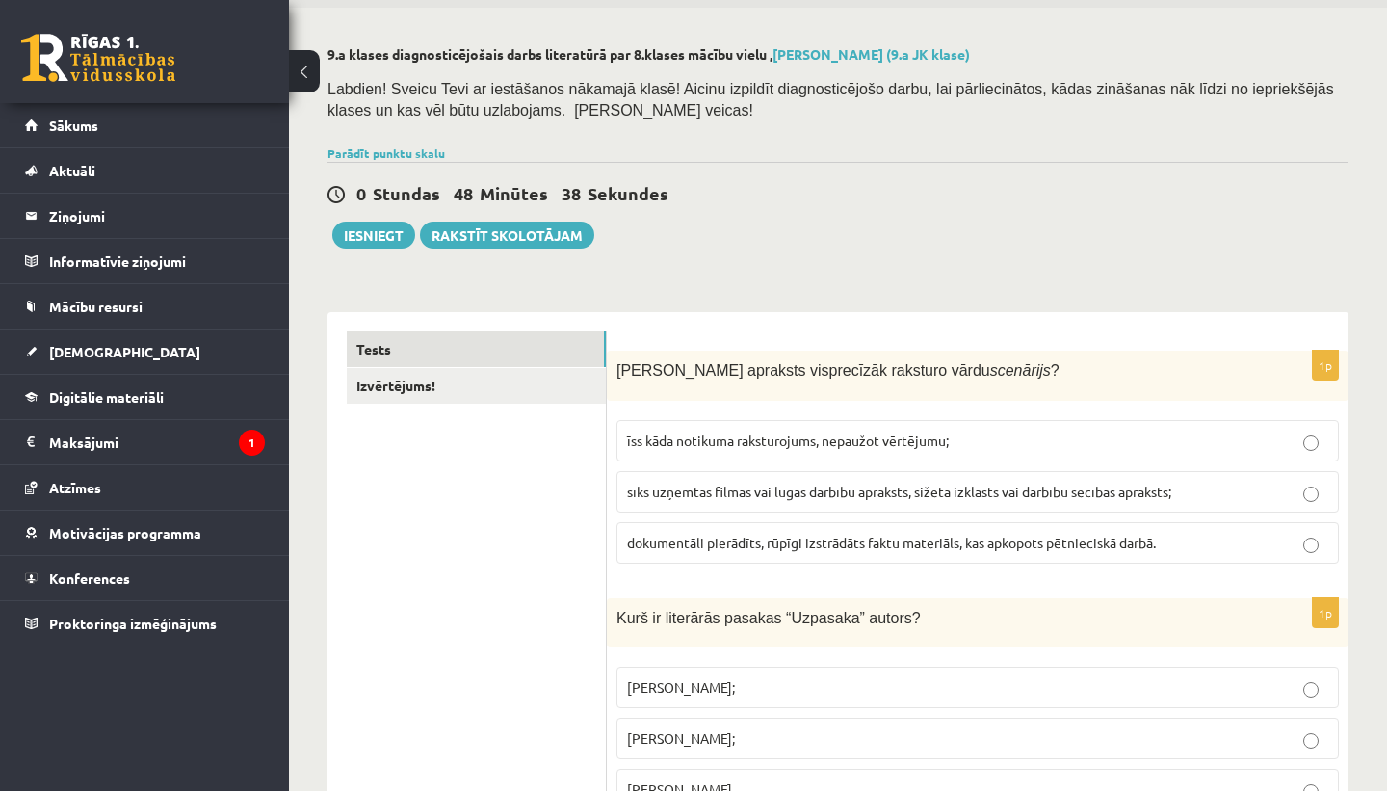
scroll to position [89, 0]
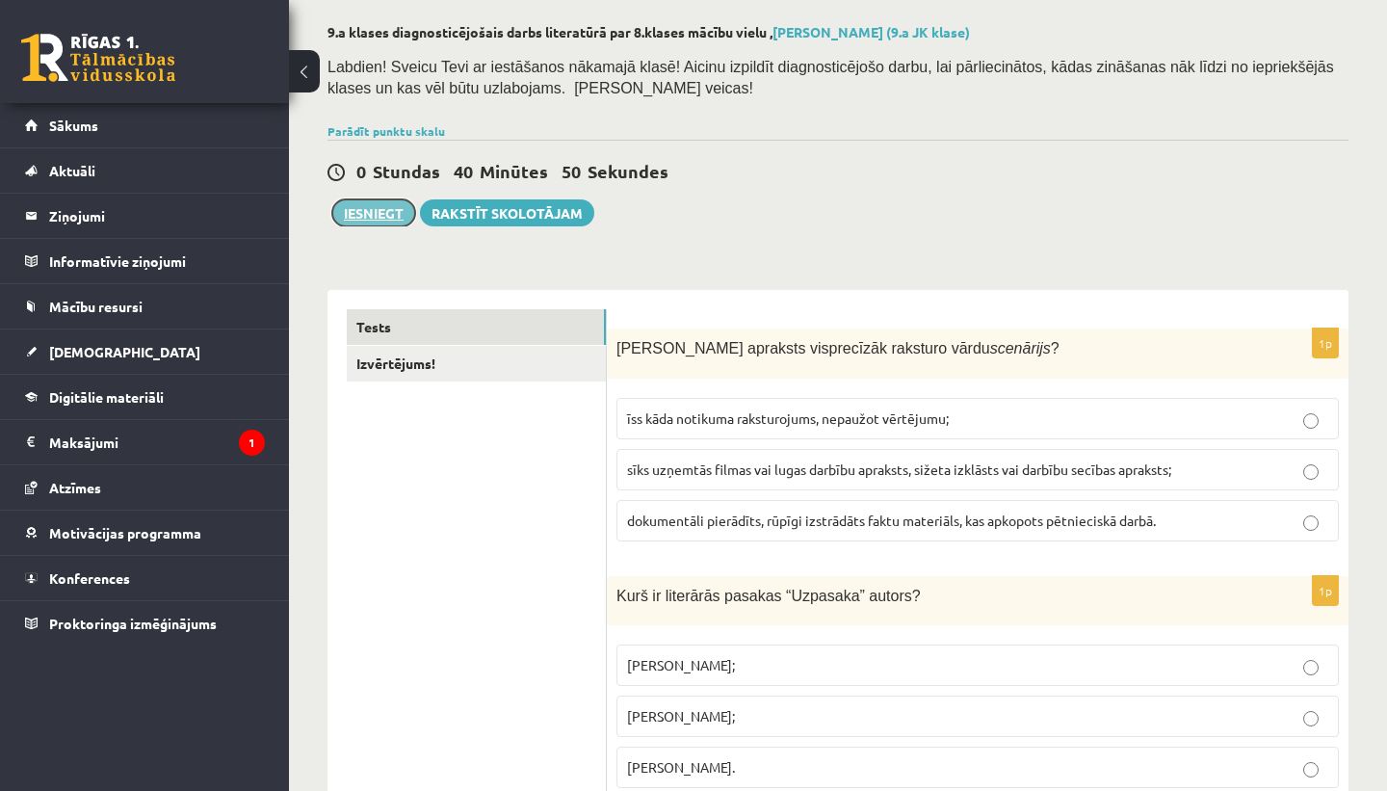
click at [381, 216] on button "Iesniegt" at bounding box center [373, 212] width 83 height 27
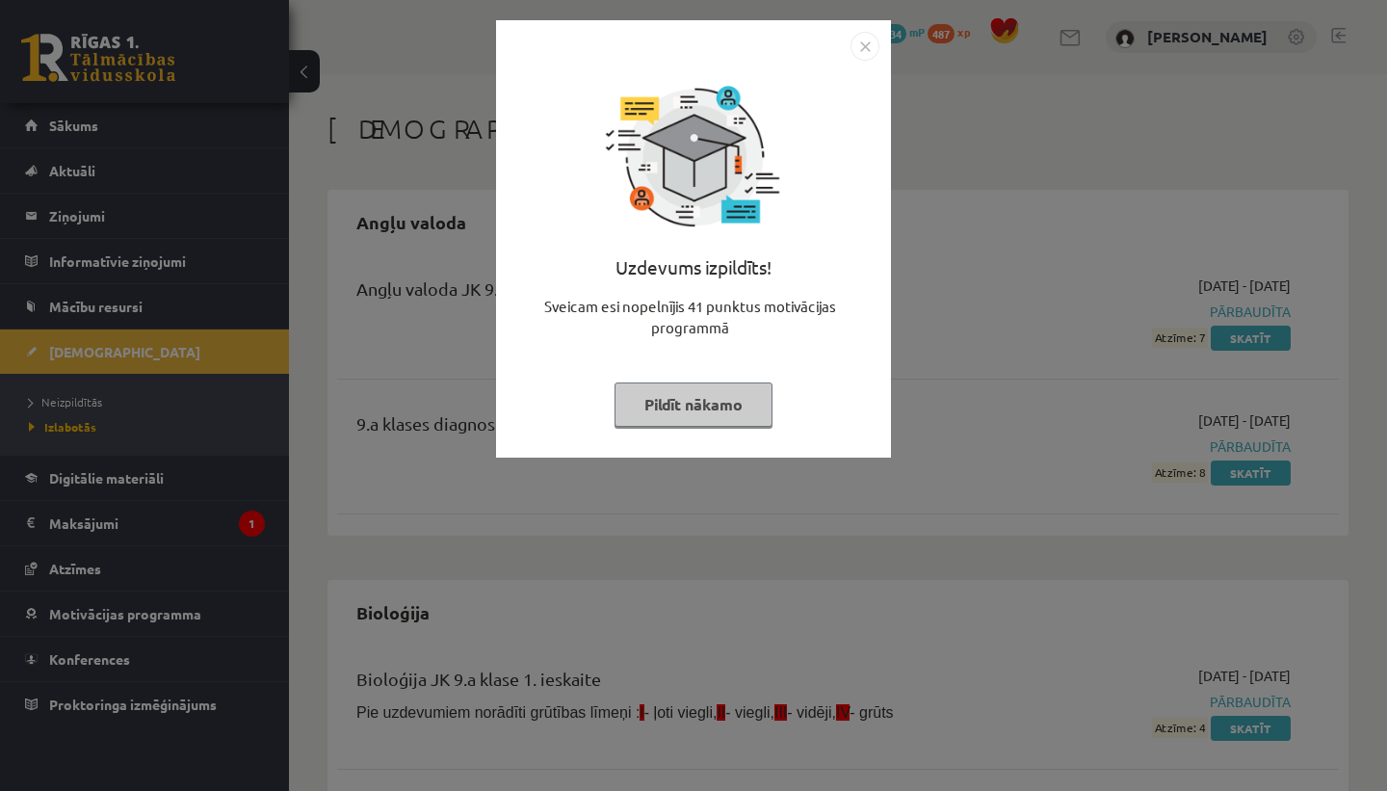
click at [868, 47] on img "Close" at bounding box center [864, 46] width 29 height 29
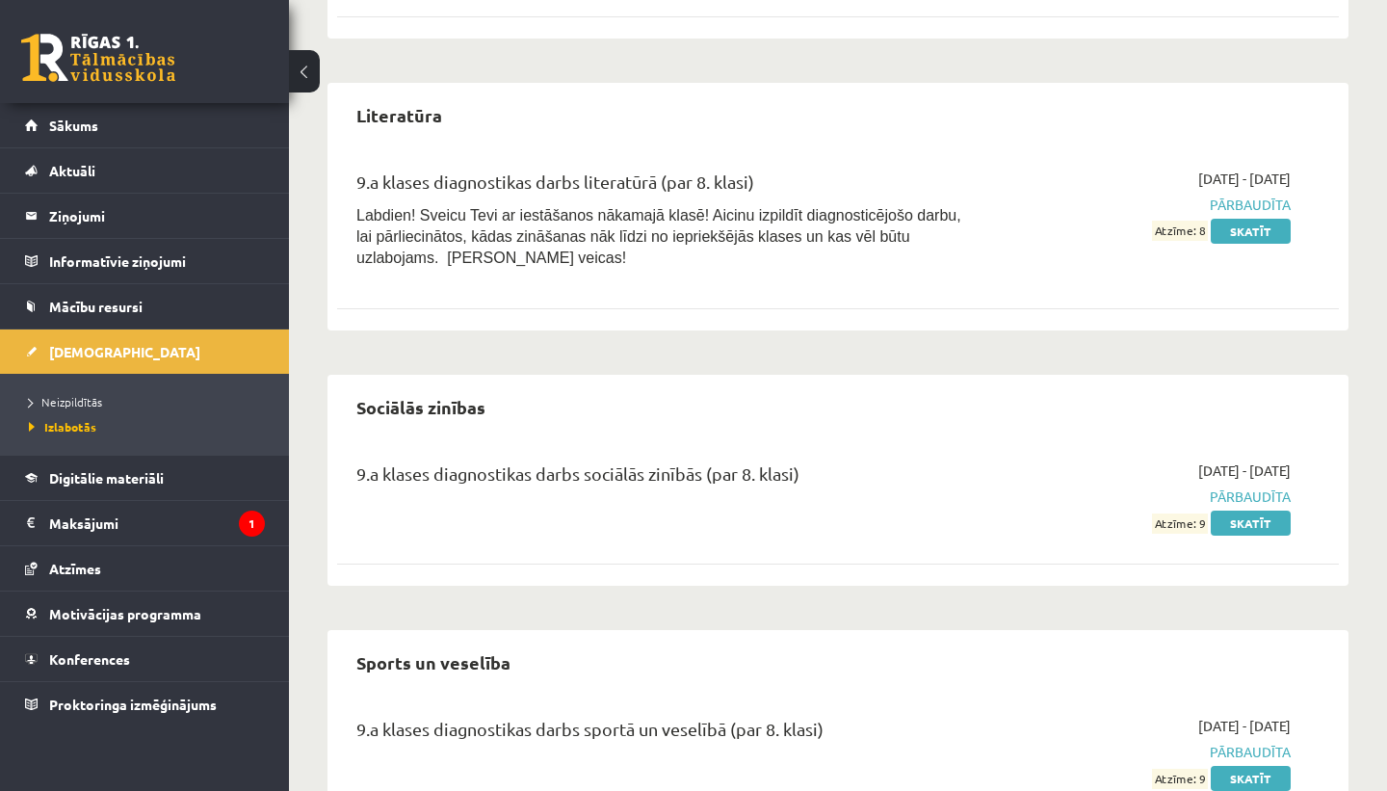
scroll to position [2011, 0]
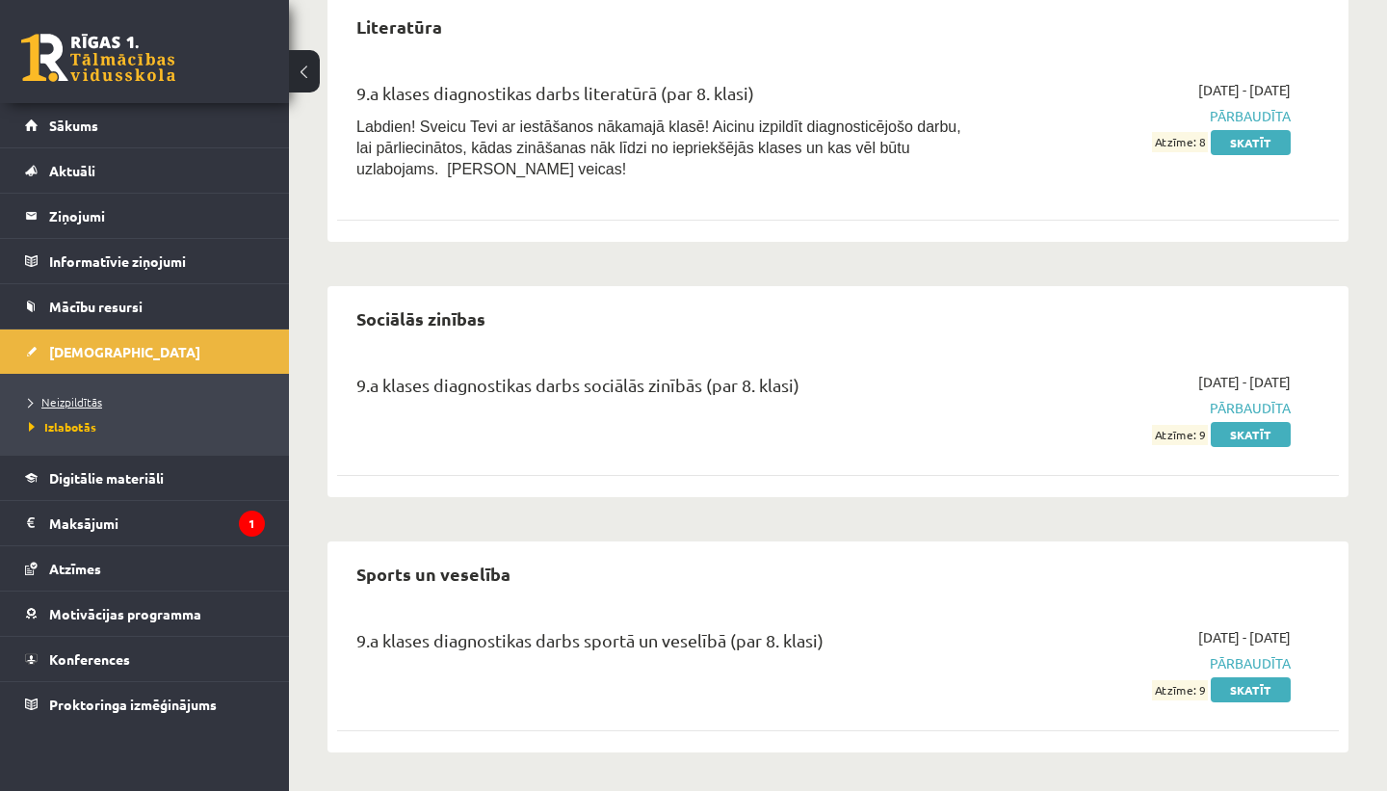
click at [111, 404] on link "Neizpildītās" at bounding box center [149, 401] width 241 height 17
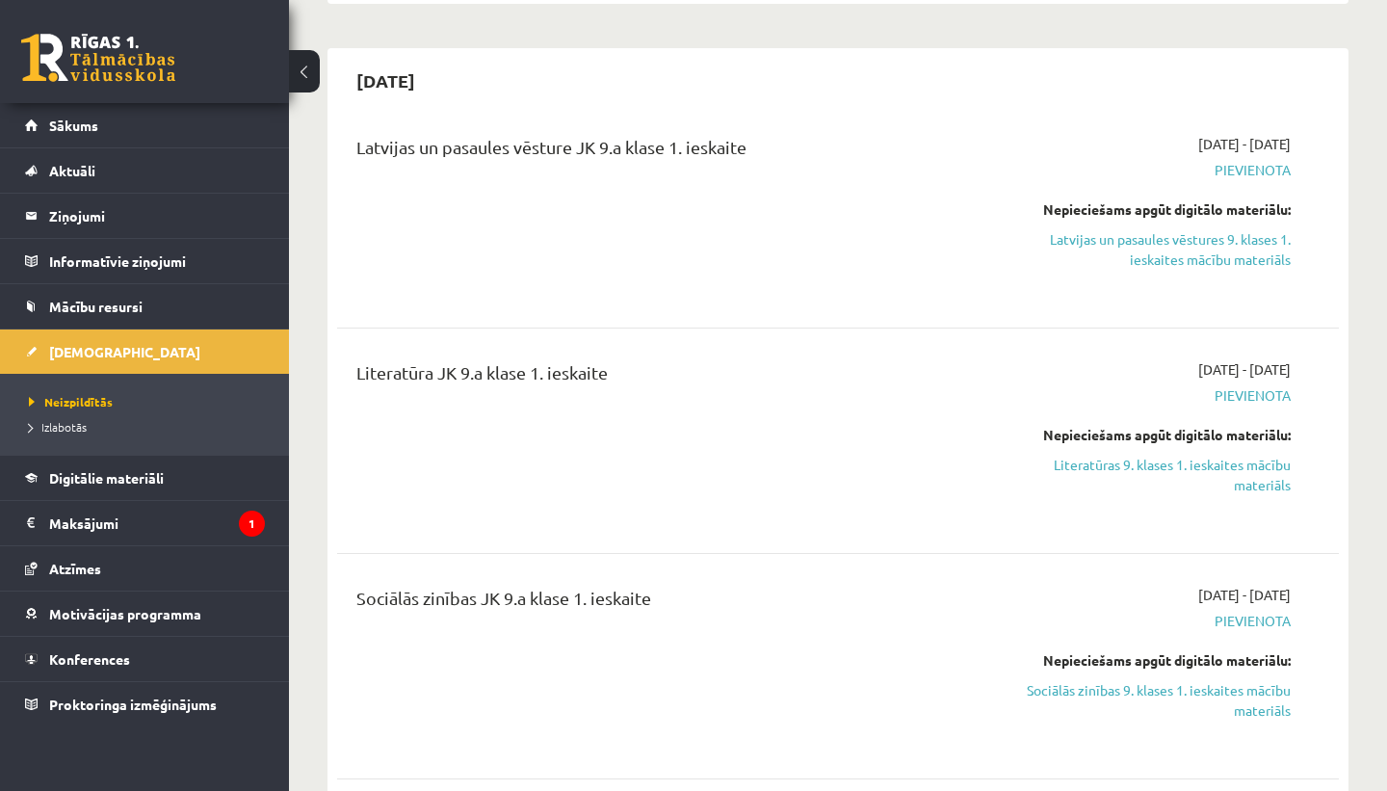
scroll to position [403, 0]
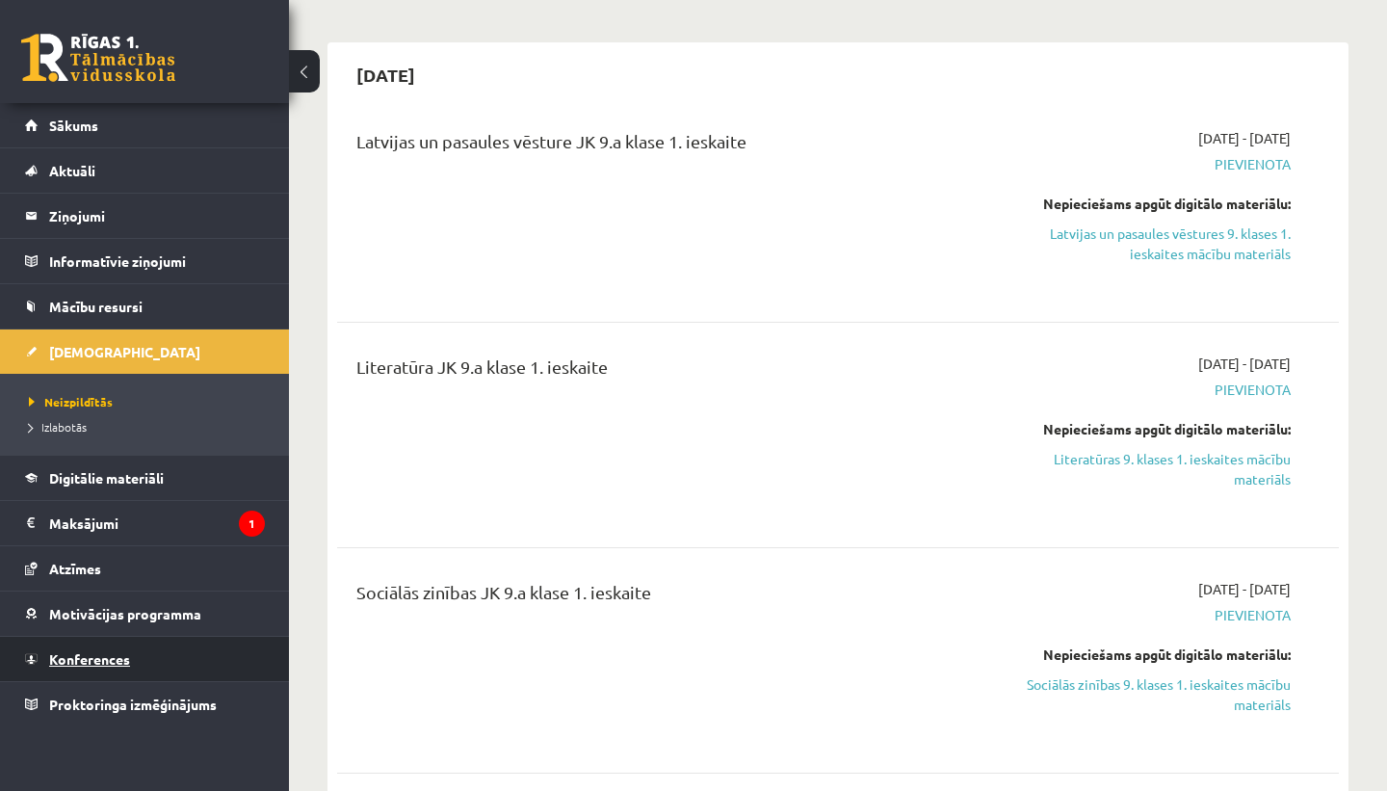
click at [107, 661] on span "Konferences" at bounding box center [89, 658] width 81 height 17
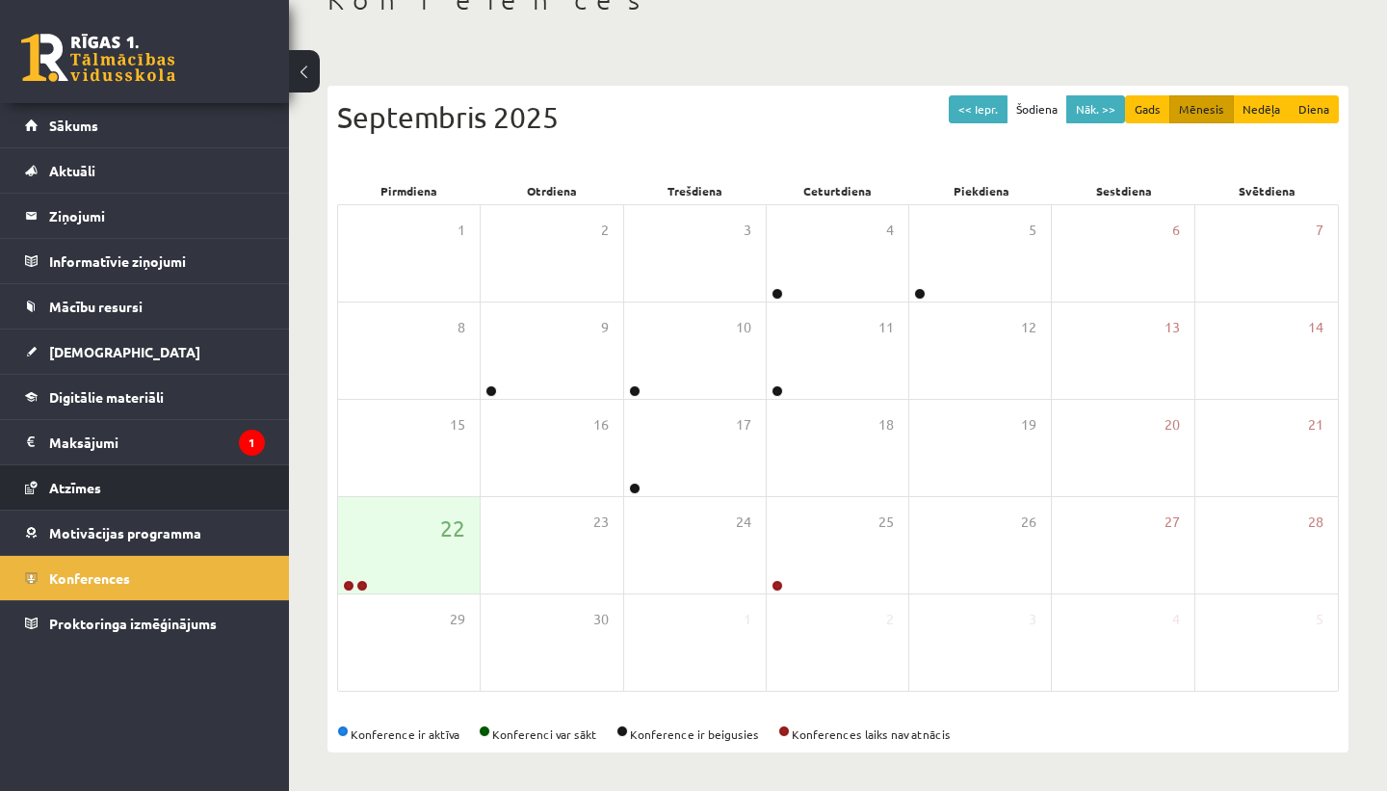
scroll to position [130, 0]
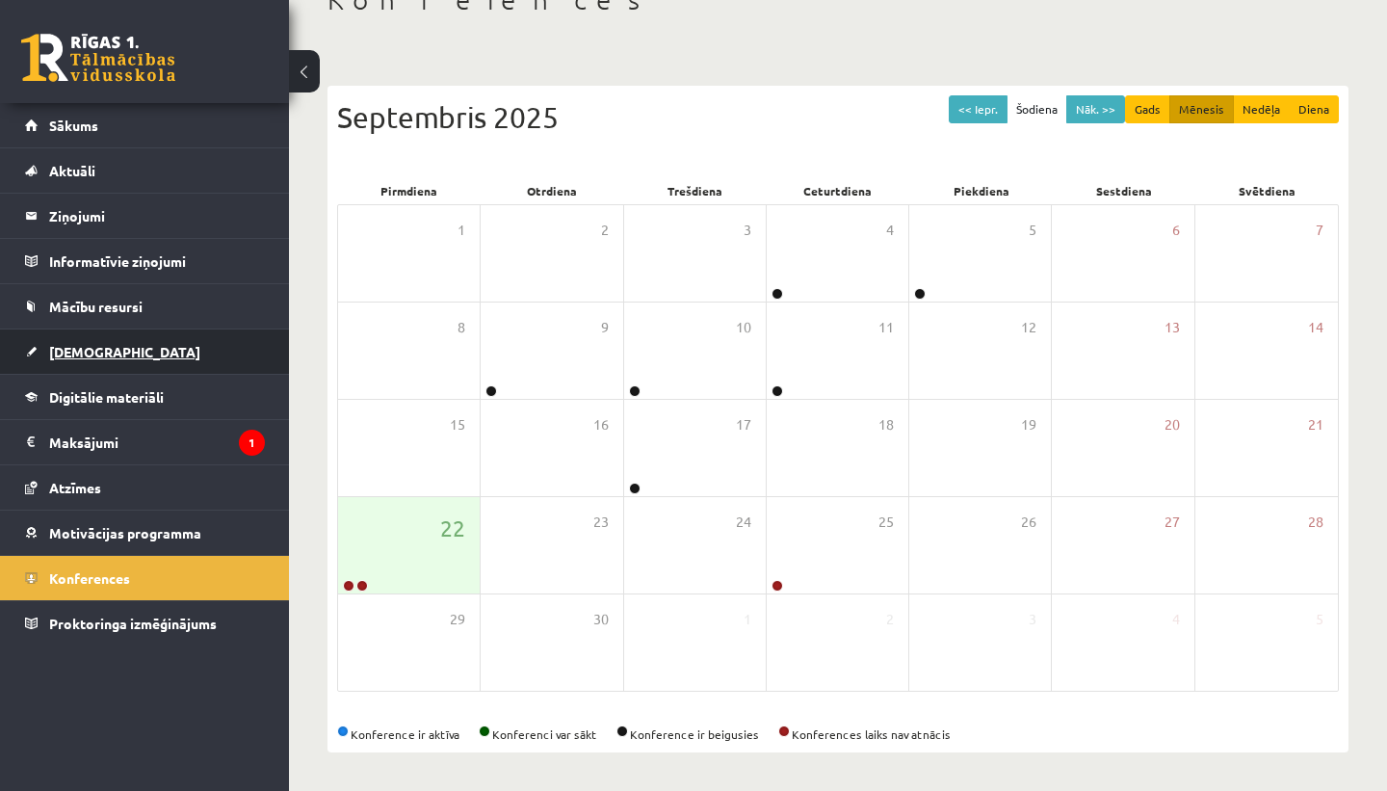
click at [88, 347] on span "[DEMOGRAPHIC_DATA]" at bounding box center [124, 351] width 151 height 17
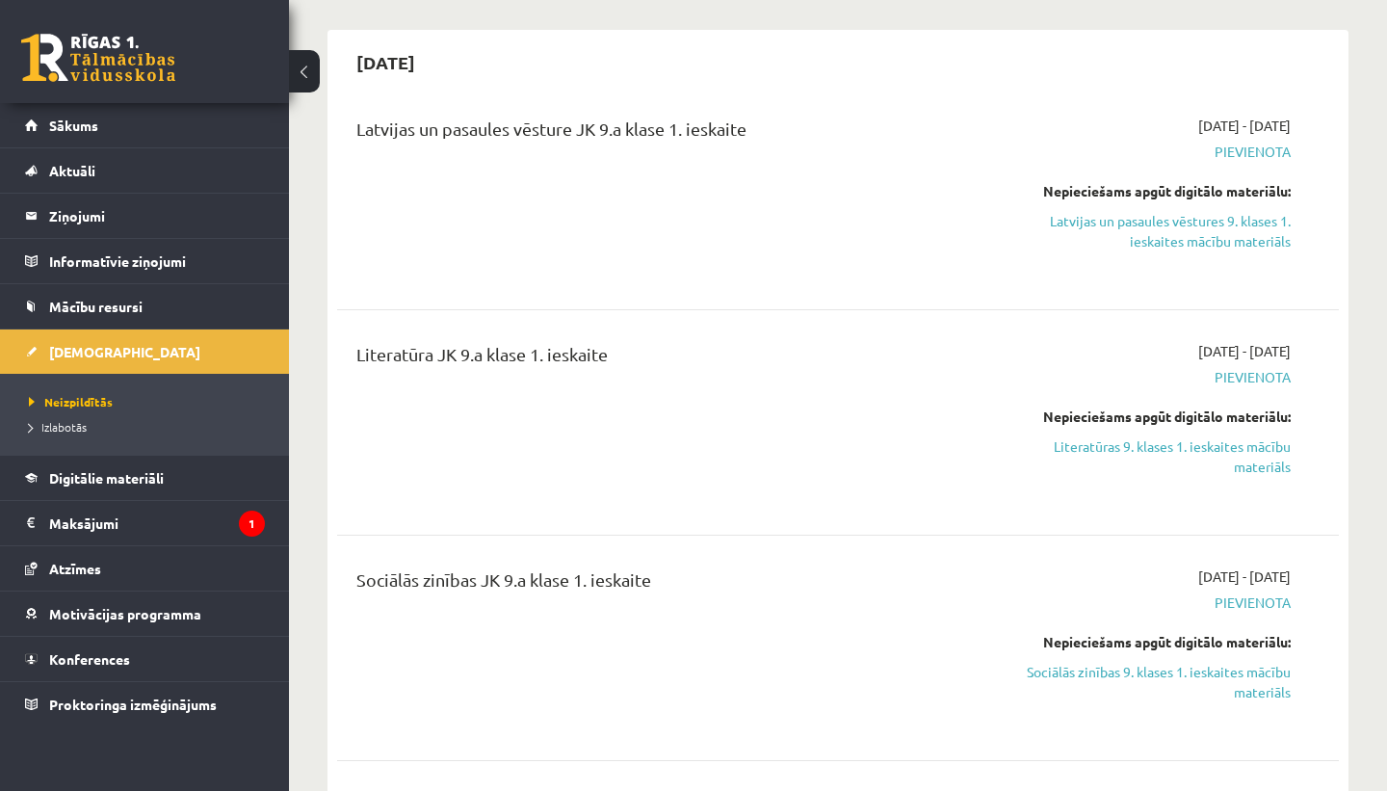
scroll to position [434, 0]
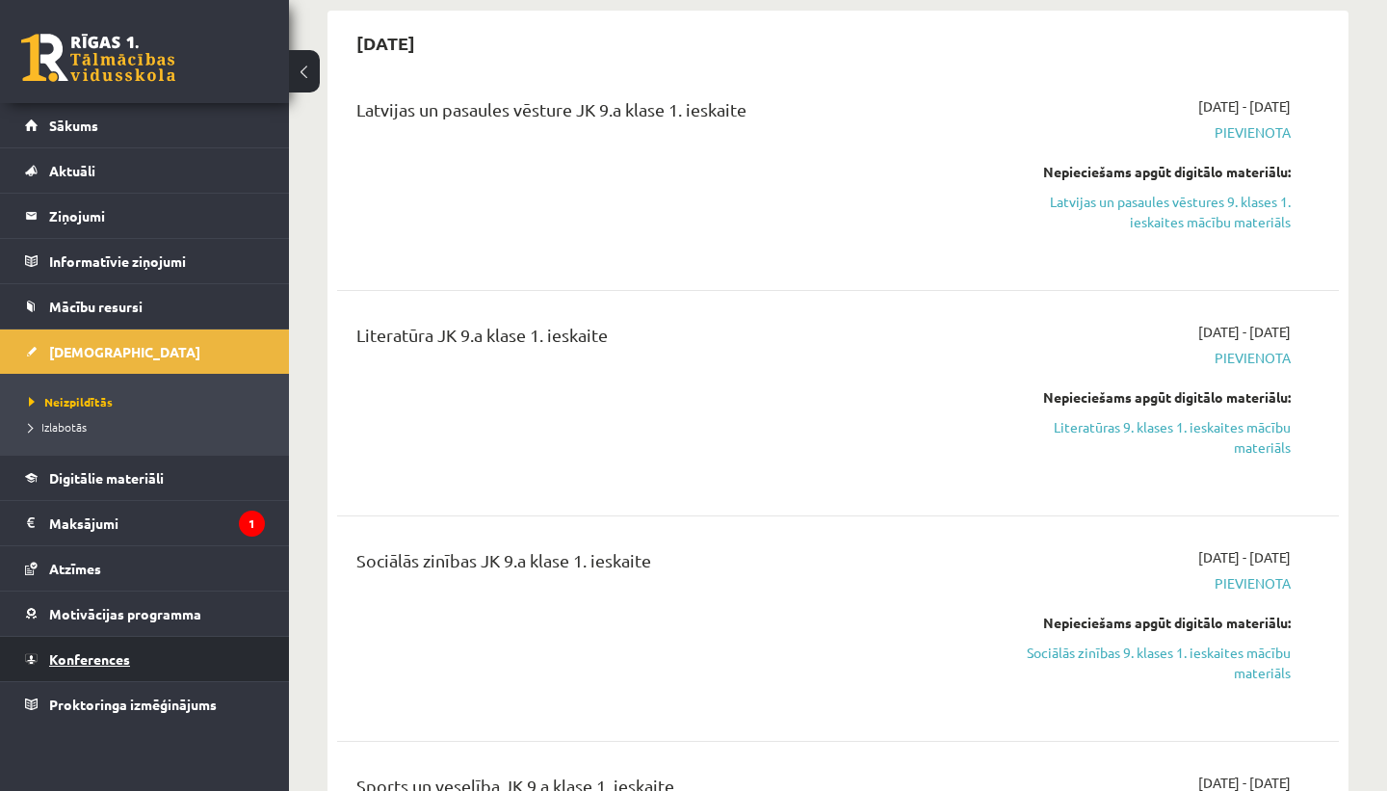
click at [103, 653] on span "Konferences" at bounding box center [89, 658] width 81 height 17
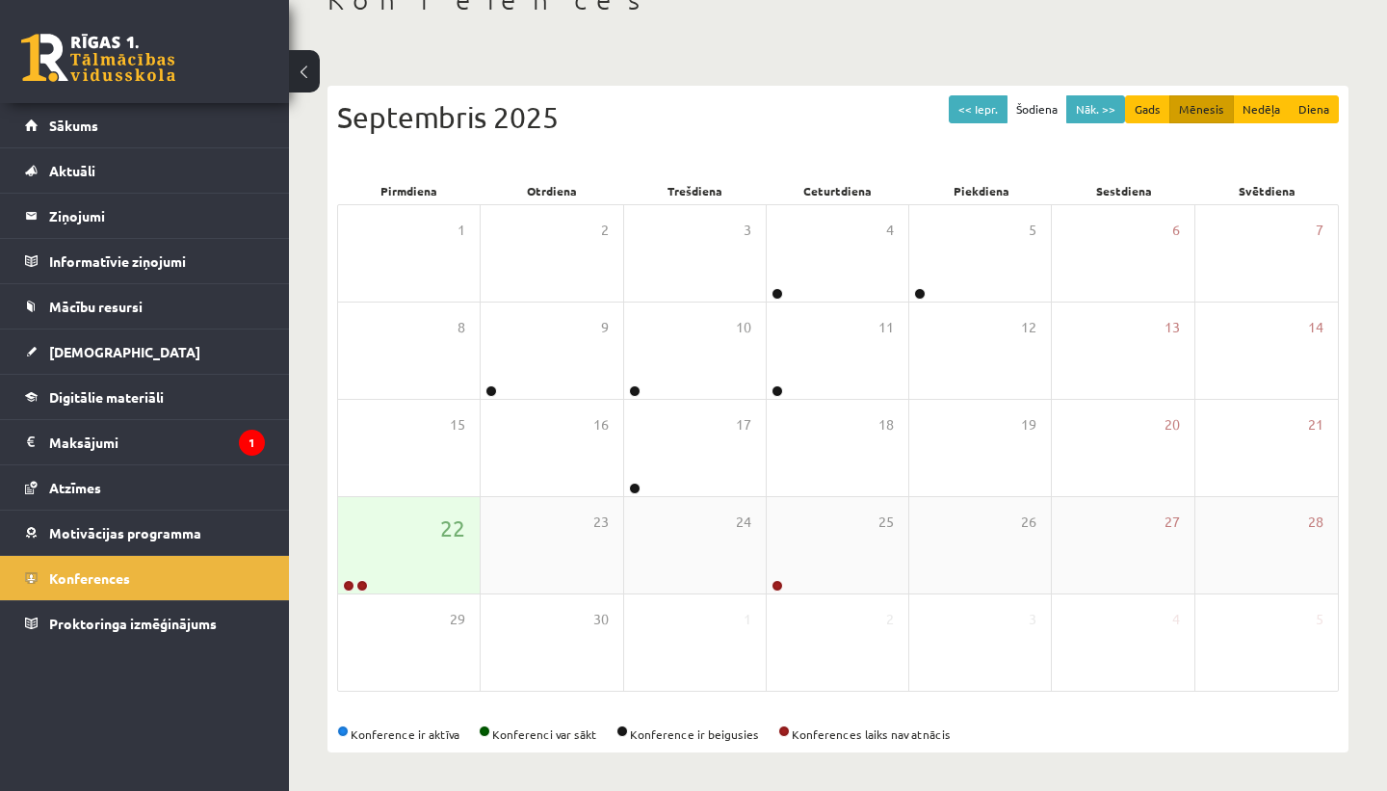
scroll to position [130, 0]
click at [116, 344] on link "[DEMOGRAPHIC_DATA]" at bounding box center [145, 351] width 240 height 44
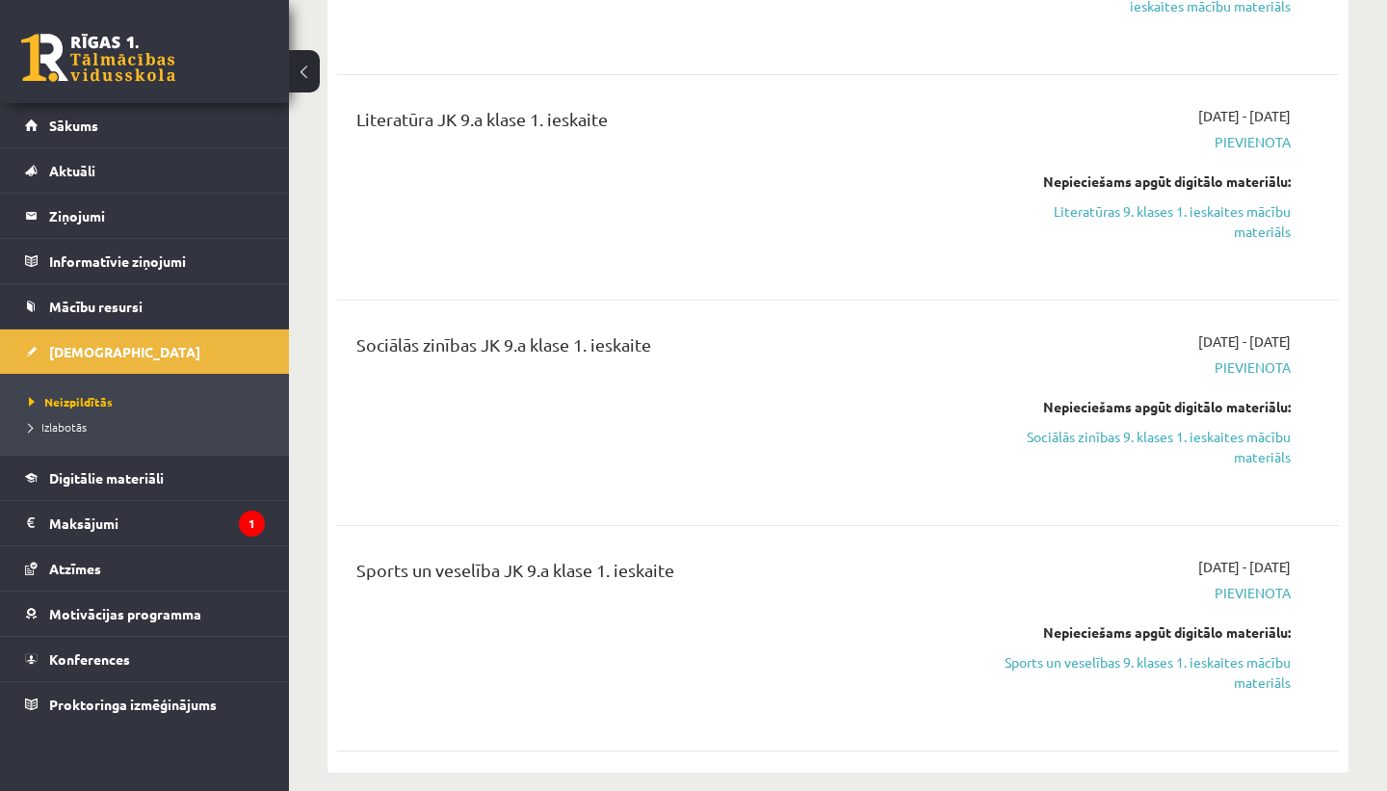
scroll to position [576, 0]
